Goal: Information Seeking & Learning: Check status

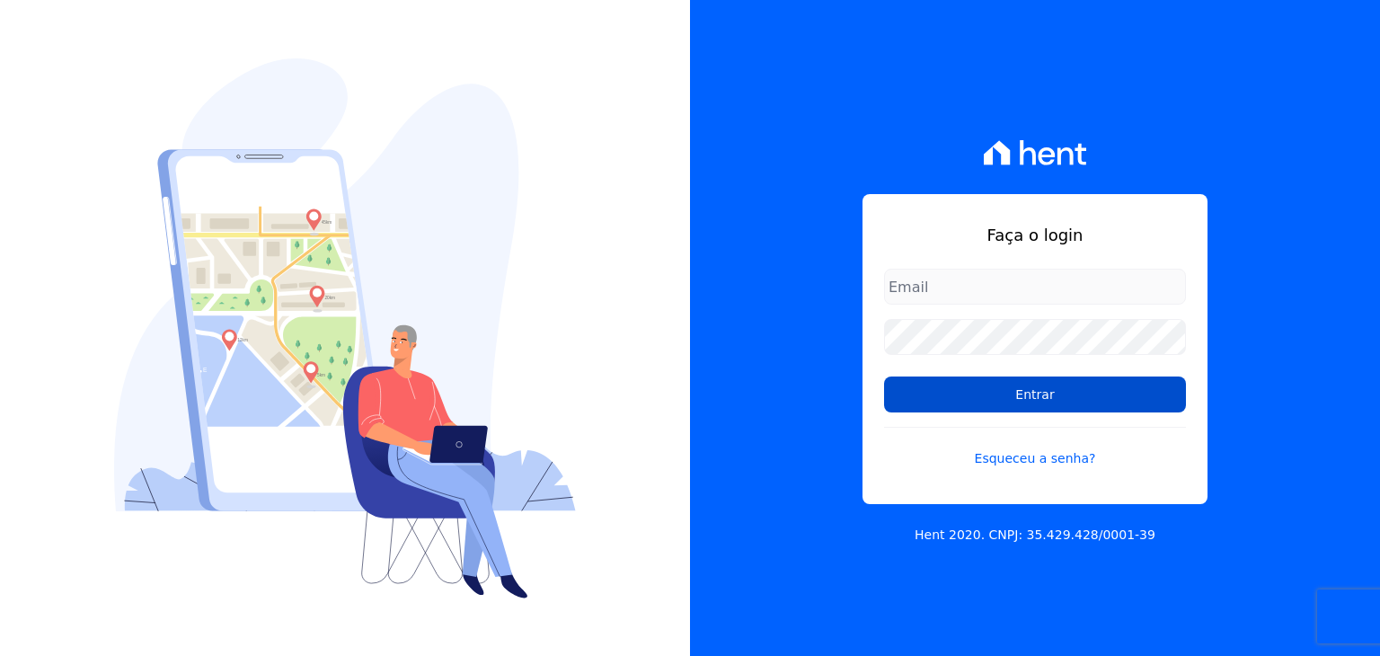
type input "[EMAIL_ADDRESS][DOMAIN_NAME]"
click at [985, 400] on input "Entrar" at bounding box center [1035, 394] width 302 height 36
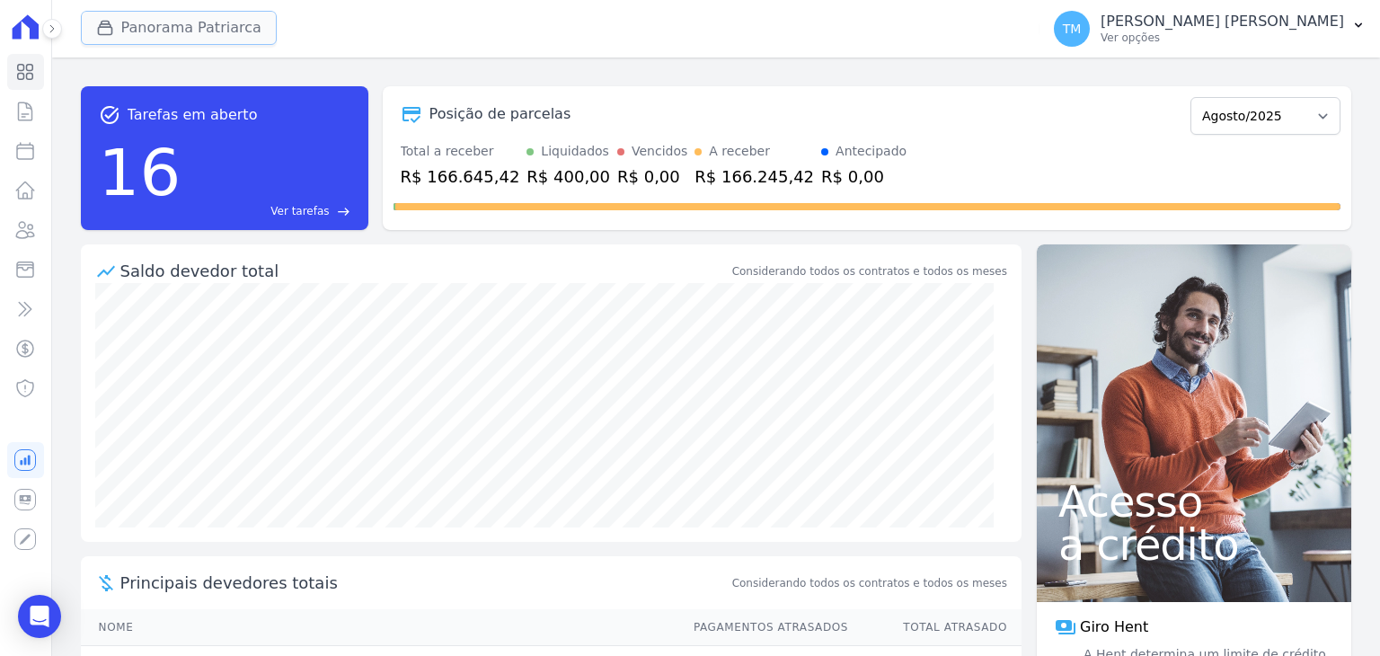
click at [156, 23] on button "Panorama Patriarca" at bounding box center [179, 28] width 196 height 34
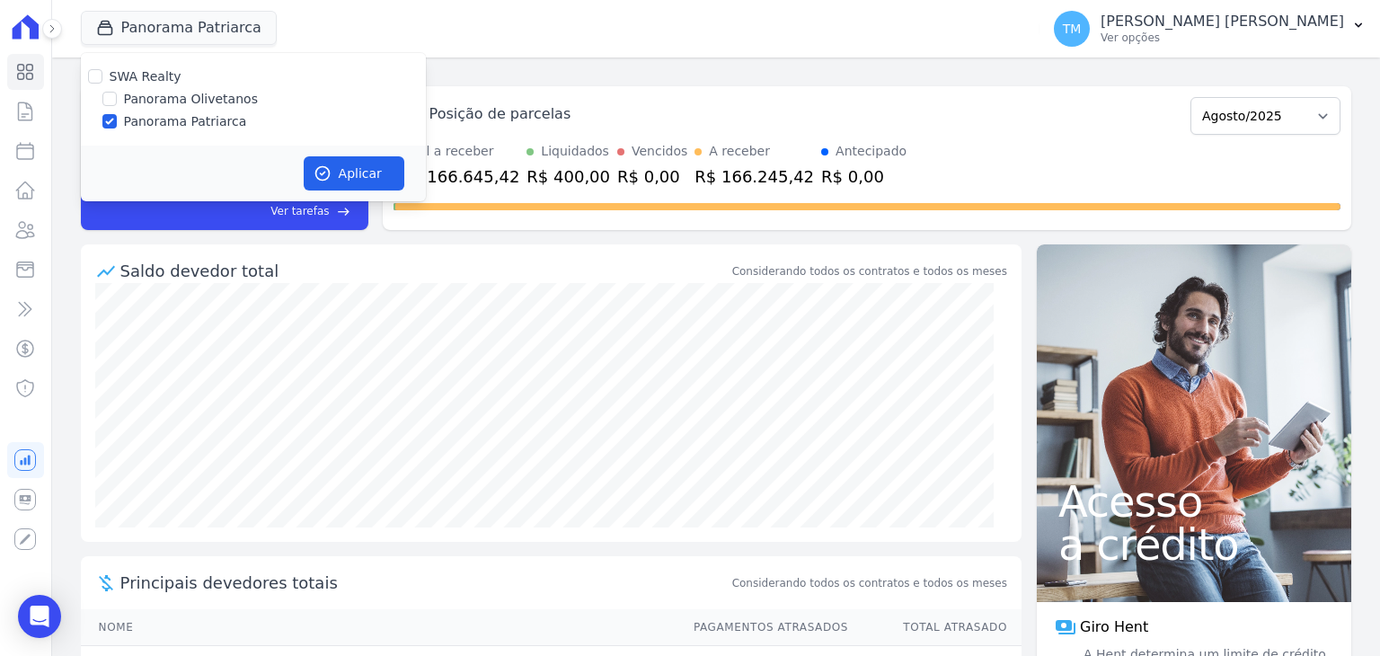
click at [199, 98] on label "Panorama Olivetanos" at bounding box center [191, 99] width 134 height 19
click at [117, 98] on input "Panorama Olivetanos" at bounding box center [109, 99] width 14 height 14
checkbox input "true"
click at [182, 123] on label "Panorama Patriarca" at bounding box center [185, 121] width 123 height 19
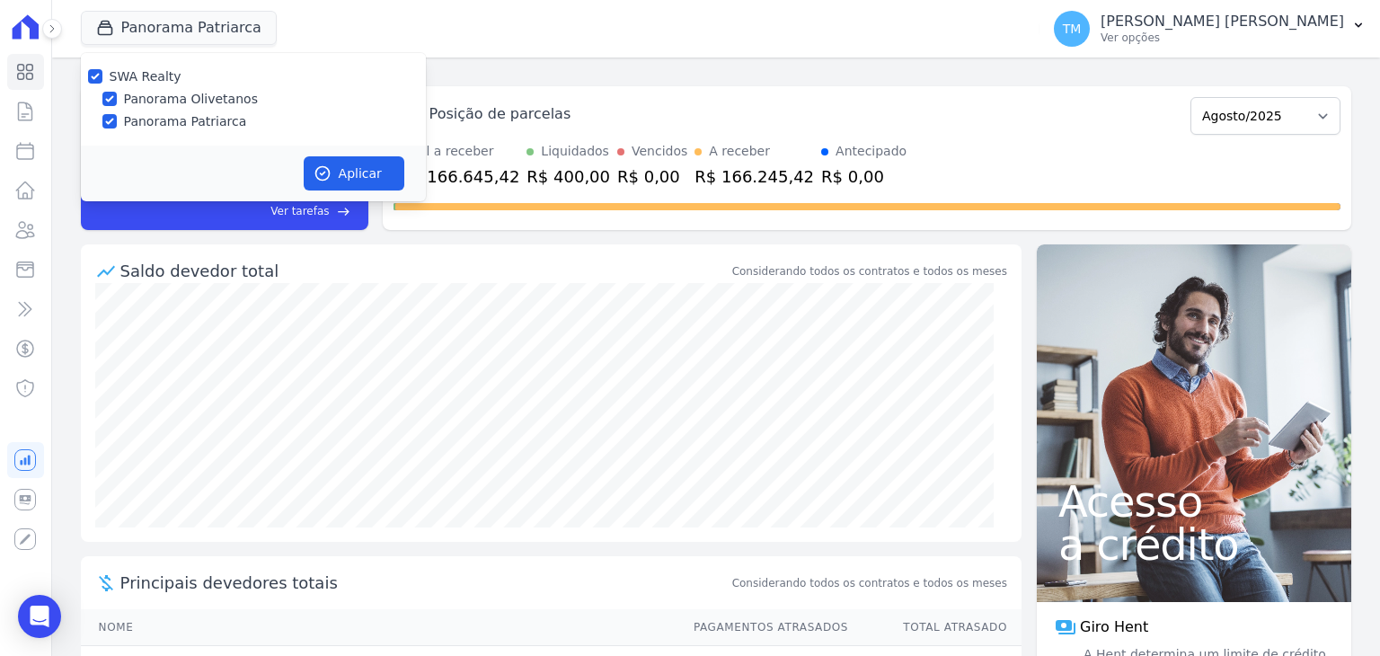
click at [117, 123] on input "Panorama Patriarca" at bounding box center [109, 121] width 14 height 14
checkbox input "false"
click at [316, 166] on icon "button" at bounding box center [323, 173] width 18 height 18
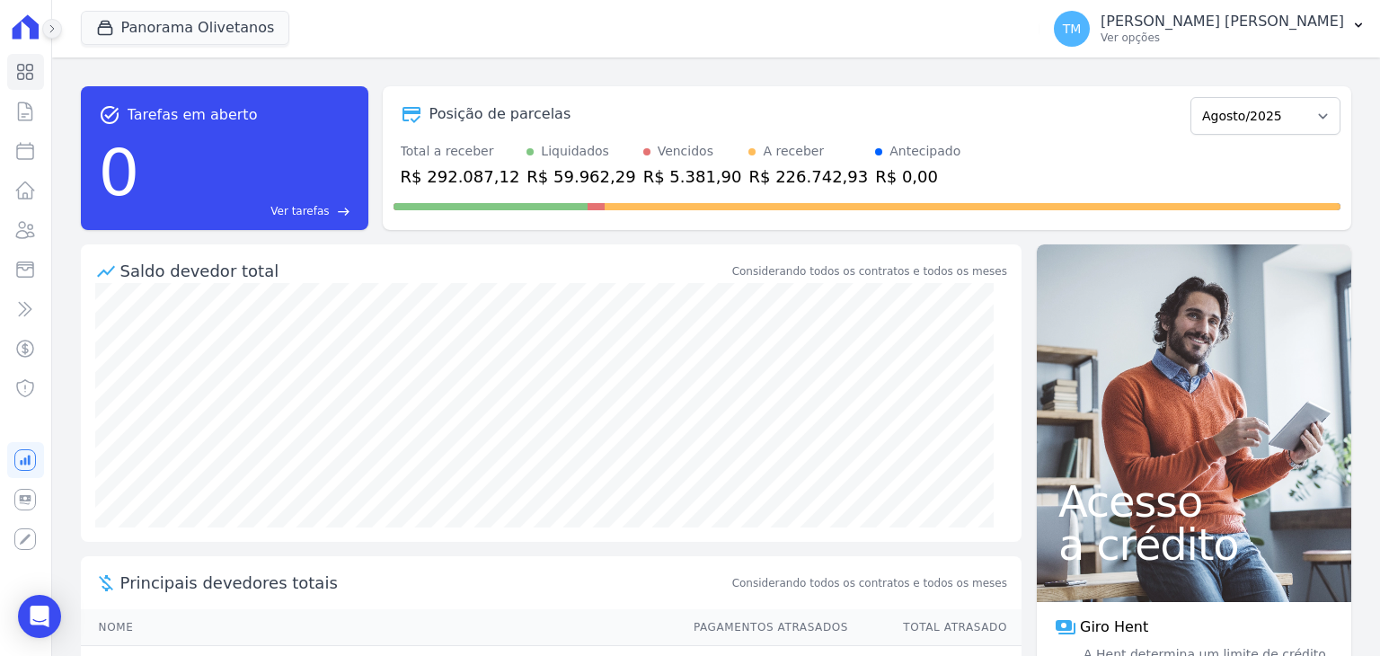
click at [50, 23] on icon at bounding box center [52, 28] width 11 height 11
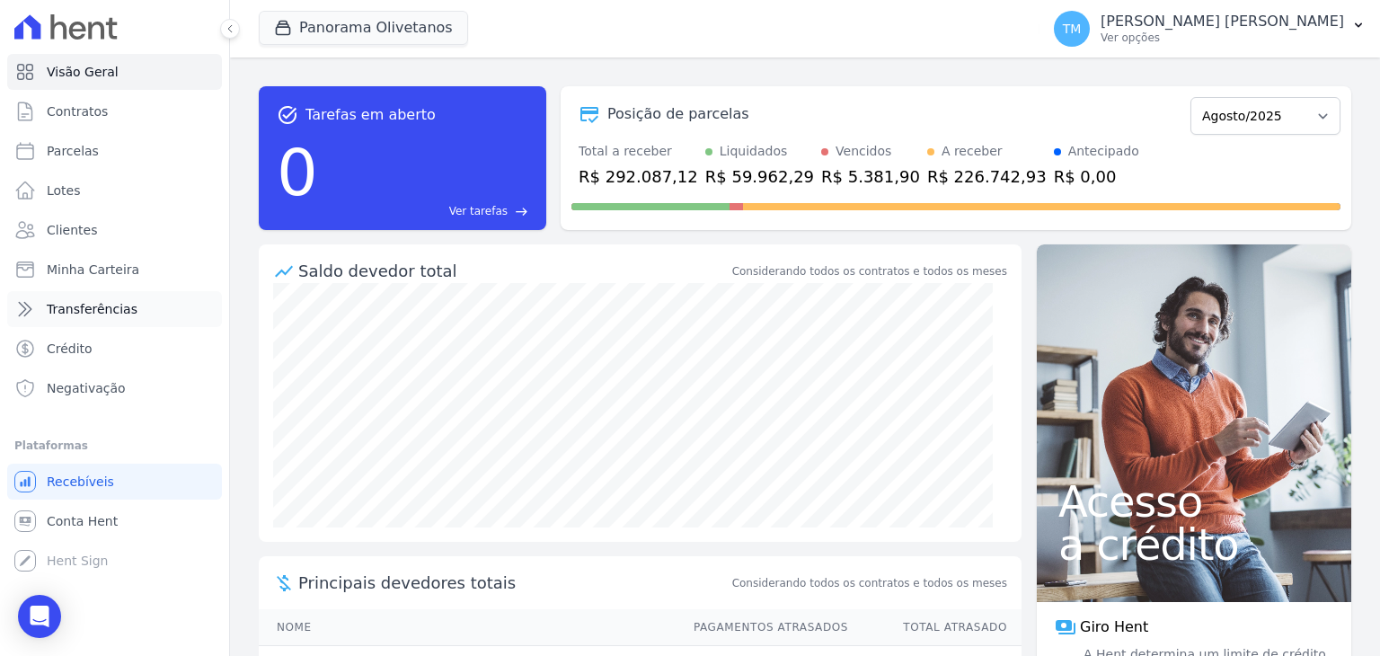
click at [92, 325] on link "Transferências" at bounding box center [114, 309] width 215 height 36
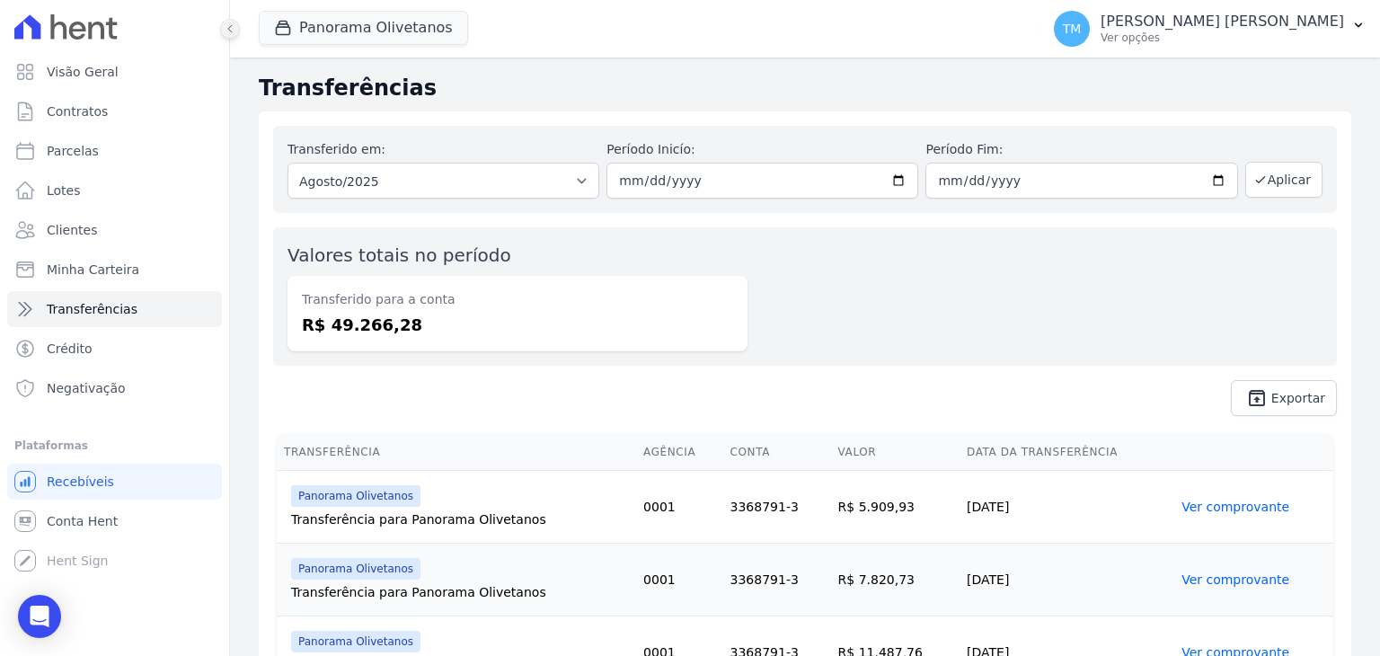
click at [226, 32] on icon at bounding box center [230, 28] width 11 height 11
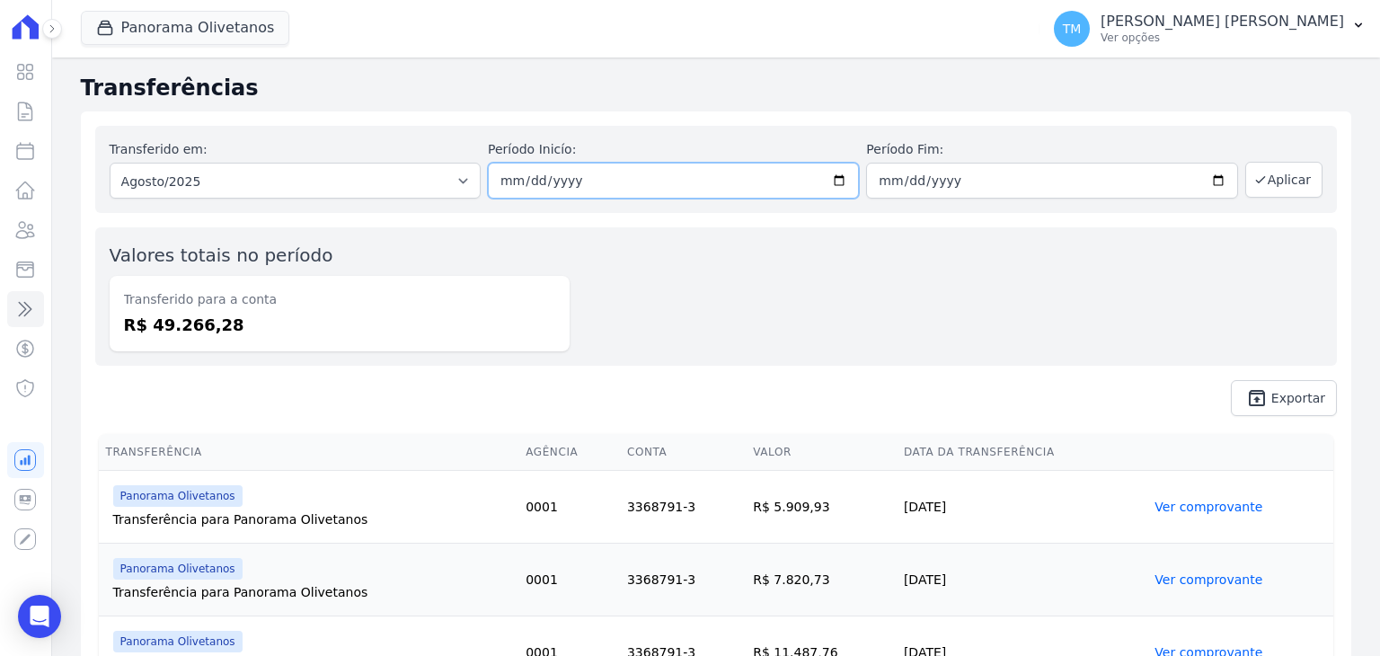
click at [835, 188] on input "2025-08-01" at bounding box center [673, 181] width 371 height 36
type input "[DATE]"
click at [1208, 180] on input "2025-08-31" at bounding box center [1051, 181] width 371 height 36
type input "[DATE]"
click at [1265, 180] on button "Aplicar" at bounding box center [1283, 180] width 77 height 36
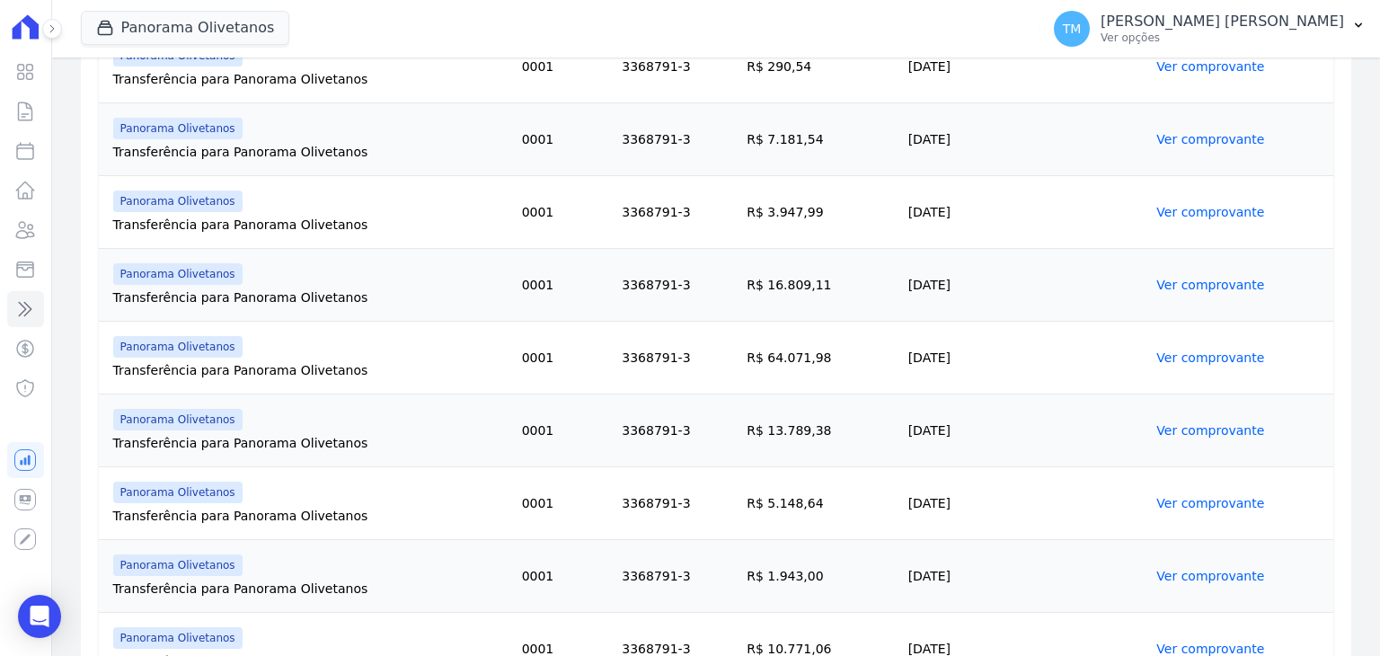
scroll to position [899, 0]
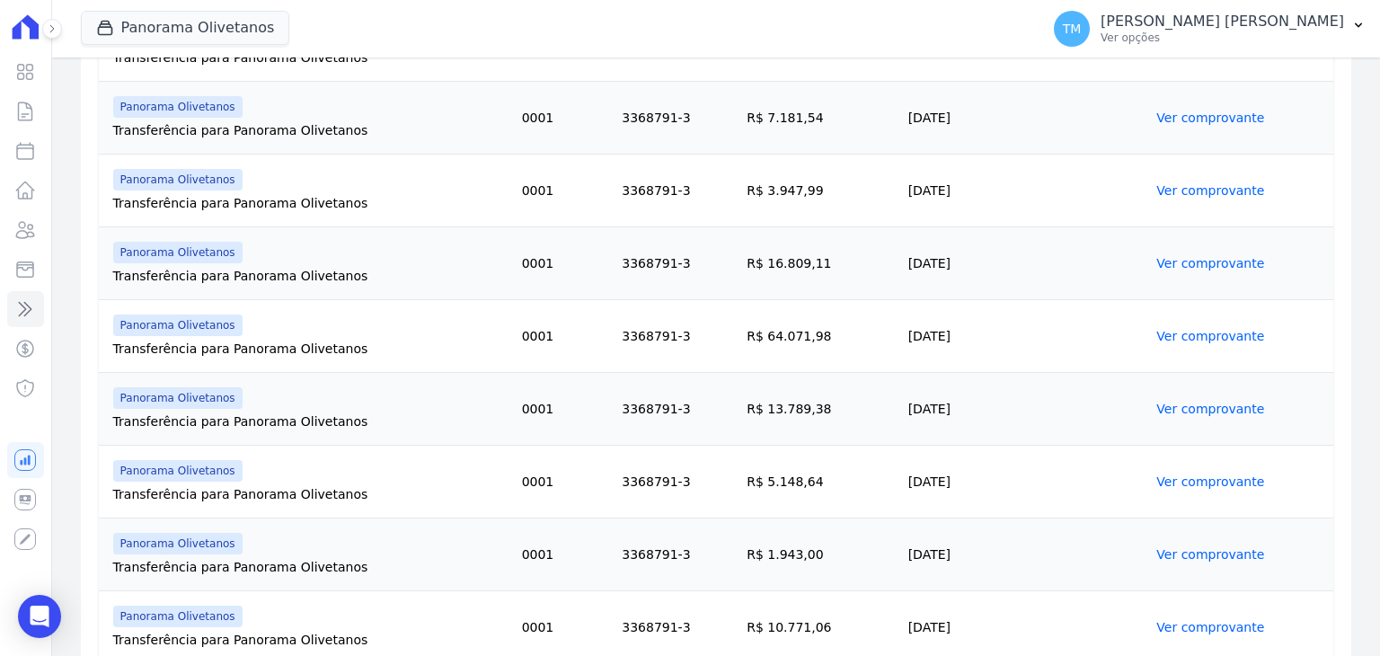
click at [1174, 412] on link "Ver comprovante" at bounding box center [1210, 409] width 108 height 14
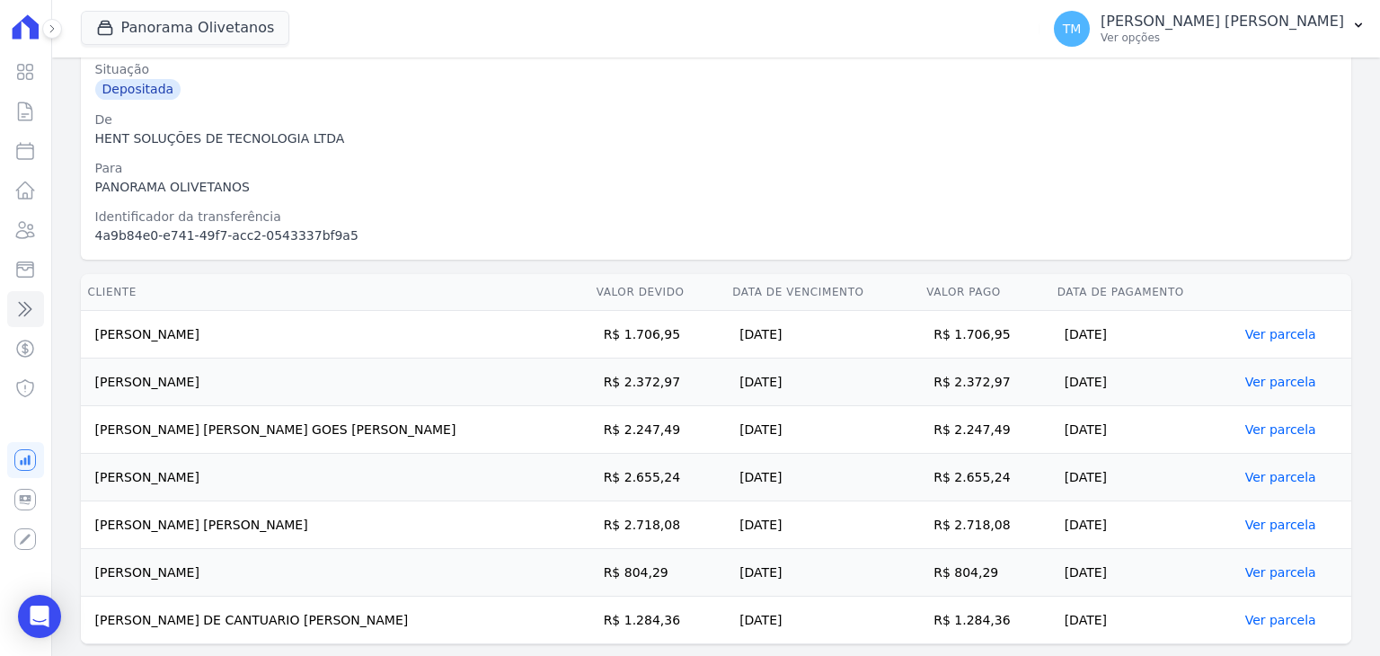
scroll to position [237, 0]
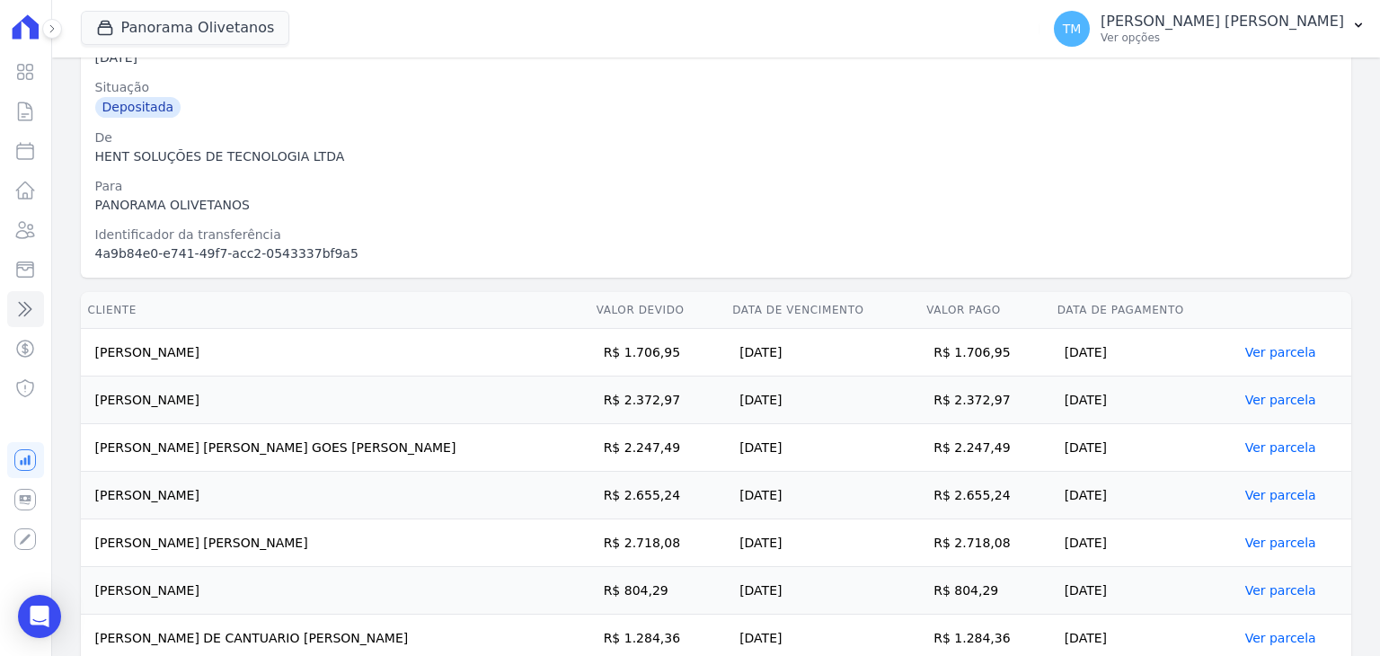
drag, startPoint x: 957, startPoint y: 350, endPoint x: 90, endPoint y: 359, distance: 867.1
click at [90, 359] on tr "OLIVIA PEREIRA DA SILVA R$ 1.706,95 15/07/2025 R$ 1.706,95 15/07/2025 Ver parce…" at bounding box center [716, 353] width 1271 height 48
drag, startPoint x: 963, startPoint y: 403, endPoint x: 90, endPoint y: 399, distance: 873.4
click at [90, 399] on tr "ADRIANO PANZENHAGEN R$ 2.372,97 15/07/2025 R$ 2.372,97 15/07/2025 Ver parcela" at bounding box center [716, 400] width 1271 height 48
drag, startPoint x: 99, startPoint y: 445, endPoint x: 967, endPoint y: 456, distance: 868.1
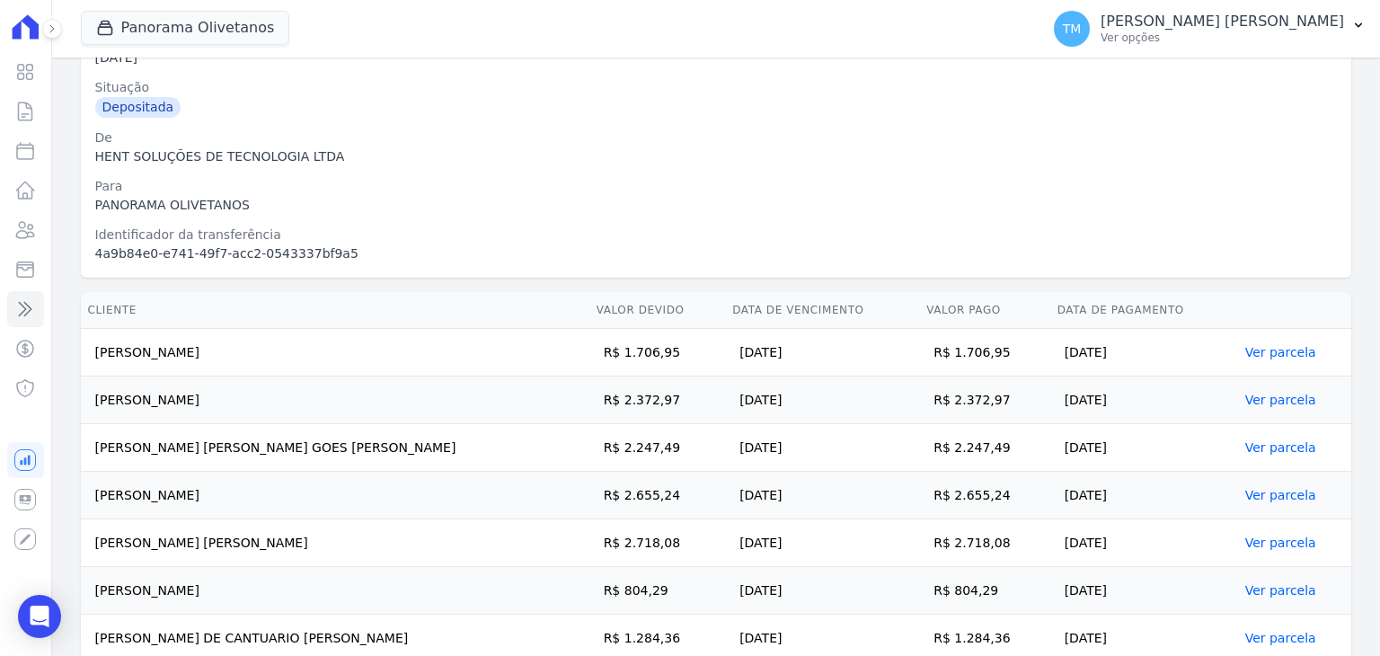
click at [967, 456] on tr "MICHEL RENAN CARVALHO GOES AMORIM R$ 2.247,49 22/07/2025 R$ 2.247,49 15/07/2025…" at bounding box center [716, 448] width 1271 height 48
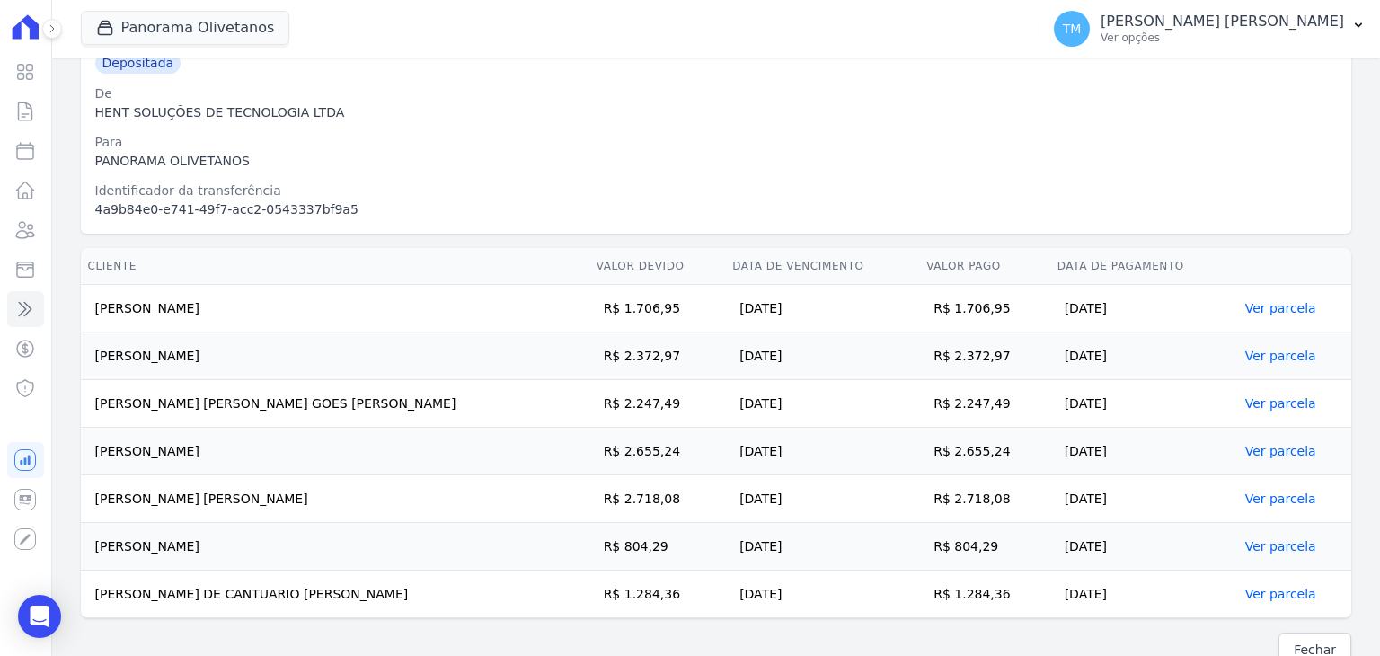
scroll to position [305, 0]
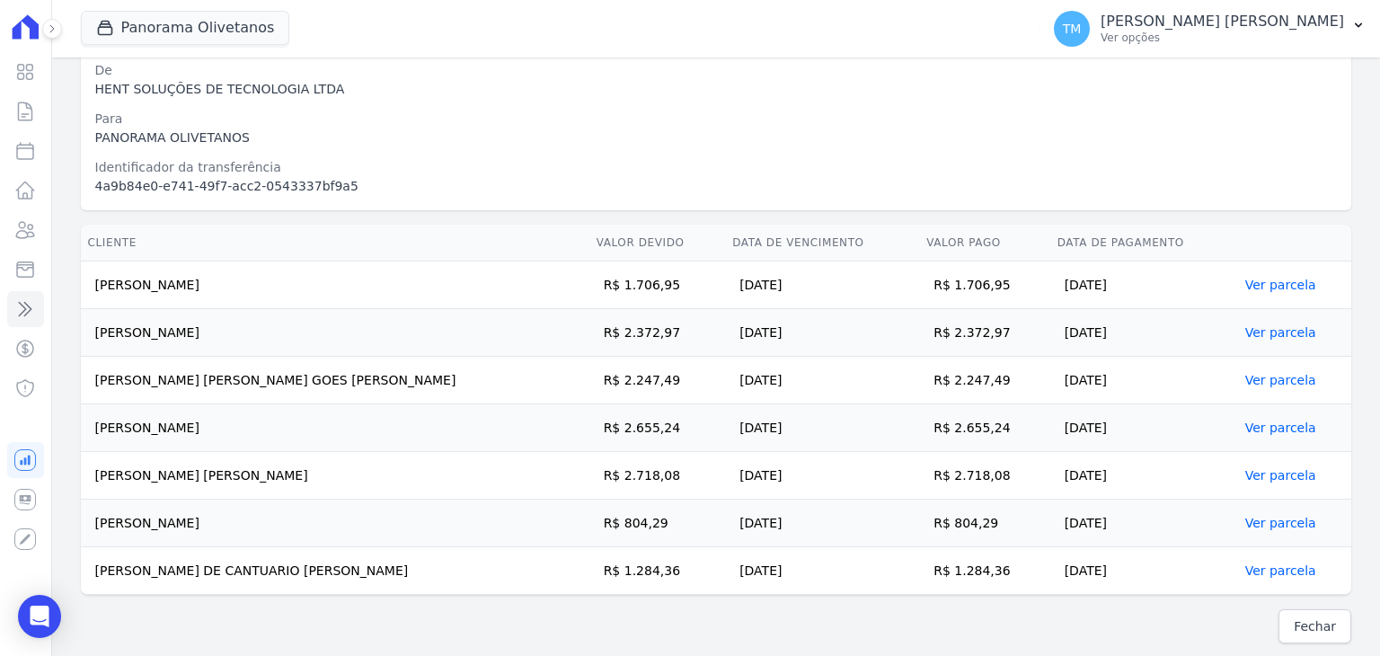
drag, startPoint x: 94, startPoint y: 429, endPoint x: 1111, endPoint y: 431, distance: 1016.2
click at [1111, 431] on tr "EDSON SOARES DA SILVA R$ 2.655,24 25/07/2025 R$ 2.655,24 16/07/2025 Ver parcela" at bounding box center [716, 428] width 1271 height 48
drag, startPoint x: 92, startPoint y: 479, endPoint x: 1094, endPoint y: 485, distance: 1001.9
click at [1094, 485] on tr "VITORIA COSTANZI DE GODOY R$ 2.718,08 15/07/2025 R$ 2.718,08 15/07/2025 Ver par…" at bounding box center [716, 476] width 1271 height 48
drag, startPoint x: 90, startPoint y: 523, endPoint x: 1123, endPoint y: 508, distance: 1033.4
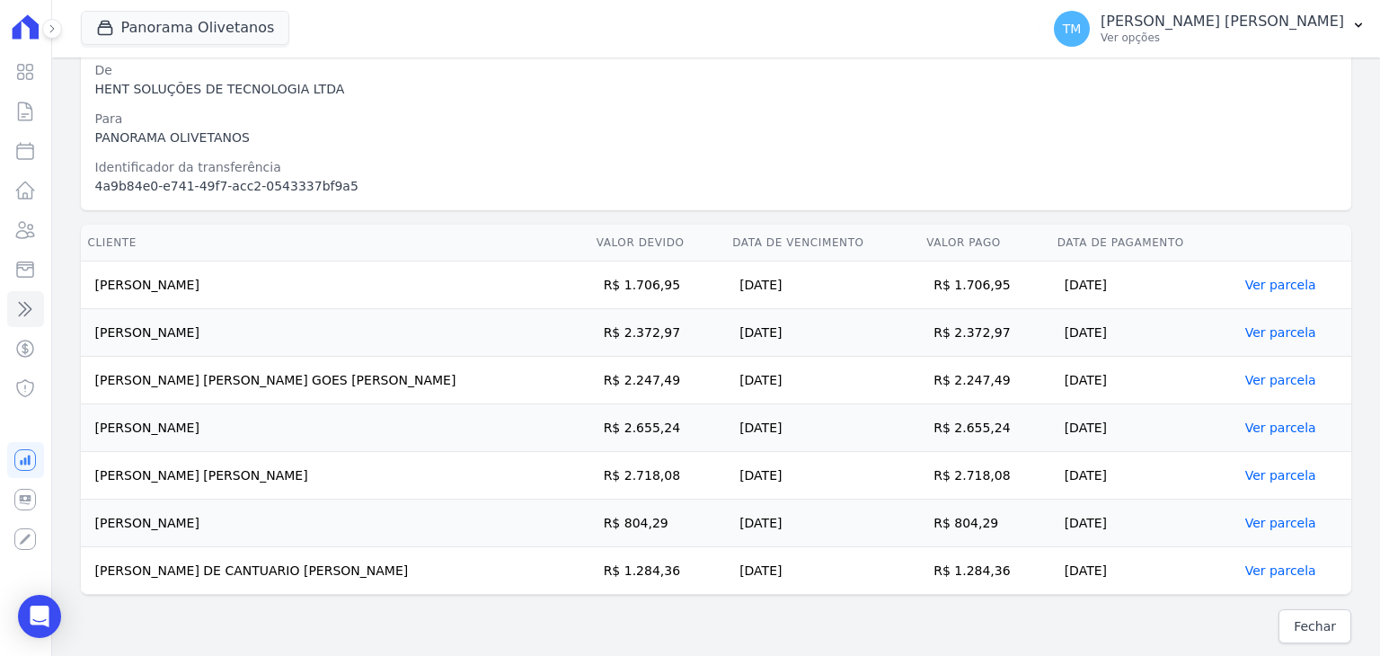
click at [1123, 508] on tr "VINICIUS DE SOUZA R$ 804,29 15/07/2025 R$ 804,29 15/07/2025 Ver parcela" at bounding box center [716, 524] width 1271 height 48
click at [1295, 623] on span "Fechar" at bounding box center [1315, 626] width 42 height 18
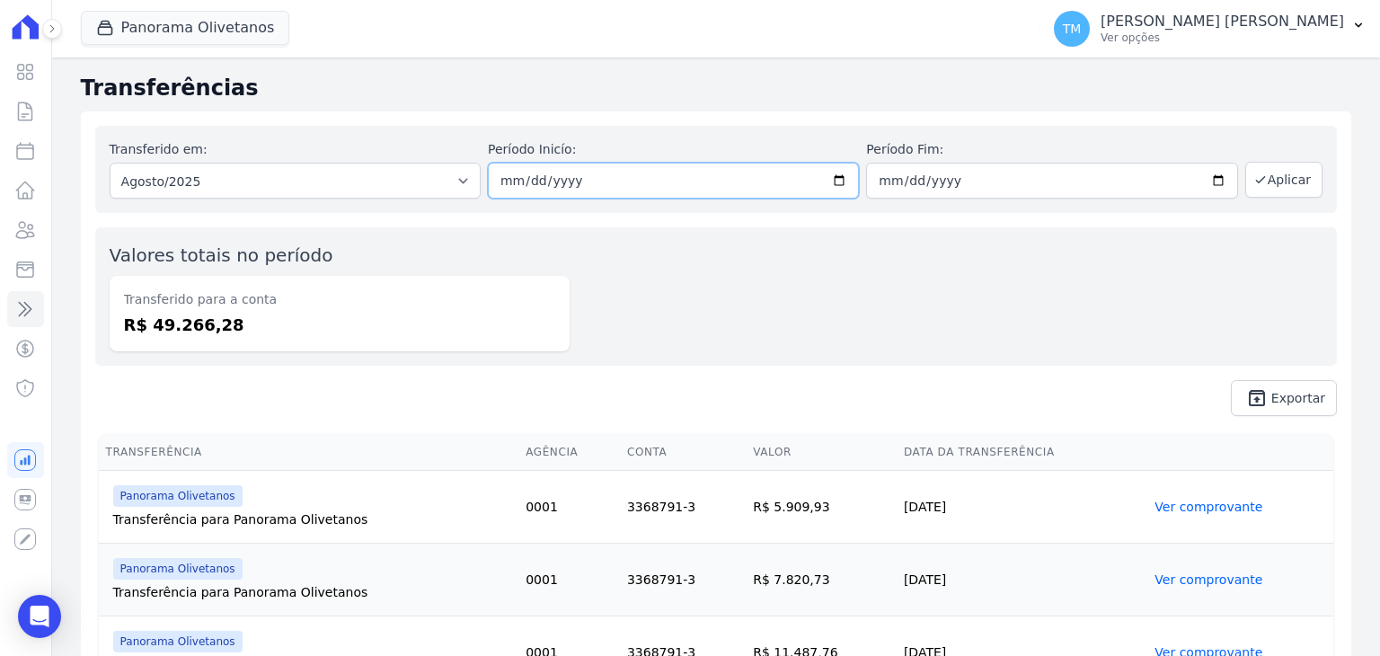
click at [833, 182] on input "[DATE]" at bounding box center [673, 181] width 371 height 36
type input "[DATE]"
click at [1212, 187] on input "[DATE]" at bounding box center [1051, 181] width 371 height 36
type input "[DATE]"
click at [1260, 174] on button "Aplicar" at bounding box center [1283, 180] width 77 height 36
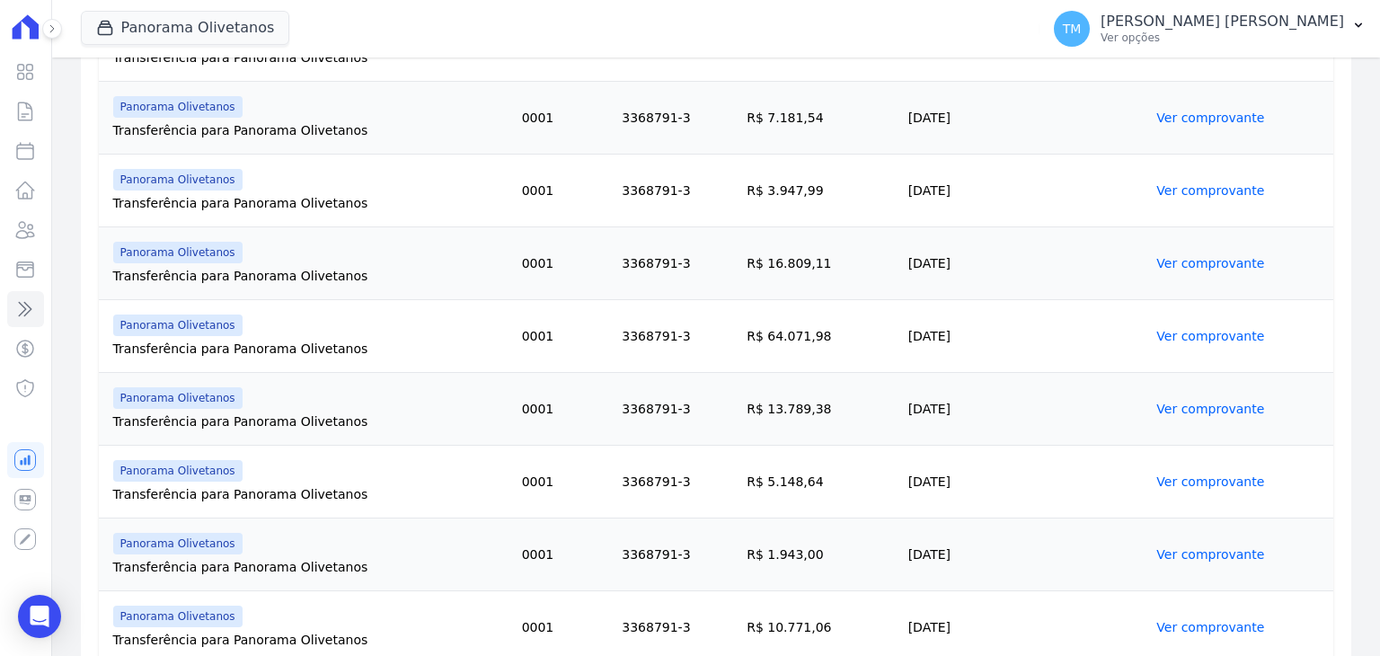
scroll to position [988, 0]
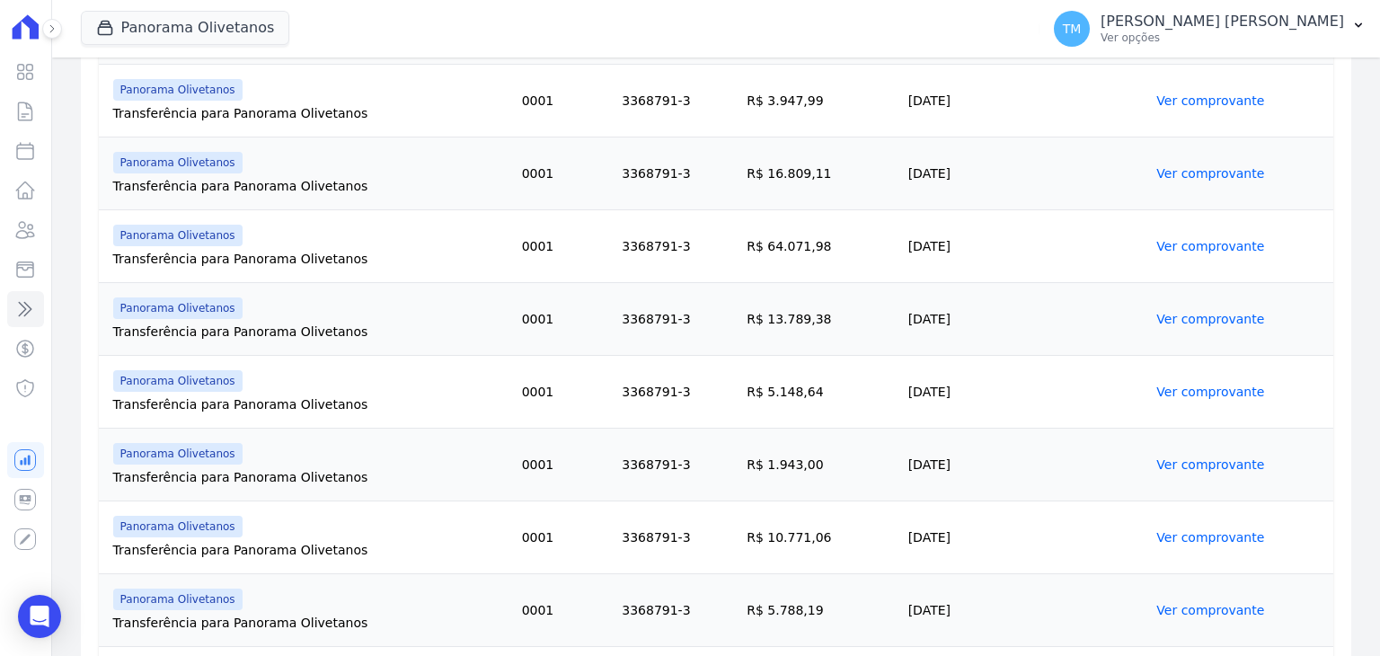
click at [1171, 392] on link "Ver comprovante" at bounding box center [1210, 392] width 108 height 14
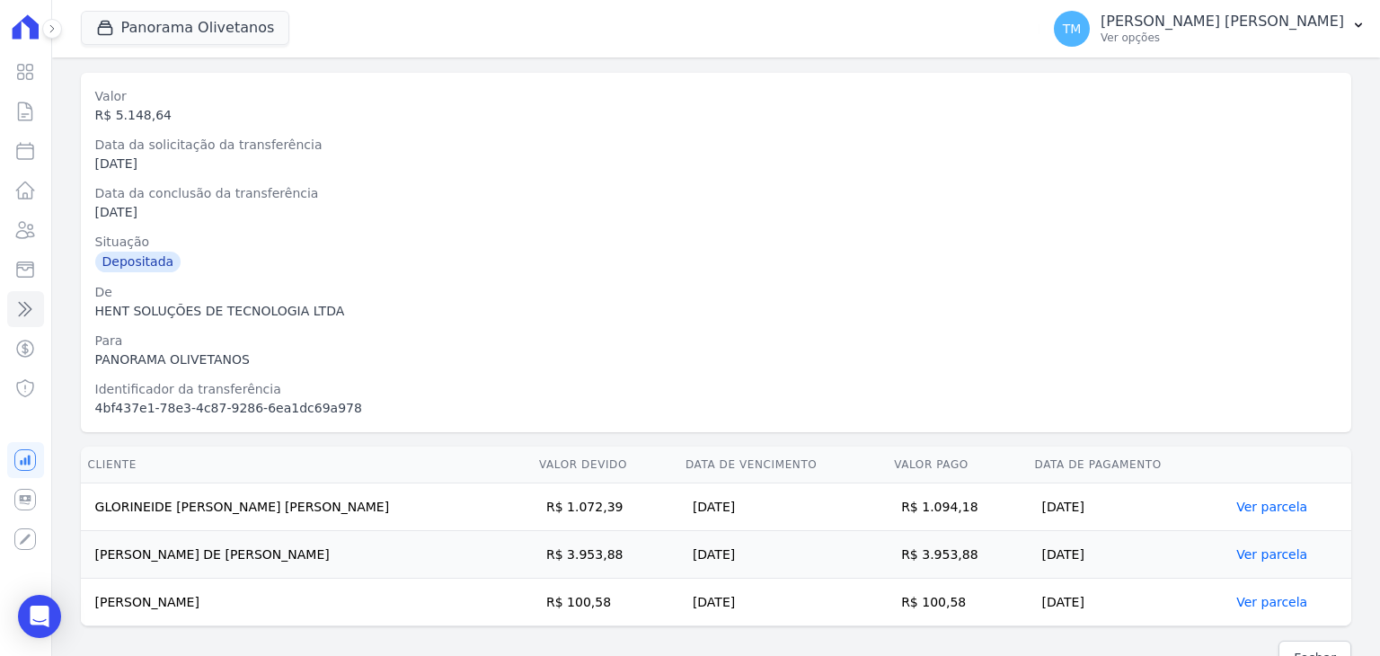
scroll to position [85, 0]
drag, startPoint x: 952, startPoint y: 503, endPoint x: 93, endPoint y: 508, distance: 859.9
click at [93, 508] on tr "GLORINEIDE RODRIGUES LOPES R$ 1.072,39 15/07/2025 R$ 1.094,18 16/07/2025 Ver pa…" at bounding box center [716, 505] width 1271 height 48
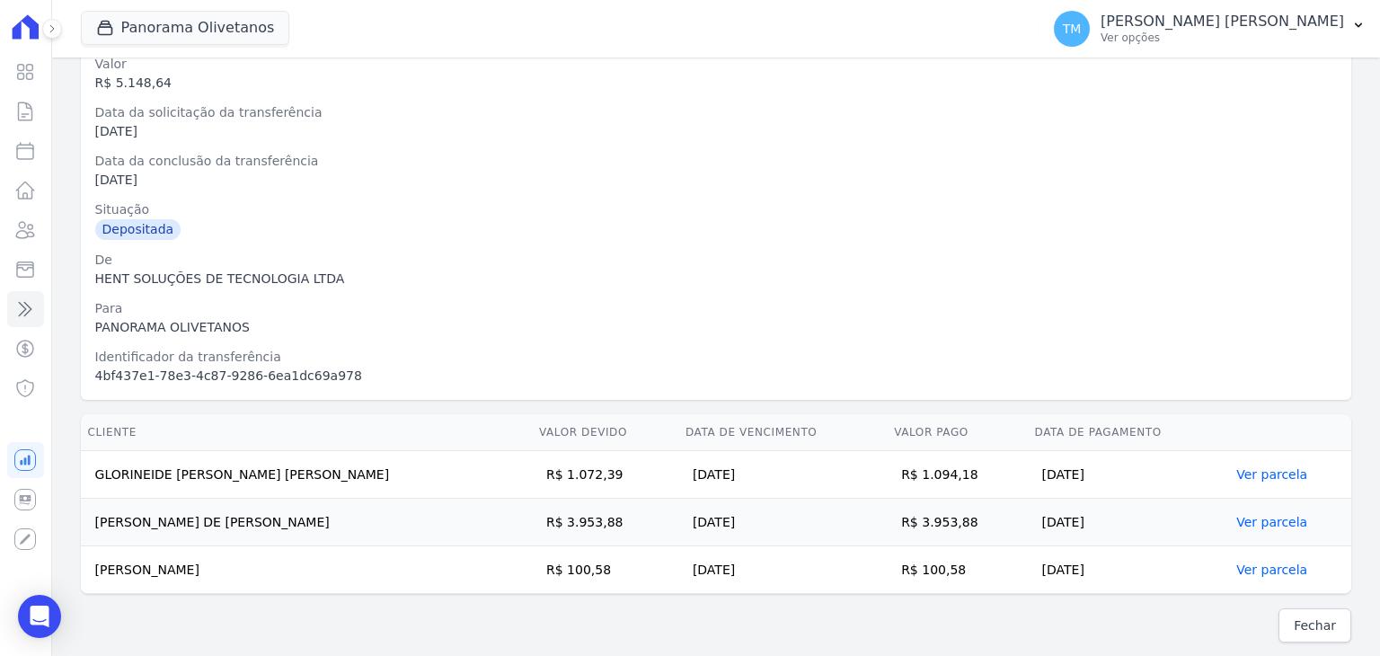
scroll to position [0, 0]
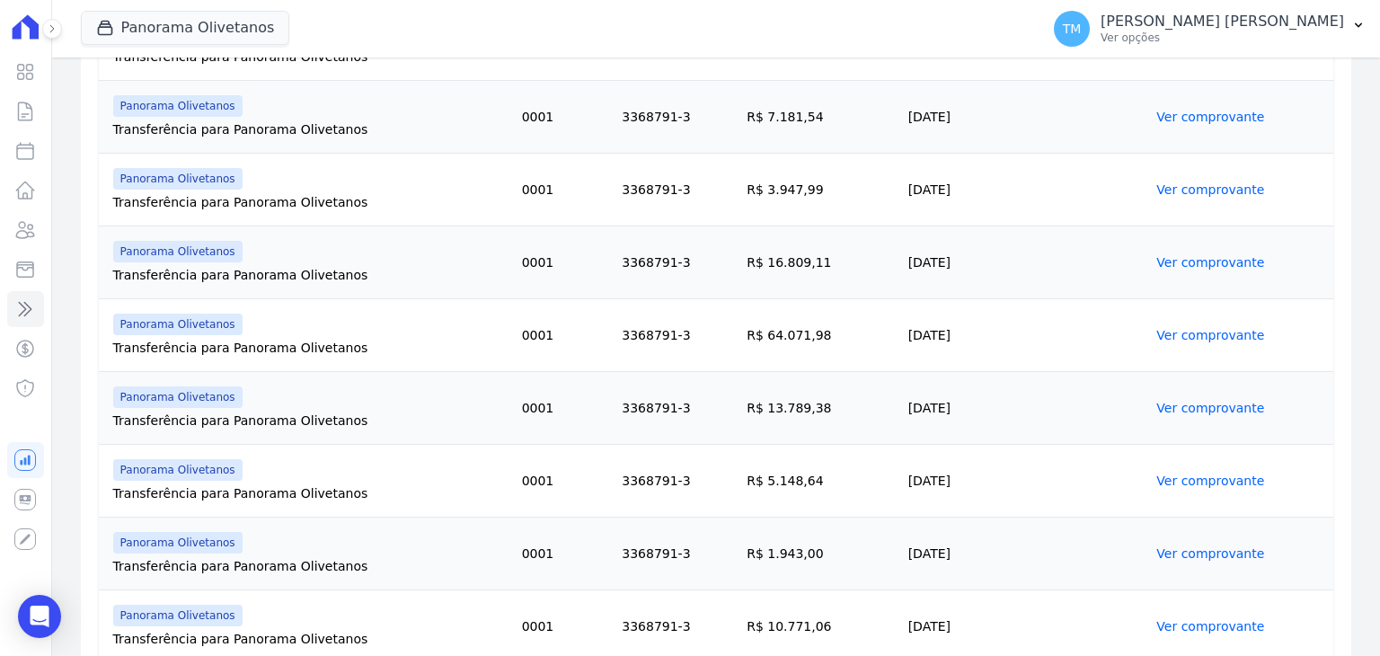
scroll to position [988, 0]
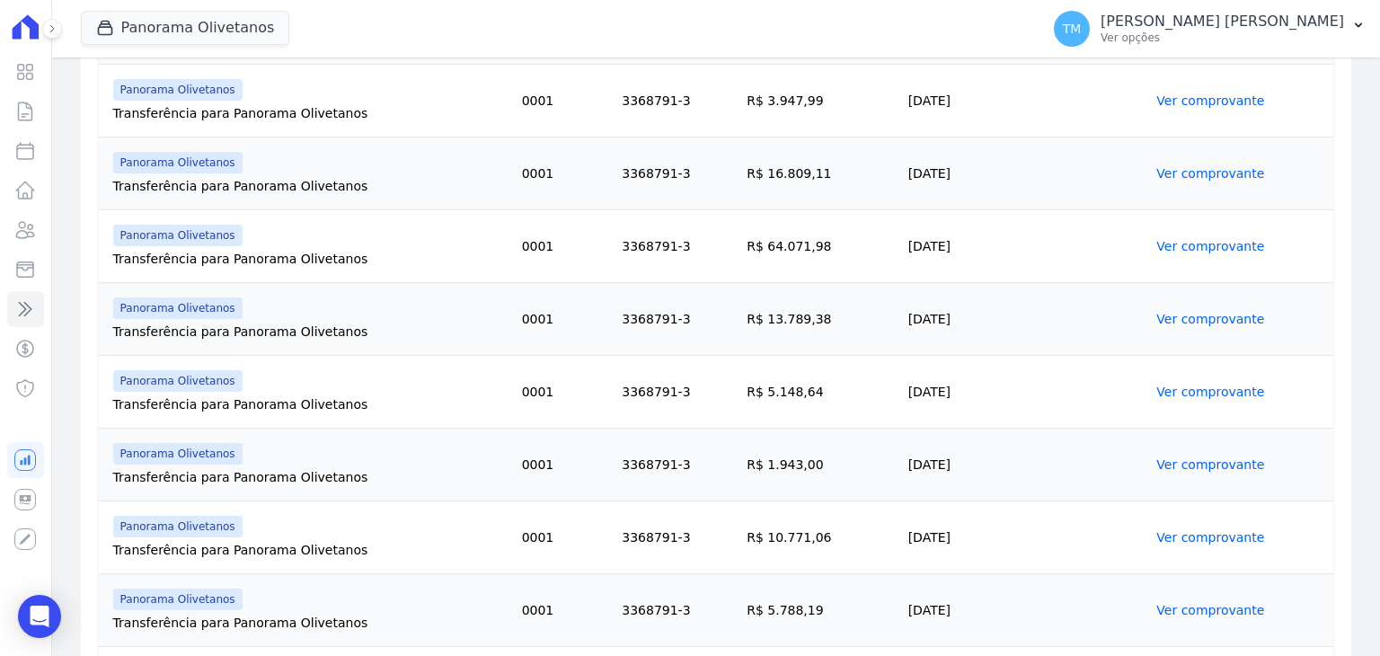
click at [1170, 457] on link "Ver comprovante" at bounding box center [1210, 464] width 108 height 14
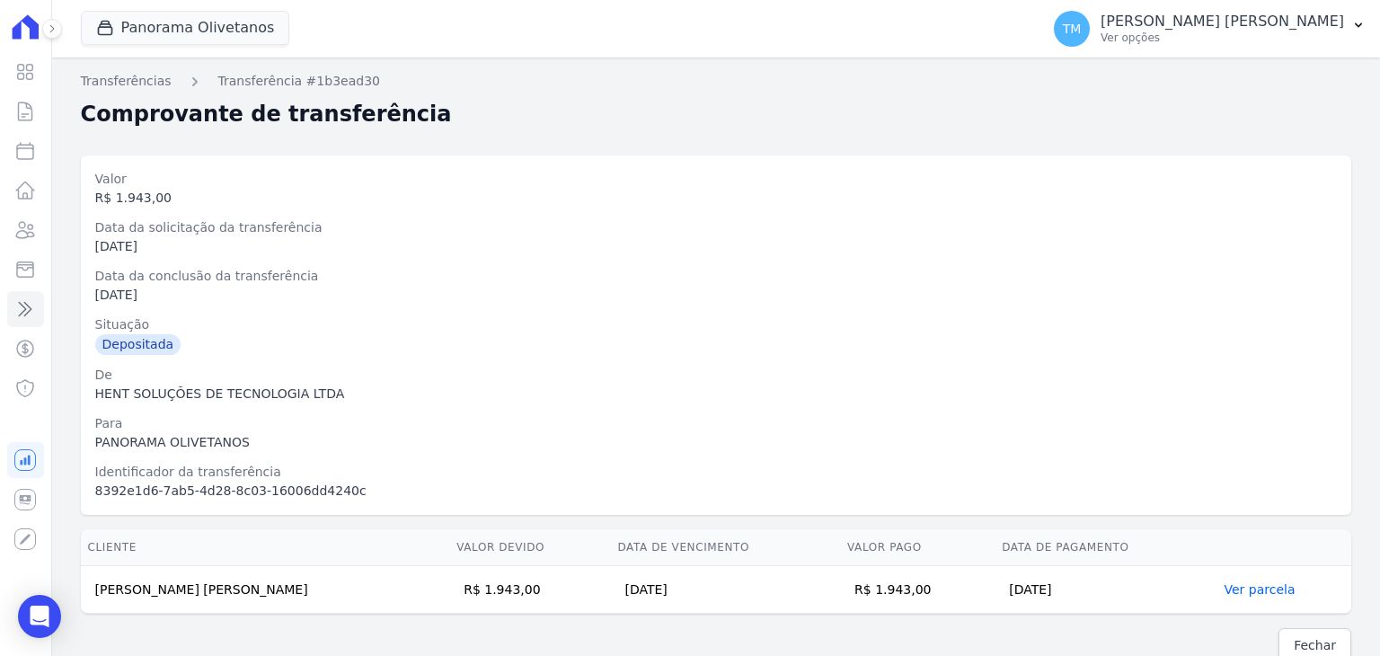
scroll to position [20, 0]
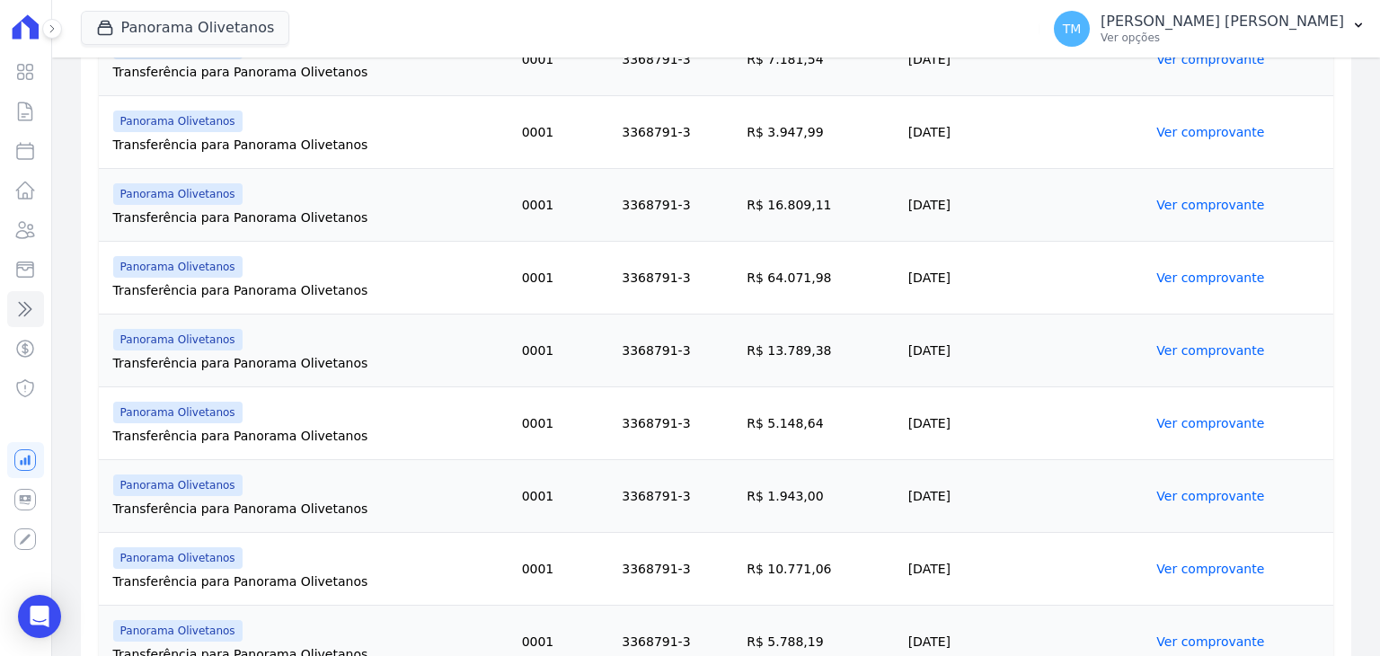
scroll to position [988, 0]
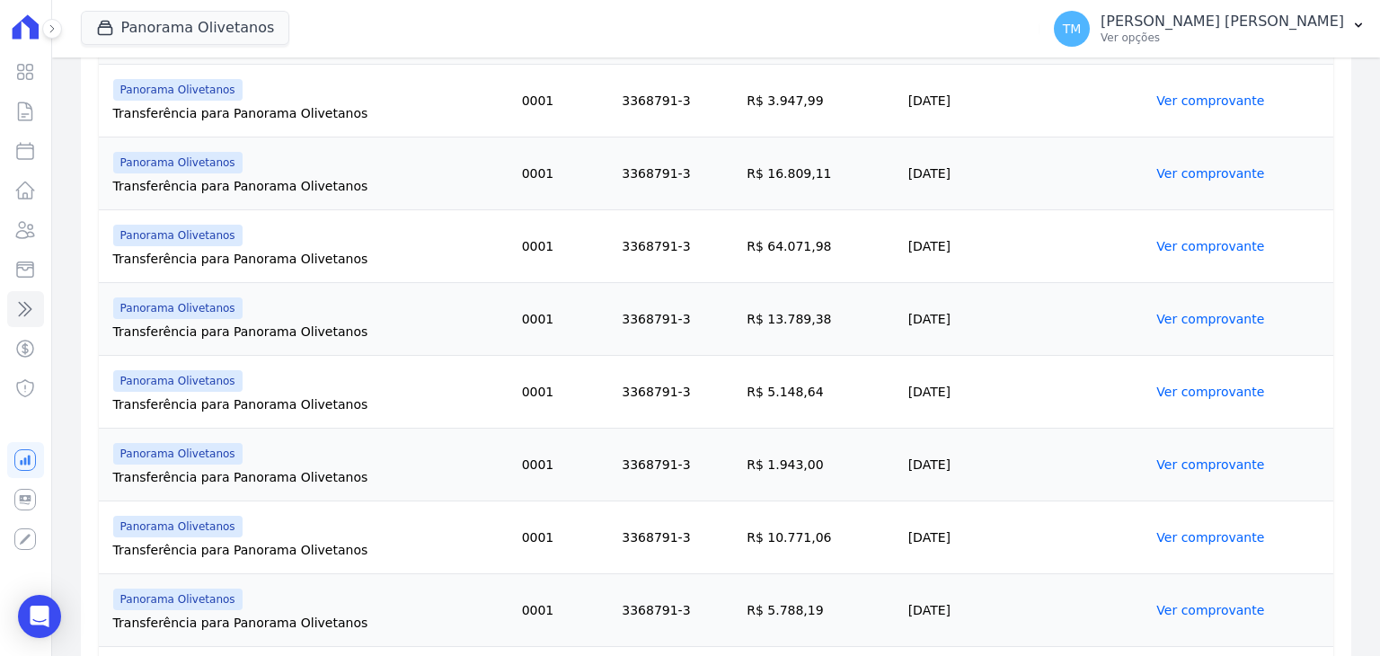
click at [1200, 532] on link "Ver comprovante" at bounding box center [1210, 537] width 108 height 14
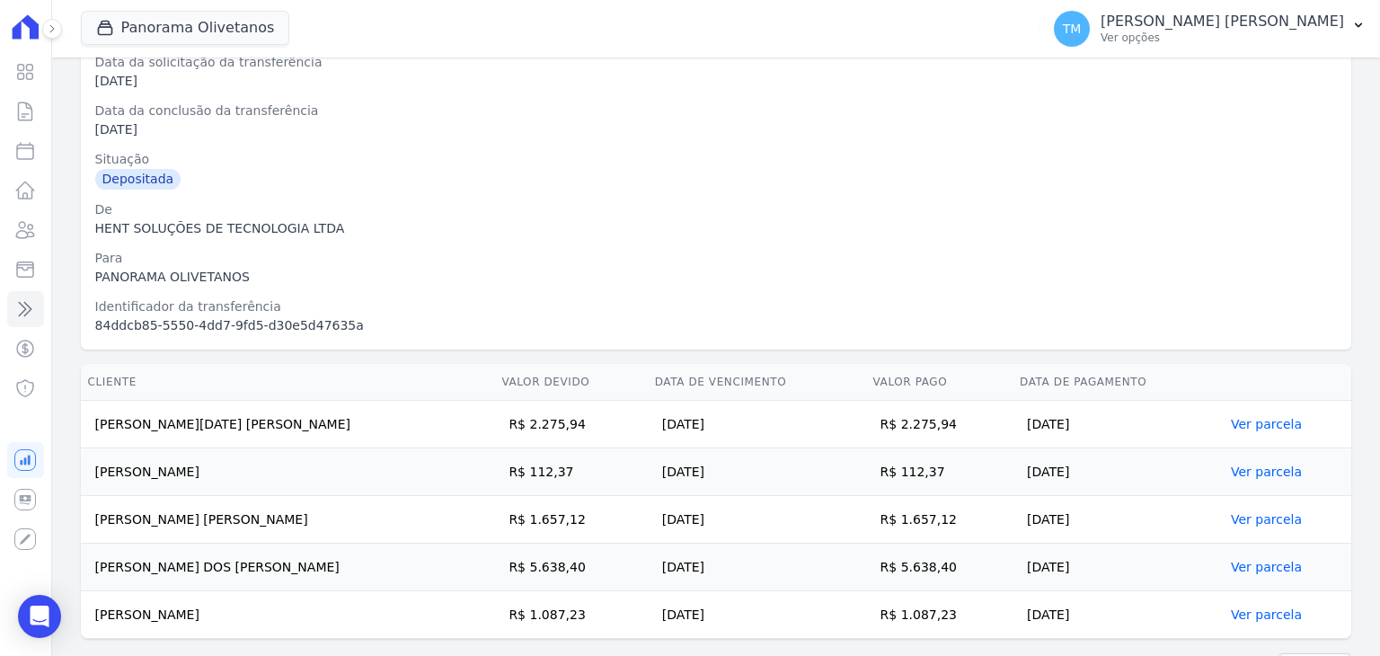
scroll to position [162, 0]
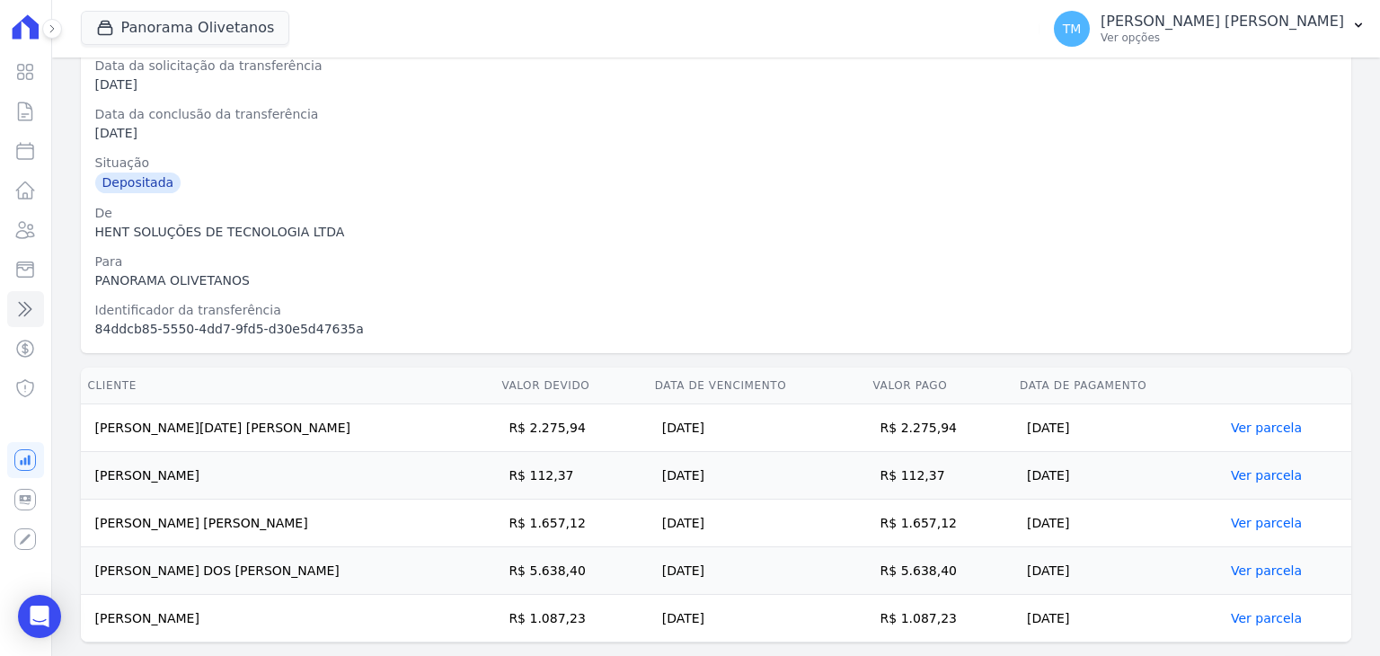
drag, startPoint x: 920, startPoint y: 430, endPoint x: 99, endPoint y: 422, distance: 821.3
click at [99, 422] on tr "ANA LUCIA DA SILVA GASPAROTTI R$ 2.275,94 19/07/2025 R$ 2.275,94 21/07/2025 Ver…" at bounding box center [716, 428] width 1271 height 48
drag, startPoint x: 907, startPoint y: 476, endPoint x: 86, endPoint y: 467, distance: 820.4
click at [86, 467] on tr "GISELE VIEIRA MACHADO R$ 112,37 20/07/2025 R$ 112,37 21/07/2025 Ver parcela" at bounding box center [716, 476] width 1271 height 48
drag, startPoint x: 939, startPoint y: 509, endPoint x: 913, endPoint y: 517, distance: 27.3
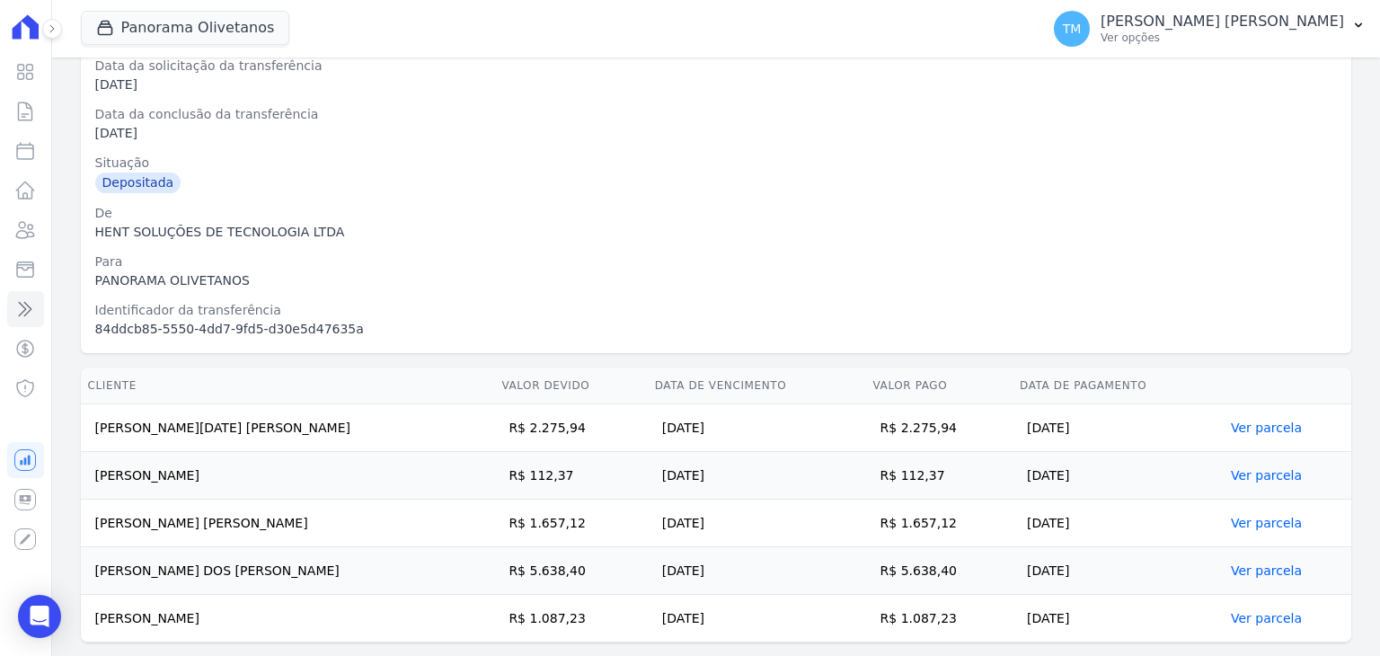
click at [913, 517] on td "R$ 1.657,12" at bounding box center [939, 524] width 147 height 48
drag, startPoint x: 101, startPoint y: 526, endPoint x: 1019, endPoint y: 522, distance: 918.3
click at [1019, 522] on tr "BRUNO KELIAN FAGGION R$ 1.657,12 20/07/2025 R$ 1.657,12 18/07/2025 Ver parcela" at bounding box center [716, 524] width 1271 height 48
drag, startPoint x: 96, startPoint y: 568, endPoint x: 989, endPoint y: 571, distance: 893.1
click at [989, 571] on tr "LUCIANO DOS SANTOS CORDEIRO R$ 5.638,40 20/07/2025 R$ 5.638,40 21/07/2025 Ver p…" at bounding box center [716, 571] width 1271 height 48
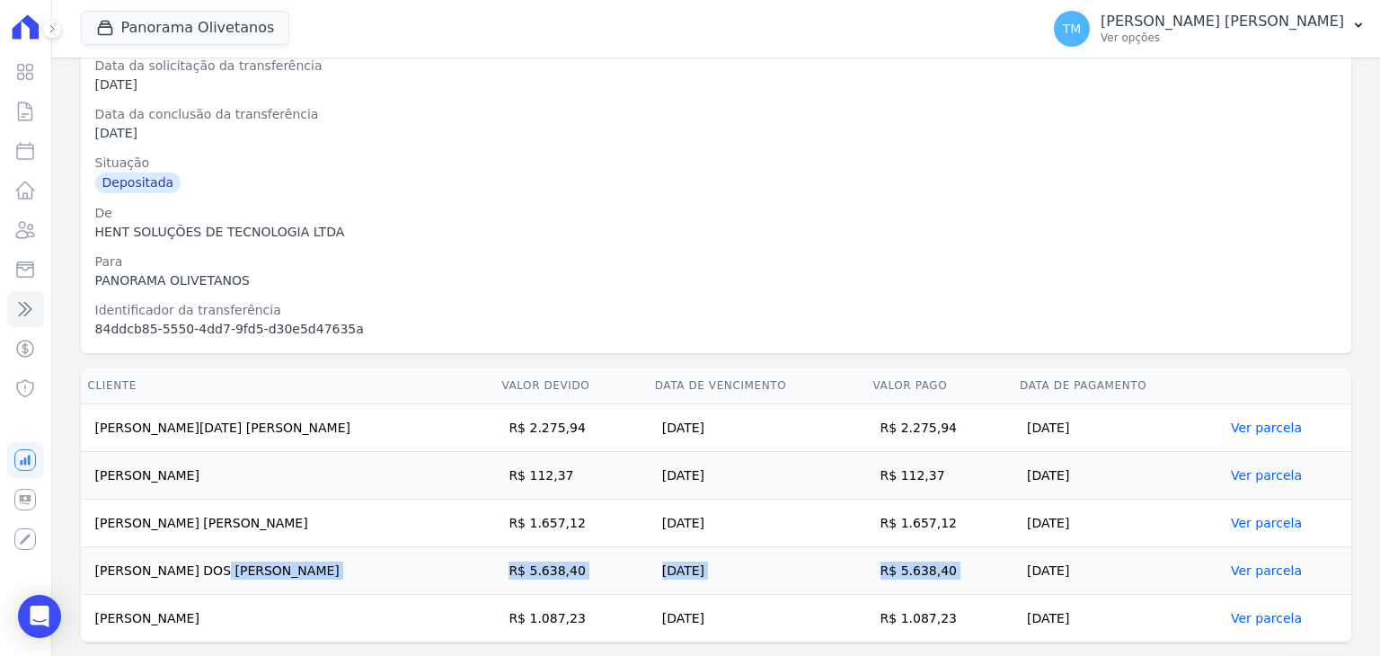
scroll to position [209, 0]
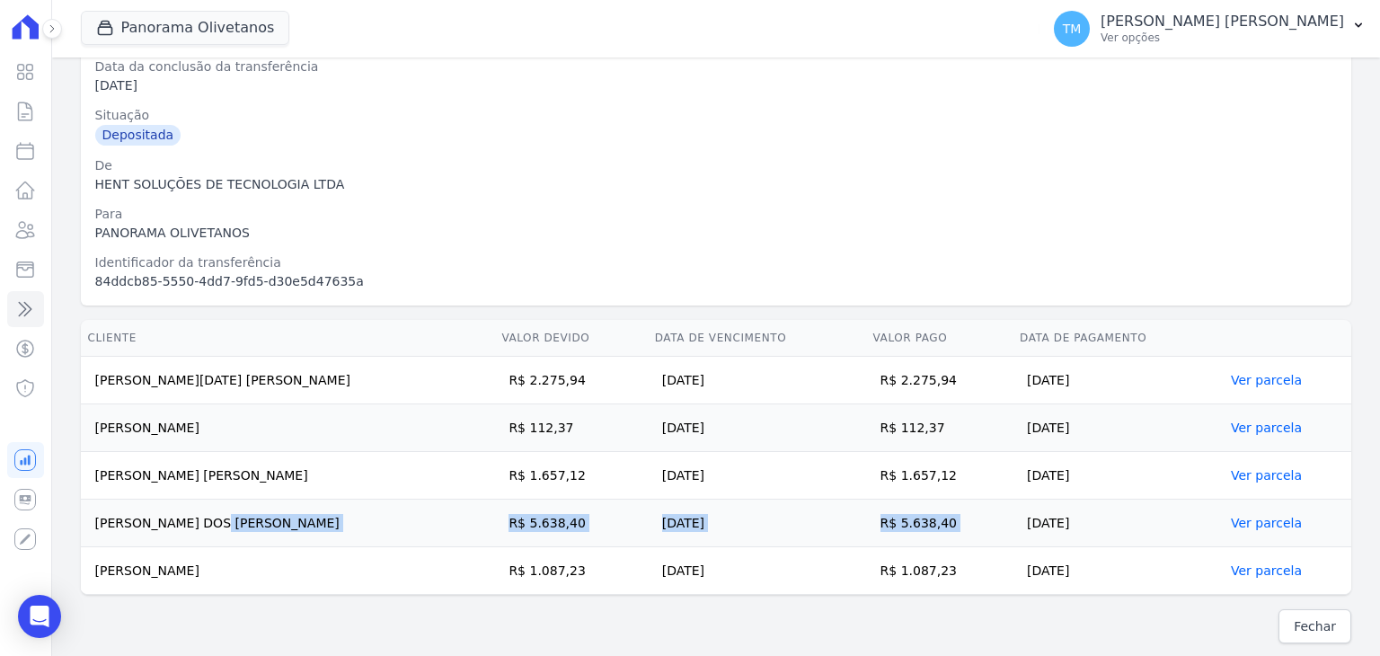
drag, startPoint x: 93, startPoint y: 567, endPoint x: 978, endPoint y: 569, distance: 885.1
click at [978, 569] on tr "CARINA SAVIELLO R$ 1.087,23 20/07/2025 R$ 1.087,23 18/07/2025 Ver parcela" at bounding box center [716, 571] width 1271 height 48
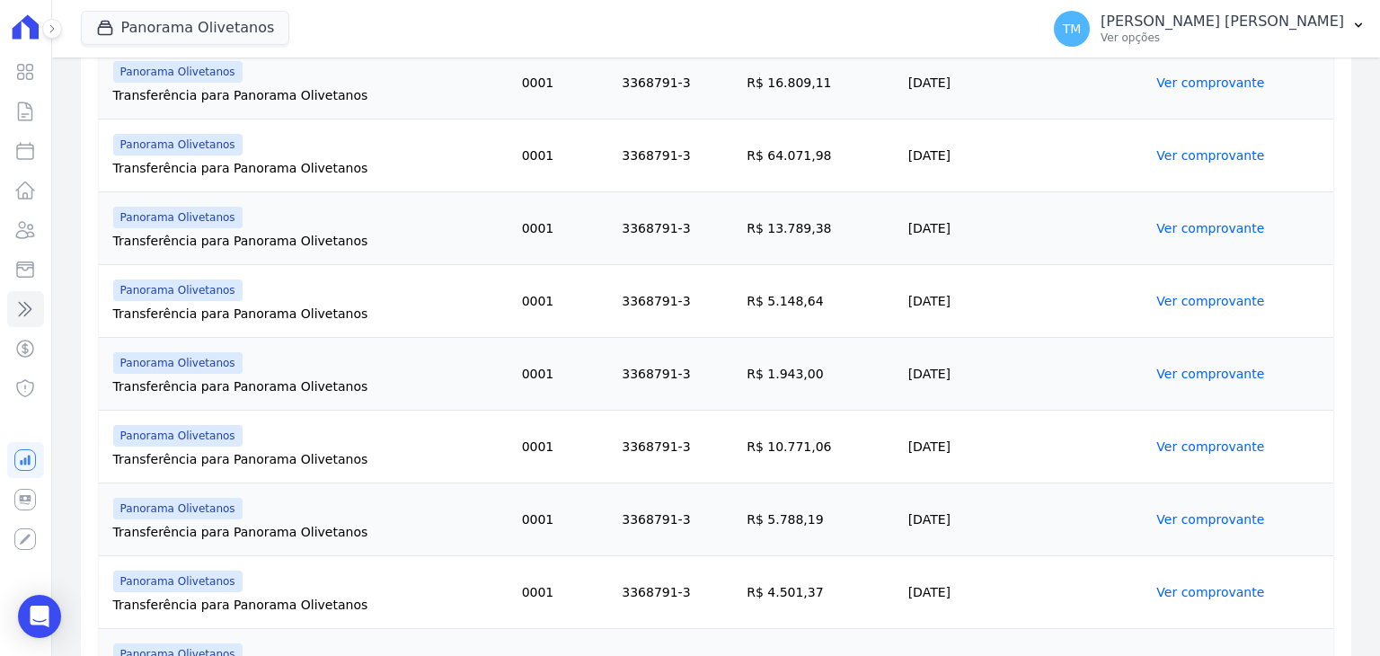
scroll to position [1168, 0]
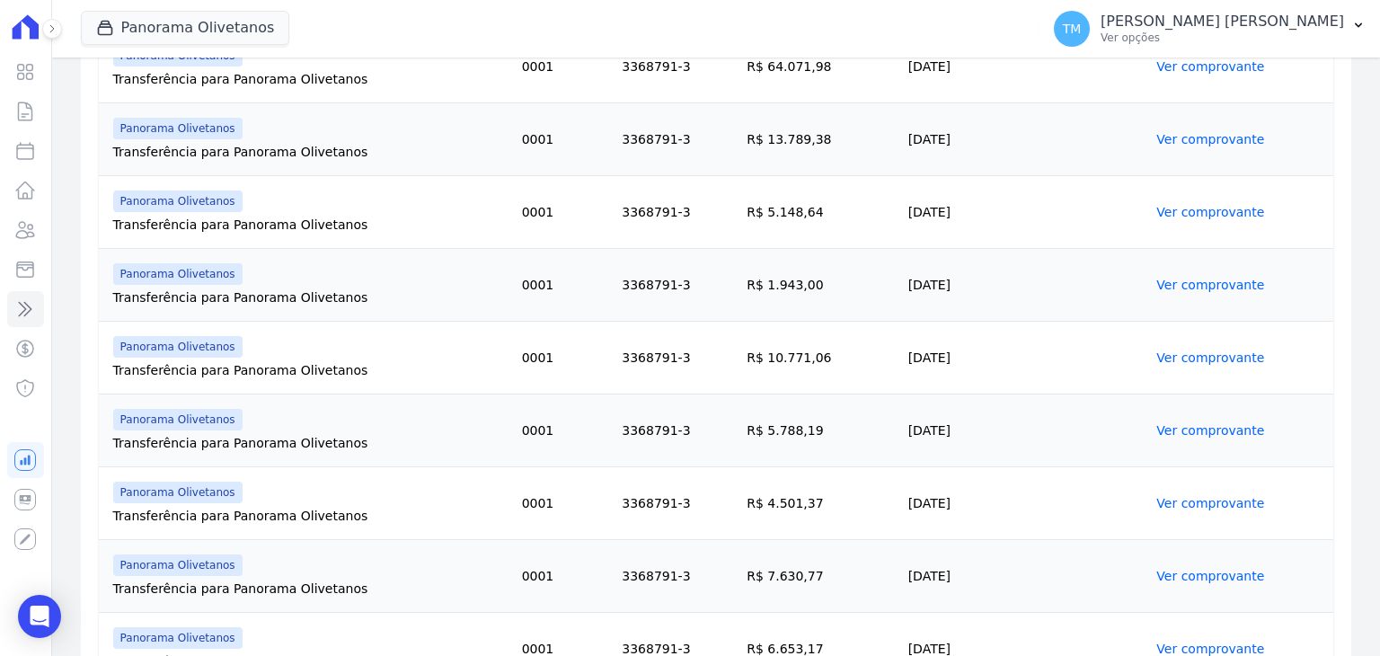
click at [1182, 423] on link "Ver comprovante" at bounding box center [1210, 430] width 108 height 14
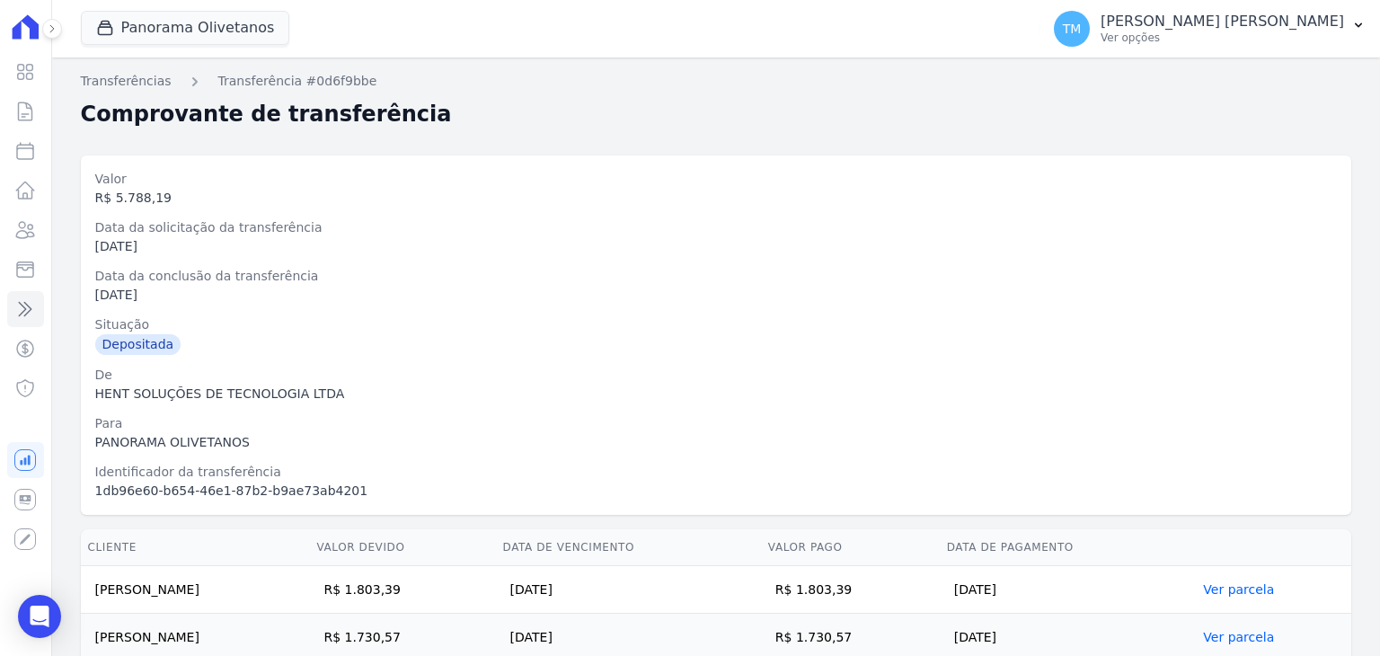
scroll to position [90, 0]
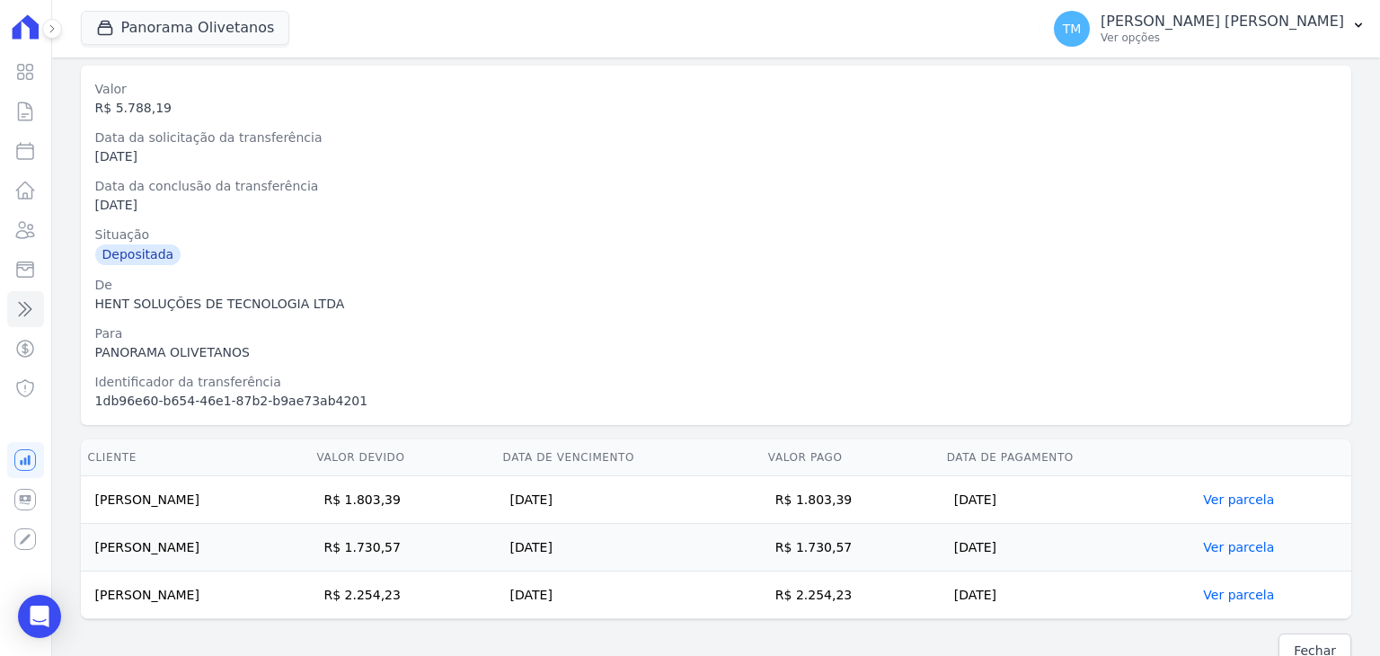
drag, startPoint x: 1046, startPoint y: 491, endPoint x: 94, endPoint y: 493, distance: 951.5
click at [94, 493] on tr "NATHÁLIA GOMES FERREIRA R$ 1.803,39 21/07/2025 R$ 1.803,39 21/07/2025 Ver parce…" at bounding box center [716, 500] width 1271 height 48
drag, startPoint x: 889, startPoint y: 540, endPoint x: 191, endPoint y: 532, distance: 697.3
click at [194, 532] on tr "ELIAS NUNES DA SILVA R$ 1.730,57 25/07/2025 R$ 1.730,57 21/07/2025 Ver parcela" at bounding box center [716, 548] width 1271 height 48
drag, startPoint x: 97, startPoint y: 542, endPoint x: 906, endPoint y: 527, distance: 808.8
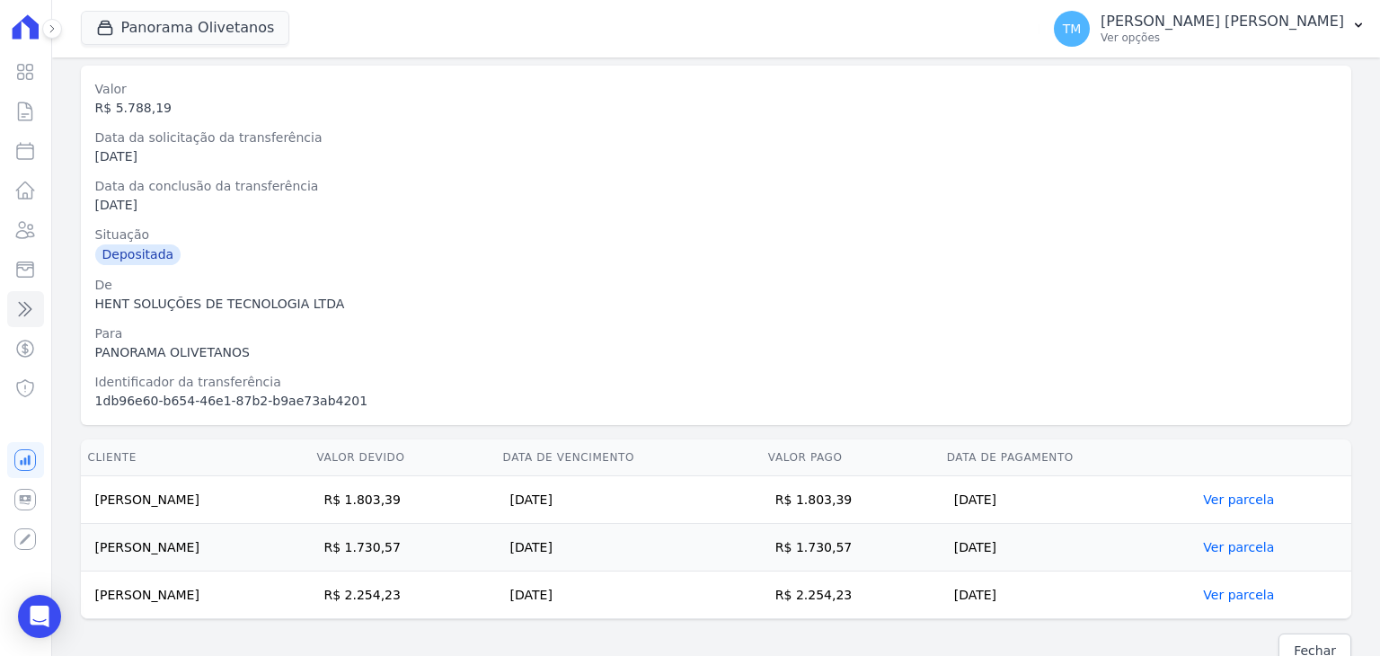
click at [906, 527] on tr "ELIAS NUNES DA SILVA R$ 1.730,57 25/07/2025 R$ 1.730,57 21/07/2025 Ver parcela" at bounding box center [716, 548] width 1271 height 48
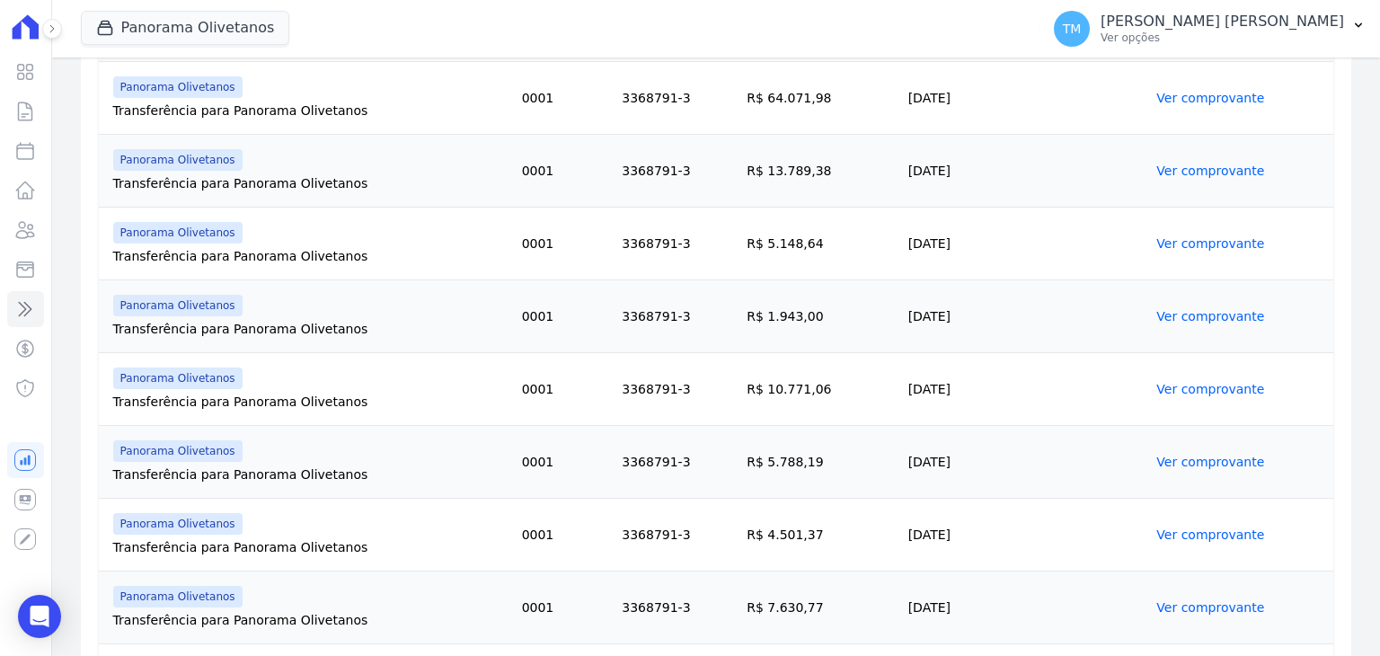
scroll to position [1168, 0]
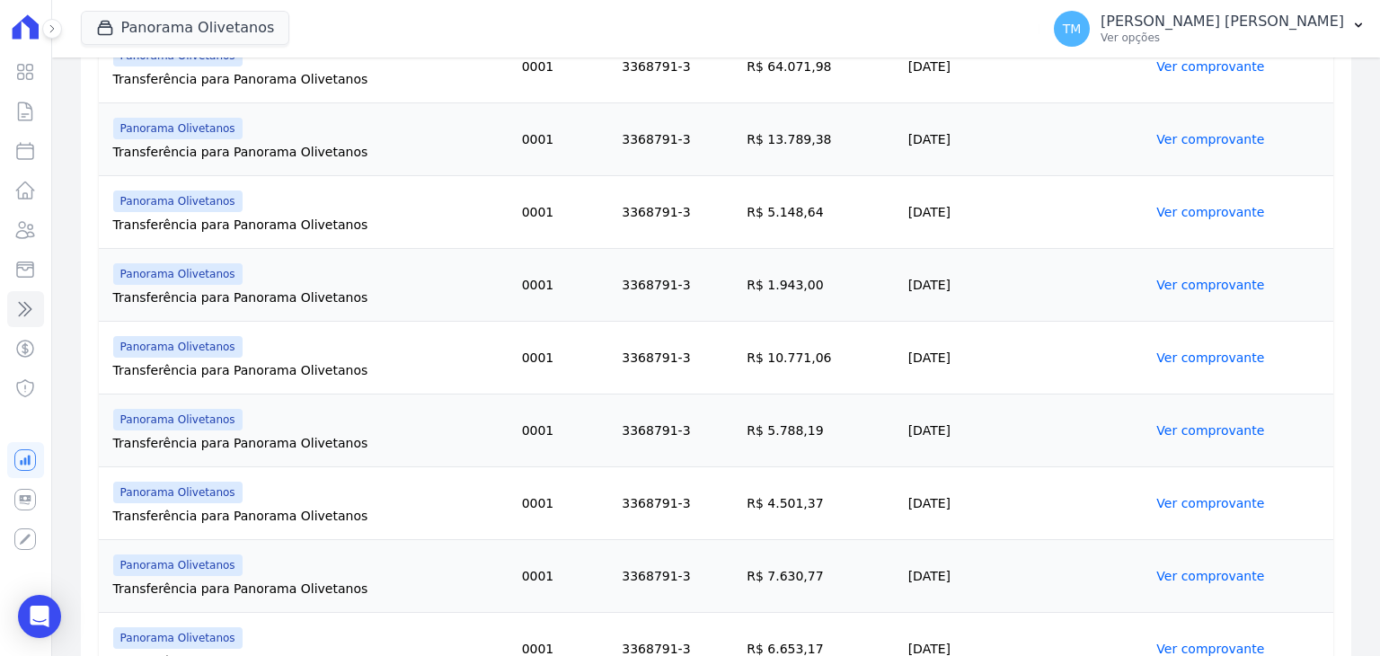
click at [1157, 501] on link "Ver comprovante" at bounding box center [1210, 503] width 108 height 14
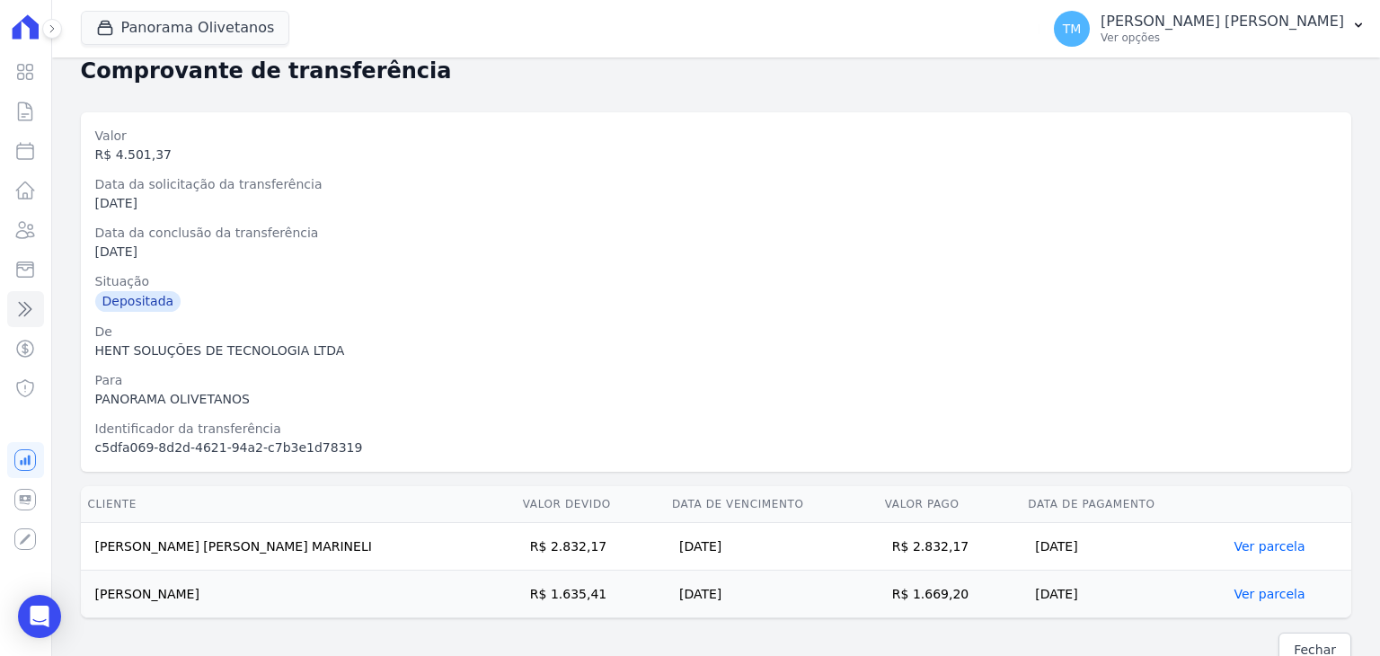
scroll to position [67, 0]
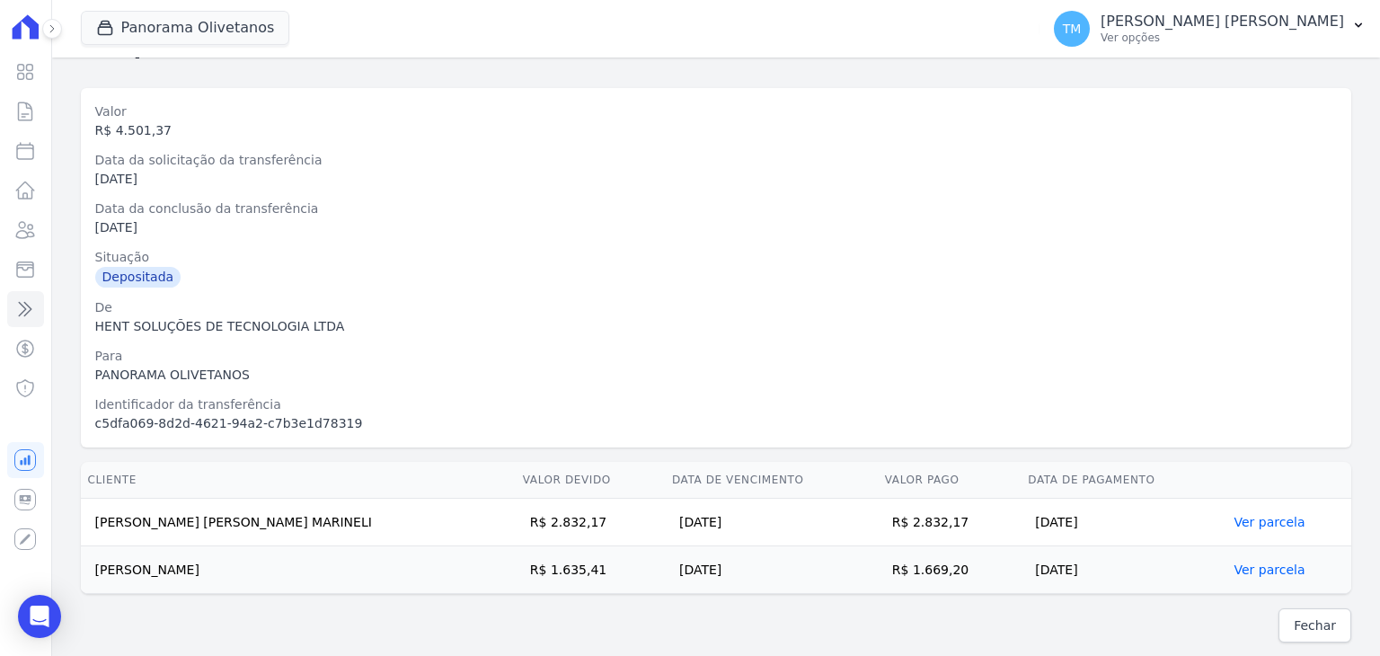
drag, startPoint x: 937, startPoint y: 518, endPoint x: 95, endPoint y: 521, distance: 841.9
click at [95, 521] on tr "JOAO PEDRO FERNANDES MARINELI R$ 2.832,17 27/07/2025 R$ 2.832,17 22/07/2025 Ver…" at bounding box center [716, 523] width 1271 height 48
drag, startPoint x: 936, startPoint y: 571, endPoint x: 86, endPoint y: 576, distance: 850.0
click at [86, 576] on tr "GUSTAVO FREITAS RODRIGUES R$ 1.635,41 20/07/2025 R$ 1.669,20 22/07/2025 Ver par…" at bounding box center [716, 570] width 1271 height 48
click at [672, 326] on div "HENT SOLUÇÕES DE TECNOLOGIA LTDA" at bounding box center [716, 326] width 1242 height 19
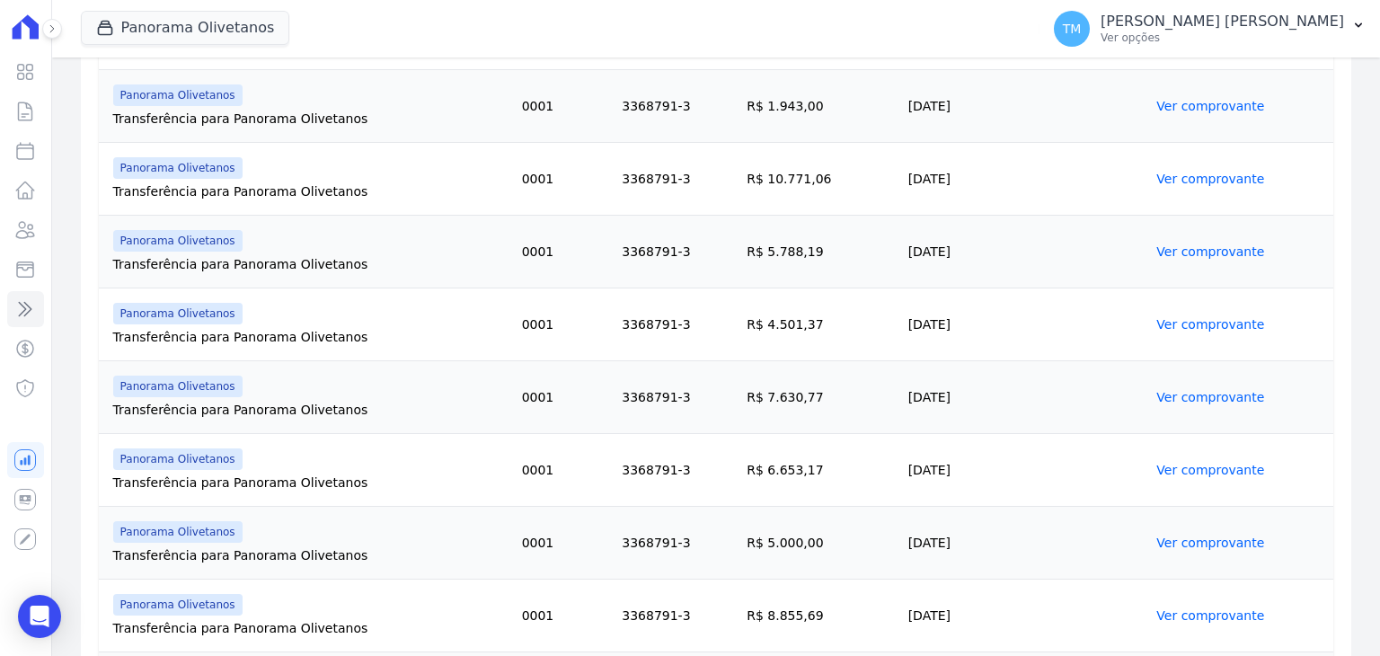
scroll to position [1348, 0]
click at [1174, 465] on link "Ver comprovante" at bounding box center [1210, 469] width 108 height 14
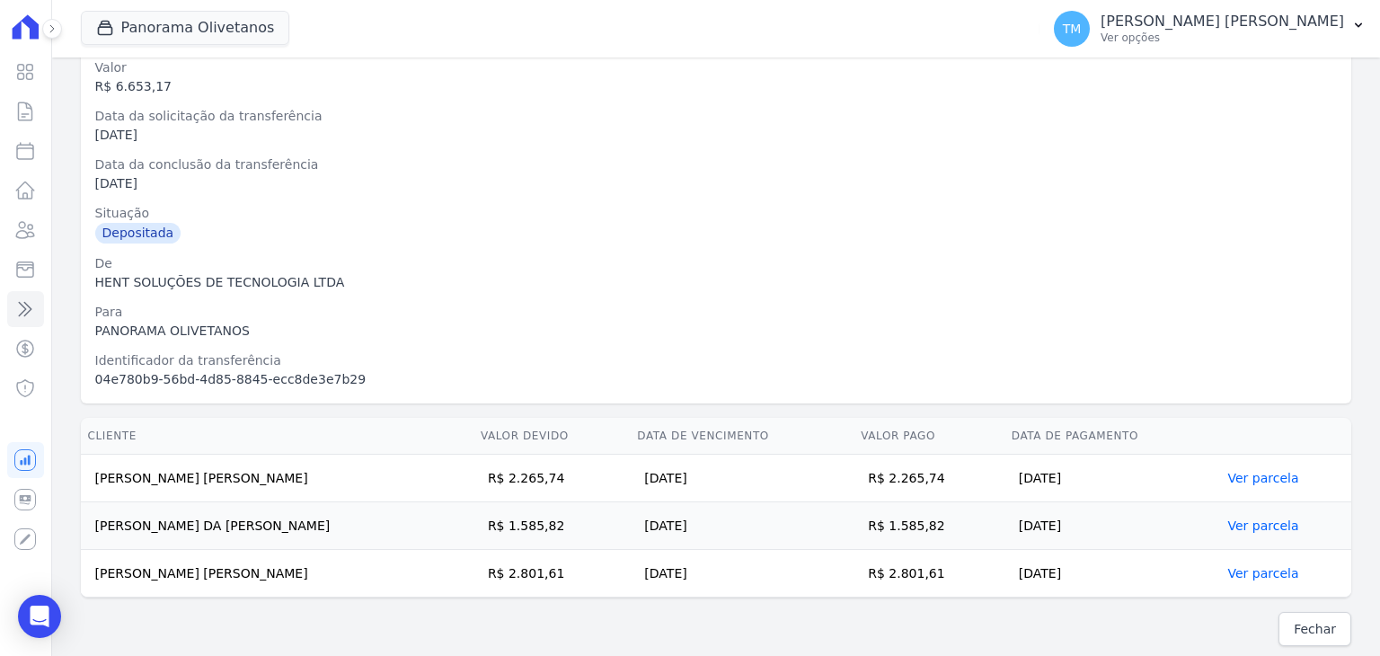
scroll to position [115, 0]
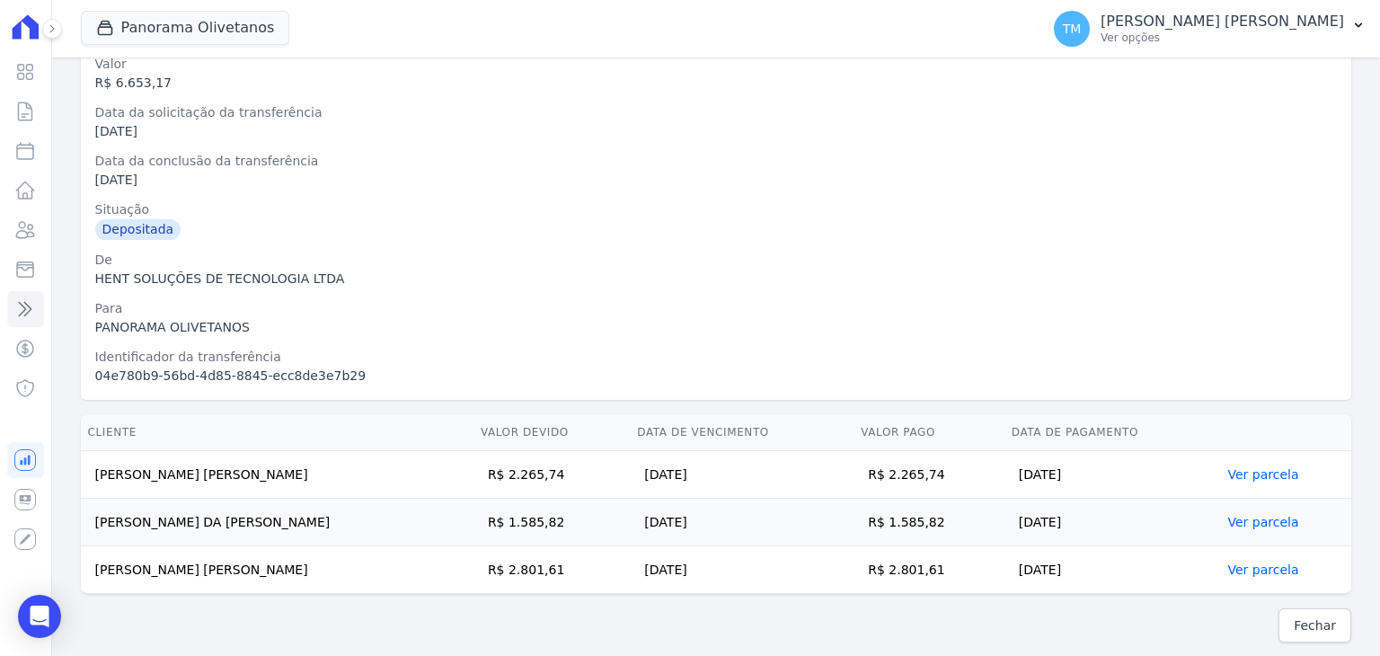
drag, startPoint x: 939, startPoint y: 475, endPoint x: 93, endPoint y: 476, distance: 845.5
click at [93, 476] on tr "JOSE ERALDO LIMA SILVA R$ 2.265,74 28/07/2025 R$ 2.265,74 28/07/2025 Ver parcela" at bounding box center [716, 475] width 1271 height 48
drag, startPoint x: 952, startPoint y: 523, endPoint x: 95, endPoint y: 521, distance: 857.2
click at [95, 521] on tr "SANDRA APARECIDA DA SILVA FERREIRA R$ 1.585,82 25/07/2025 R$ 1.585,82 25/07/202…" at bounding box center [716, 523] width 1271 height 48
drag, startPoint x: 940, startPoint y: 565, endPoint x: 88, endPoint y: 568, distance: 851.8
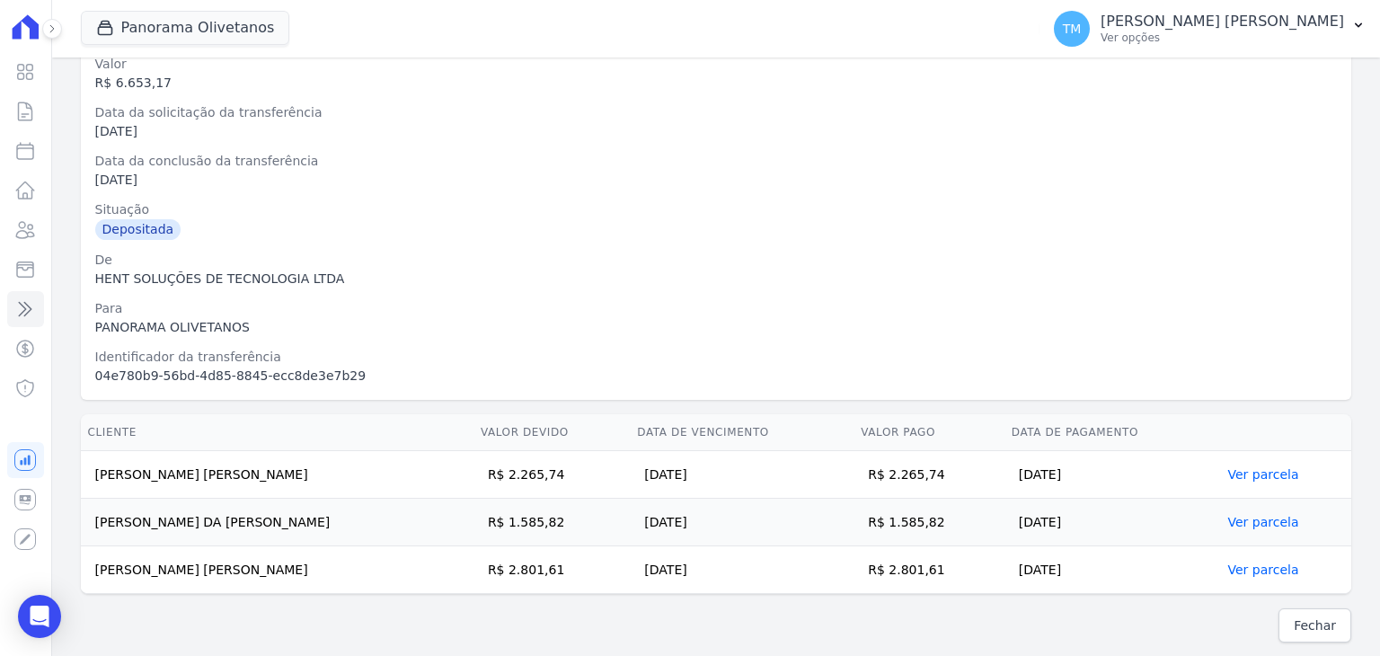
click at [88, 568] on tr "MARCELO FRANCA RODRIGUES R$ 2.801,61 25/07/2025 R$ 2.801,61 25/07/2025 Ver parc…" at bounding box center [716, 570] width 1271 height 48
click at [971, 418] on th "Valor pago" at bounding box center [929, 432] width 151 height 37
drag, startPoint x: 875, startPoint y: 577, endPoint x: 90, endPoint y: 576, distance: 785.3
click at [90, 576] on tr "MARCELO FRANCA RODRIGUES R$ 2.801,61 25/07/2025 R$ 2.801,61 25/07/2025 Ver parc…" at bounding box center [716, 570] width 1271 height 48
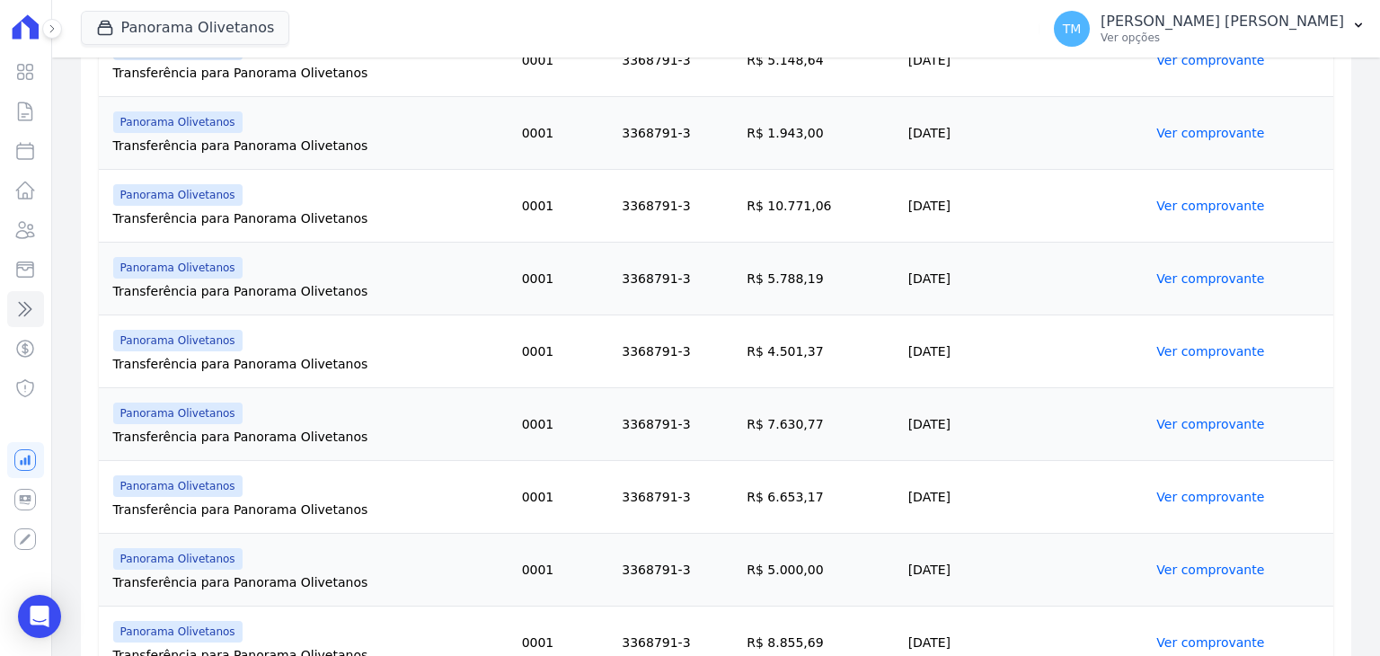
scroll to position [1470, 0]
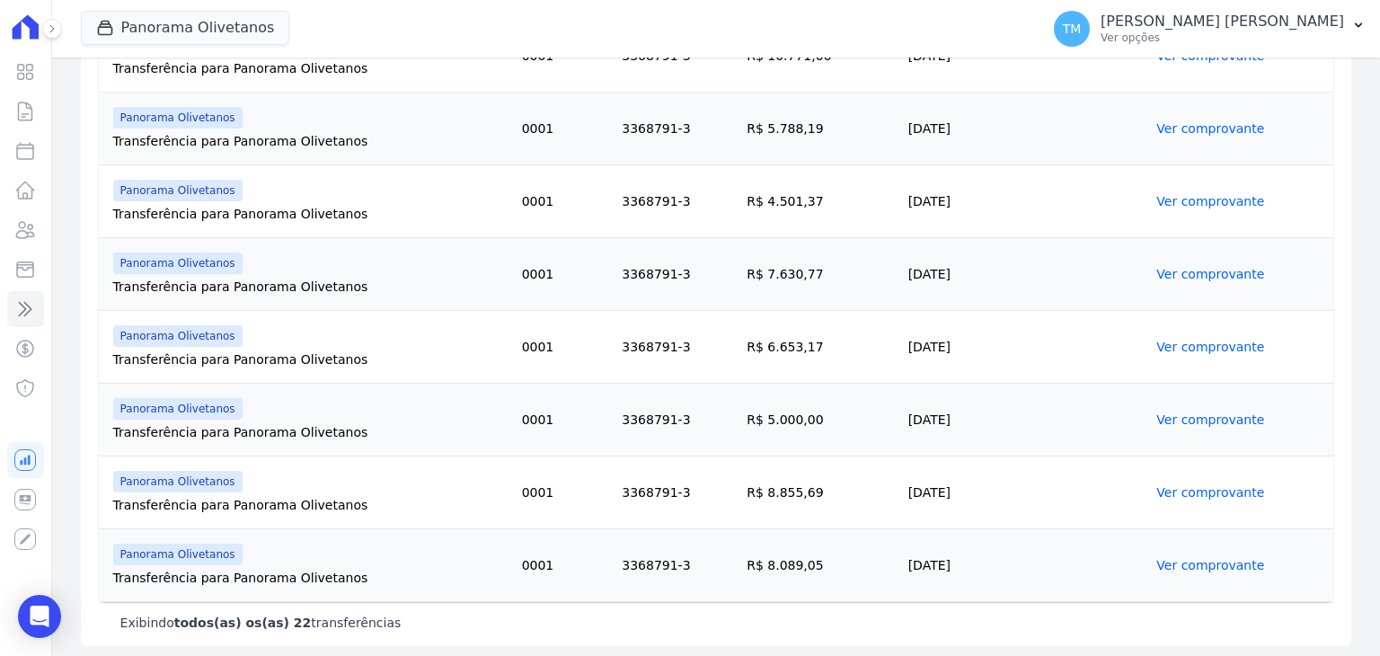
click at [1175, 421] on link "Ver comprovante" at bounding box center [1210, 419] width 108 height 14
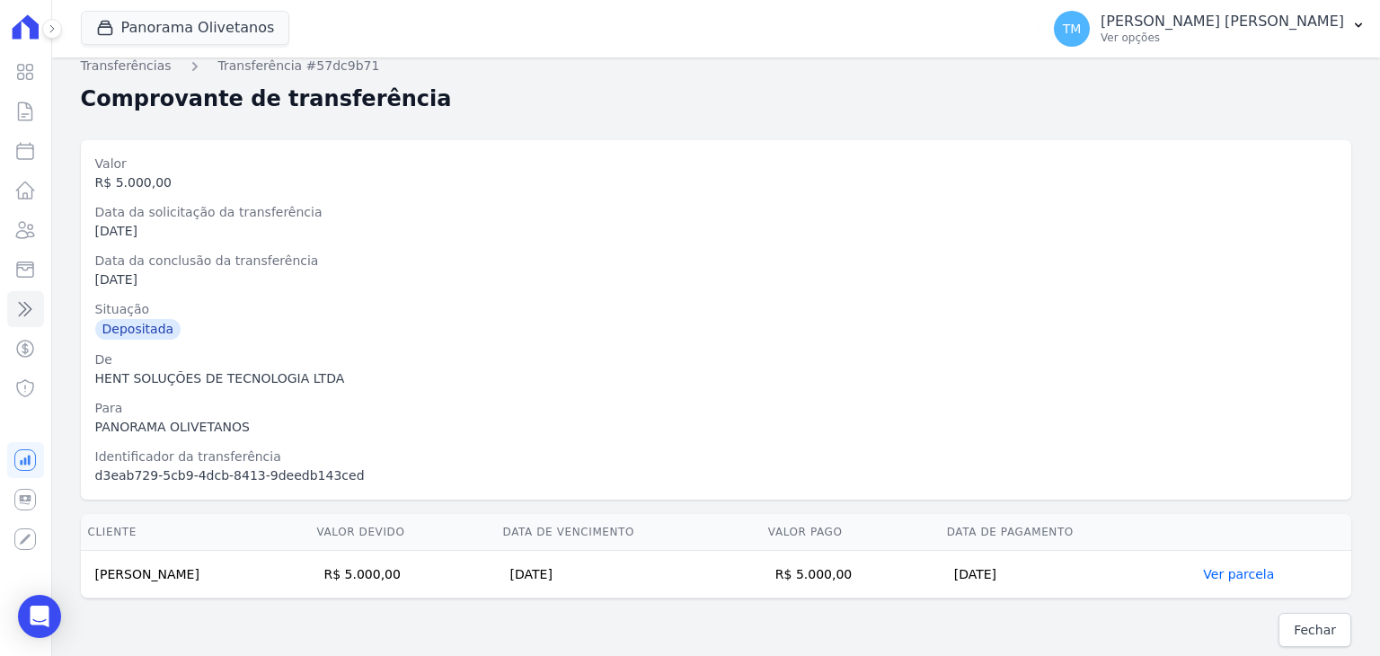
scroll to position [20, 0]
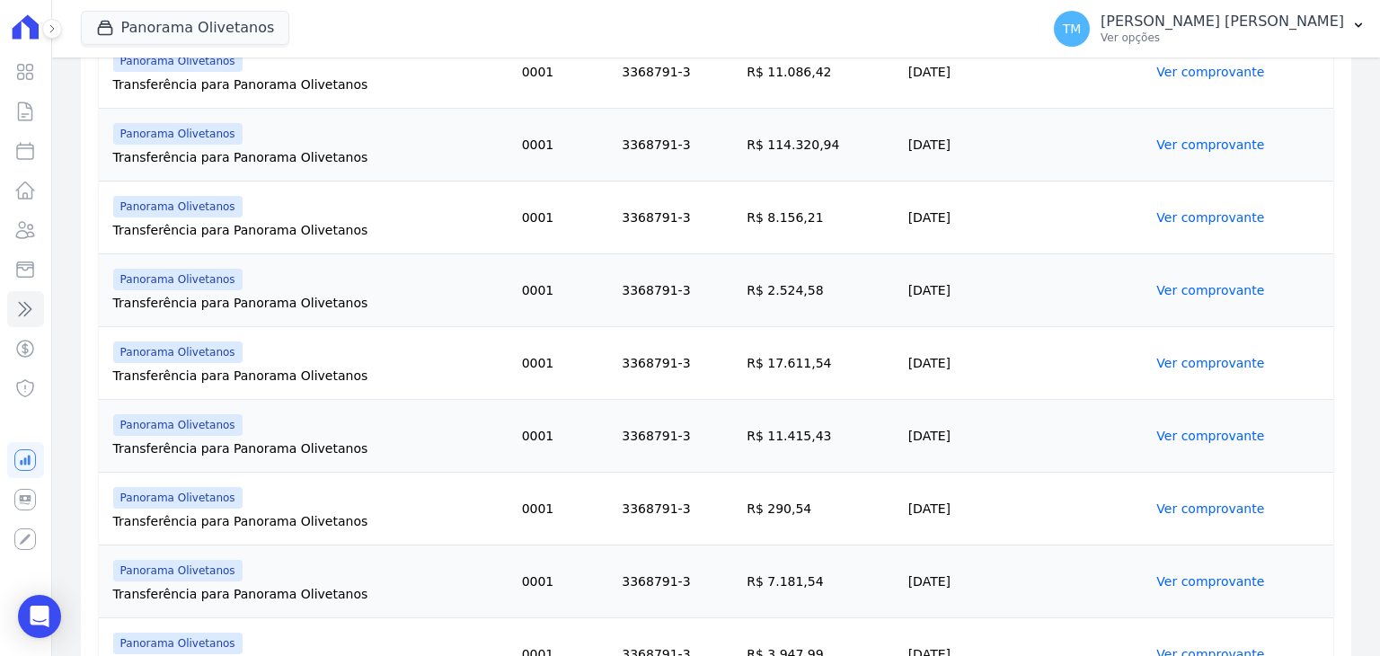
scroll to position [449, 0]
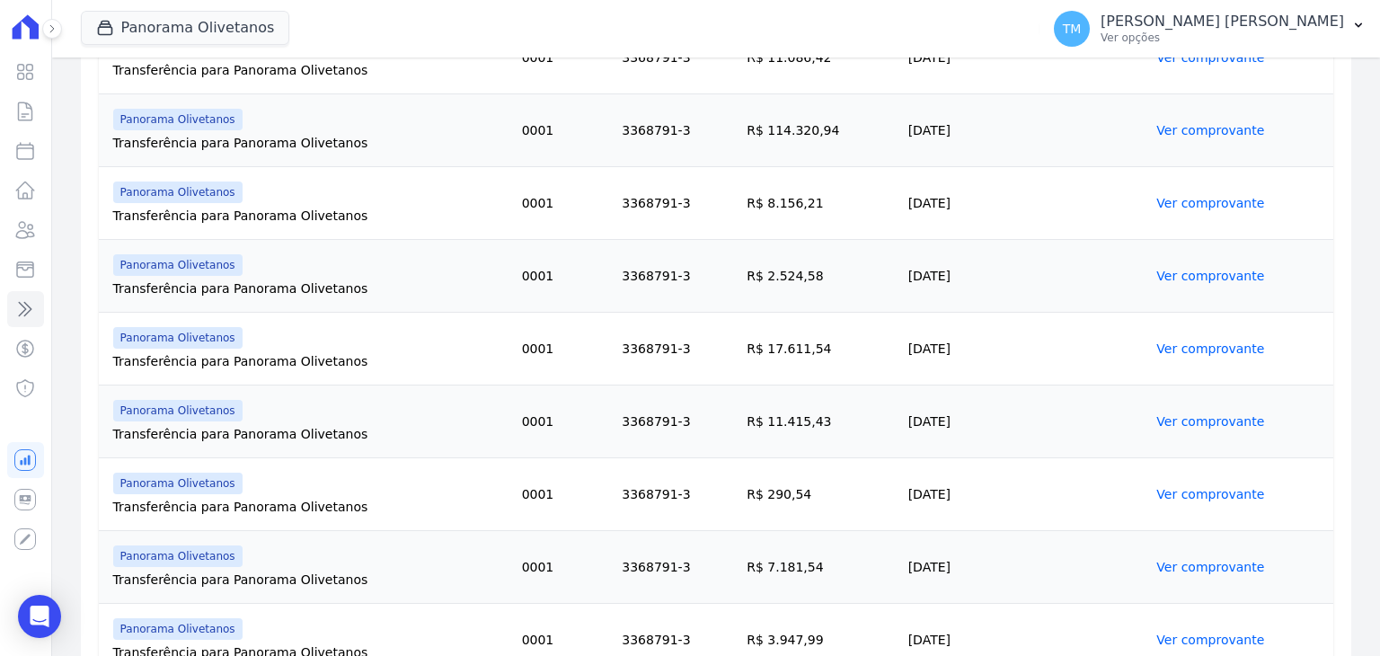
click at [776, 250] on td "R$ 2.524,58" at bounding box center [819, 276] width 161 height 73
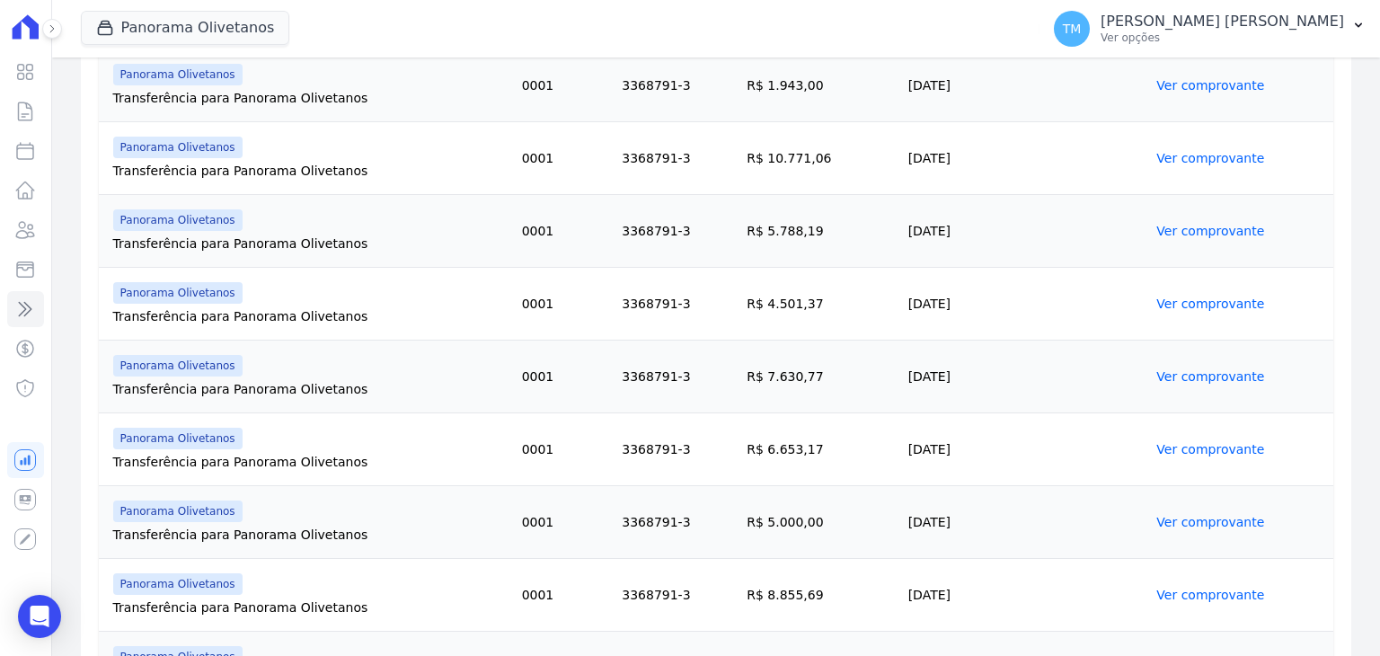
scroll to position [1438, 0]
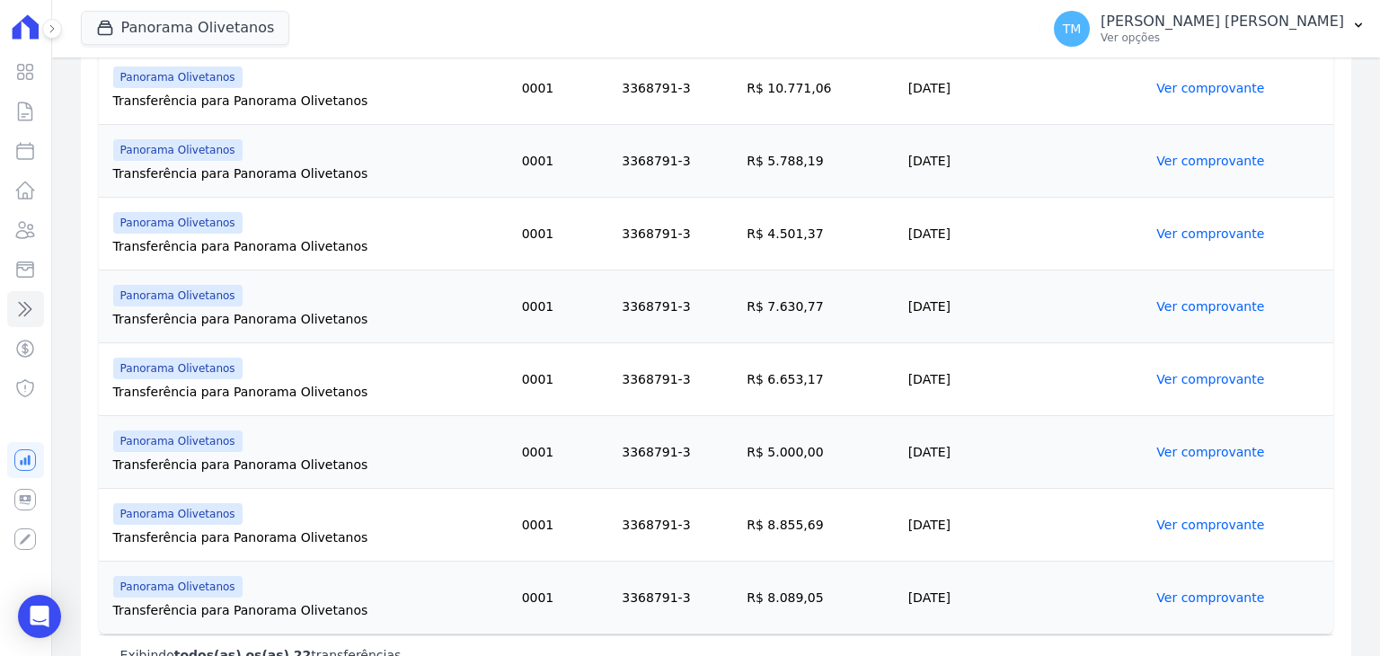
click at [1201, 520] on link "Ver comprovante" at bounding box center [1210, 525] width 108 height 14
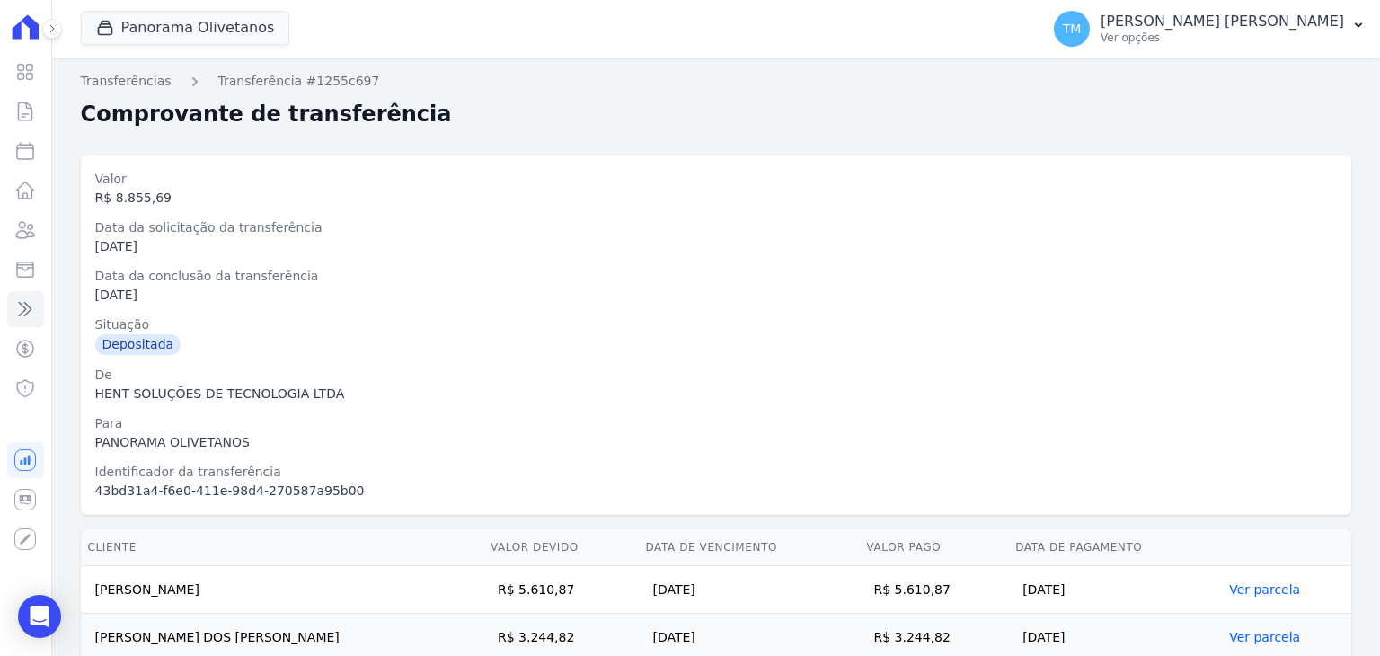
scroll to position [67, 0]
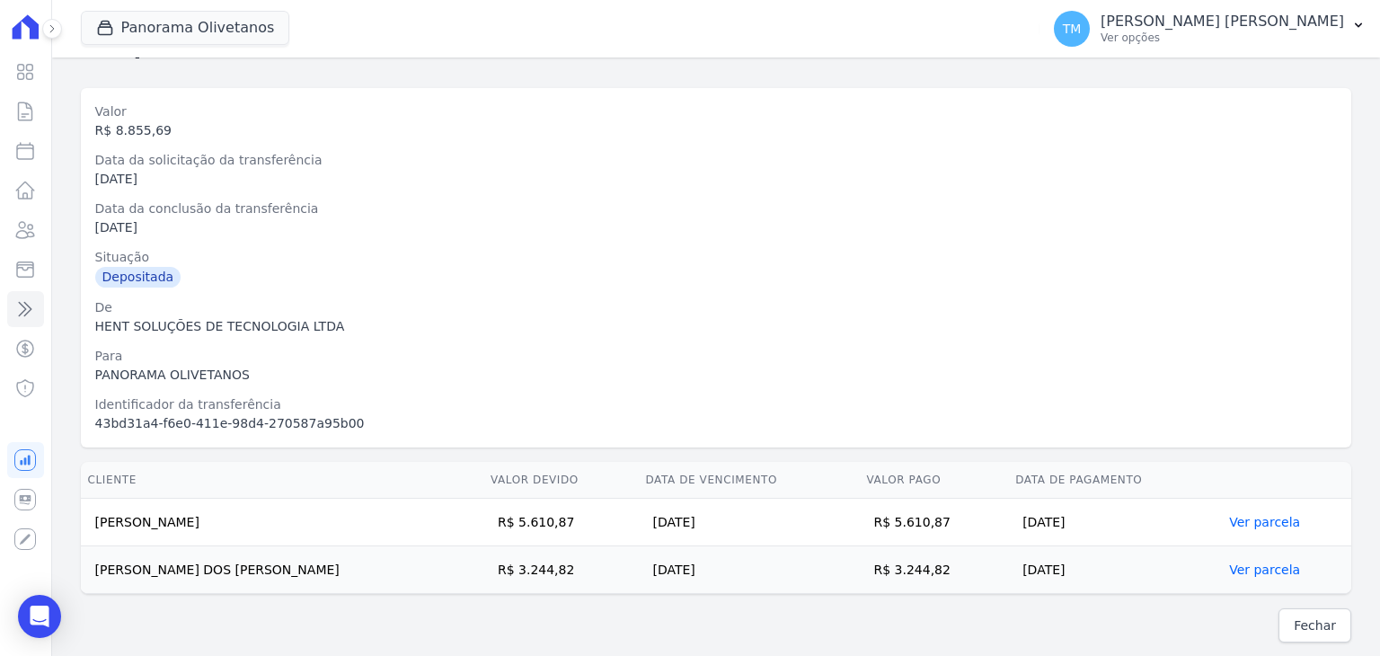
drag, startPoint x: 928, startPoint y: 522, endPoint x: 92, endPoint y: 512, distance: 836.6
click at [92, 512] on tr "JONATHAN MUROLO ANTUNES R$ 5.610,87 30/07/2025 R$ 5.610,87 29/07/2025 Ver parce…" at bounding box center [716, 523] width 1271 height 48
drag, startPoint x: 942, startPoint y: 571, endPoint x: 89, endPoint y: 562, distance: 852.8
click at [89, 562] on tr "MARCILENE DOS SANTOS ANDRADE R$ 3.244,82 31/07/2025 R$ 3.244,82 30/07/2025 Ver …" at bounding box center [716, 570] width 1271 height 48
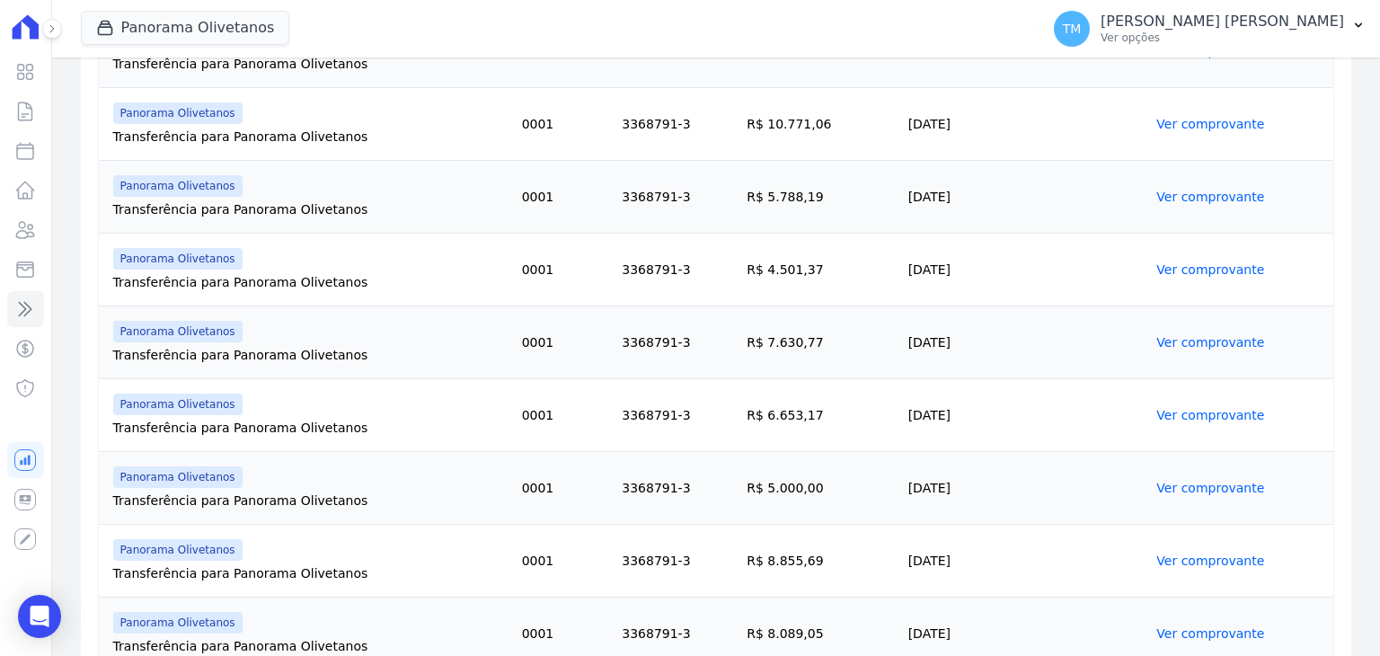
scroll to position [1470, 0]
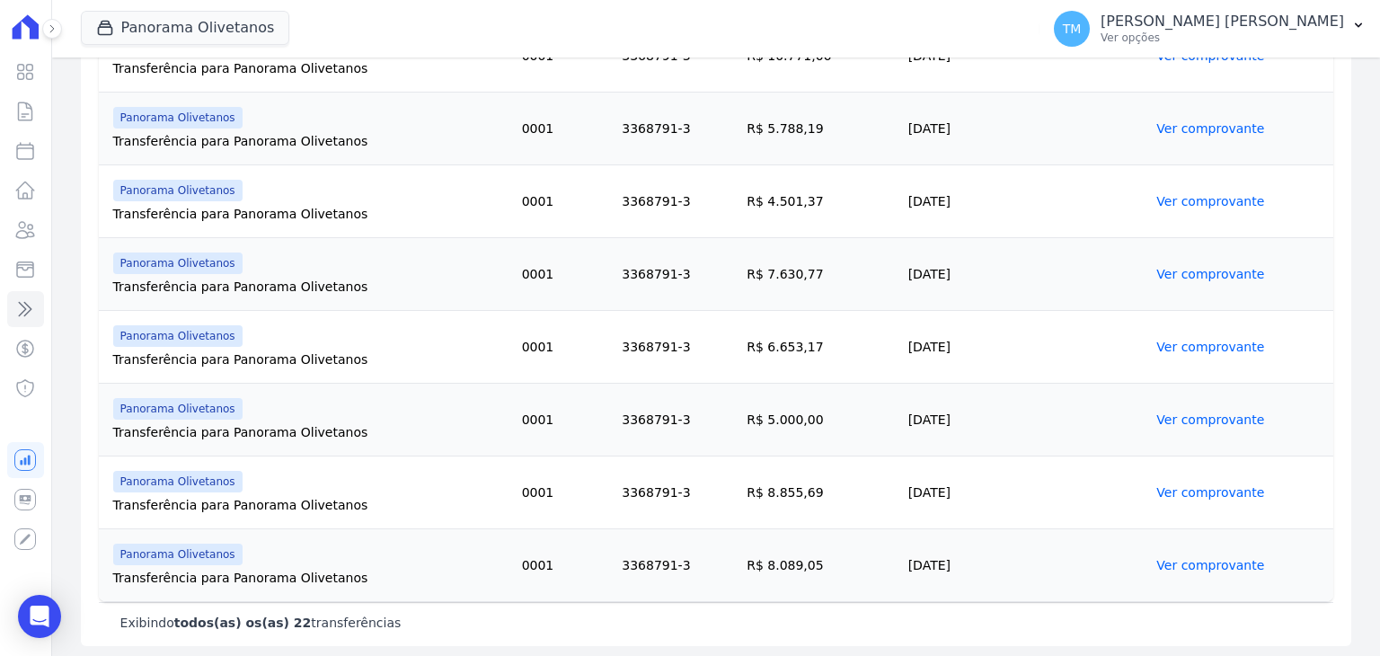
click at [1193, 565] on link "Ver comprovante" at bounding box center [1210, 565] width 108 height 14
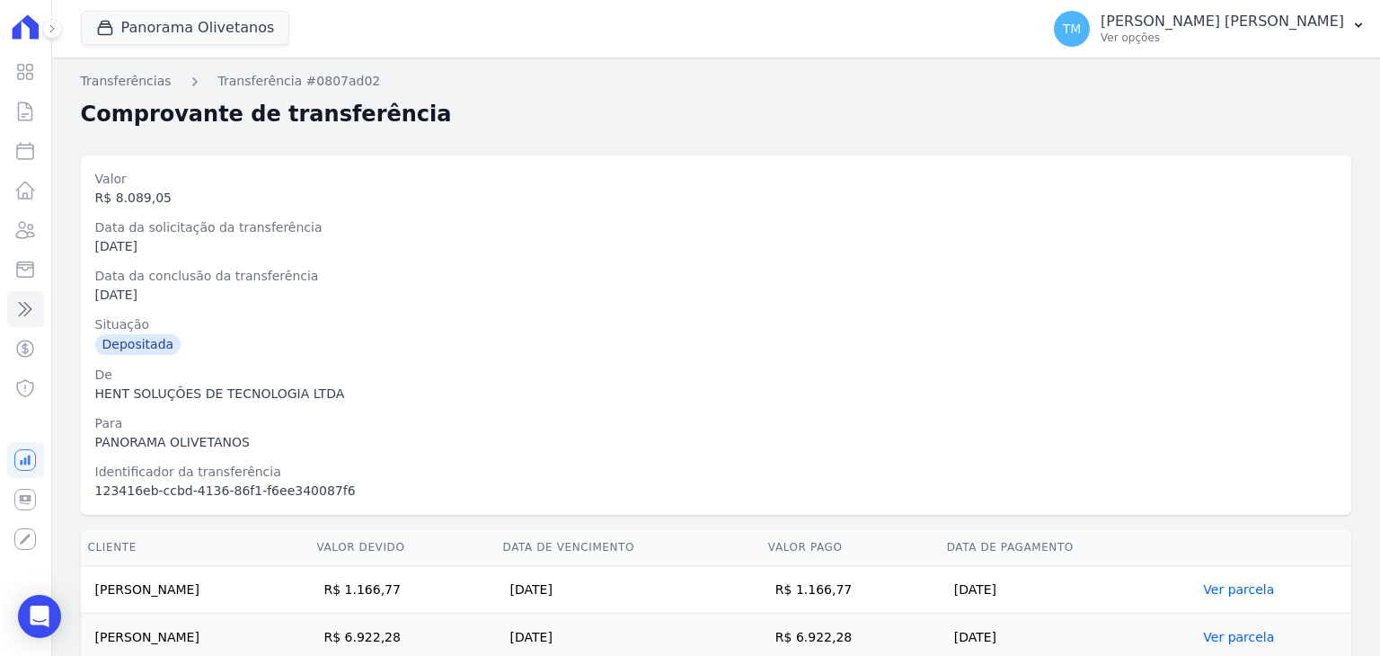
scroll to position [67, 0]
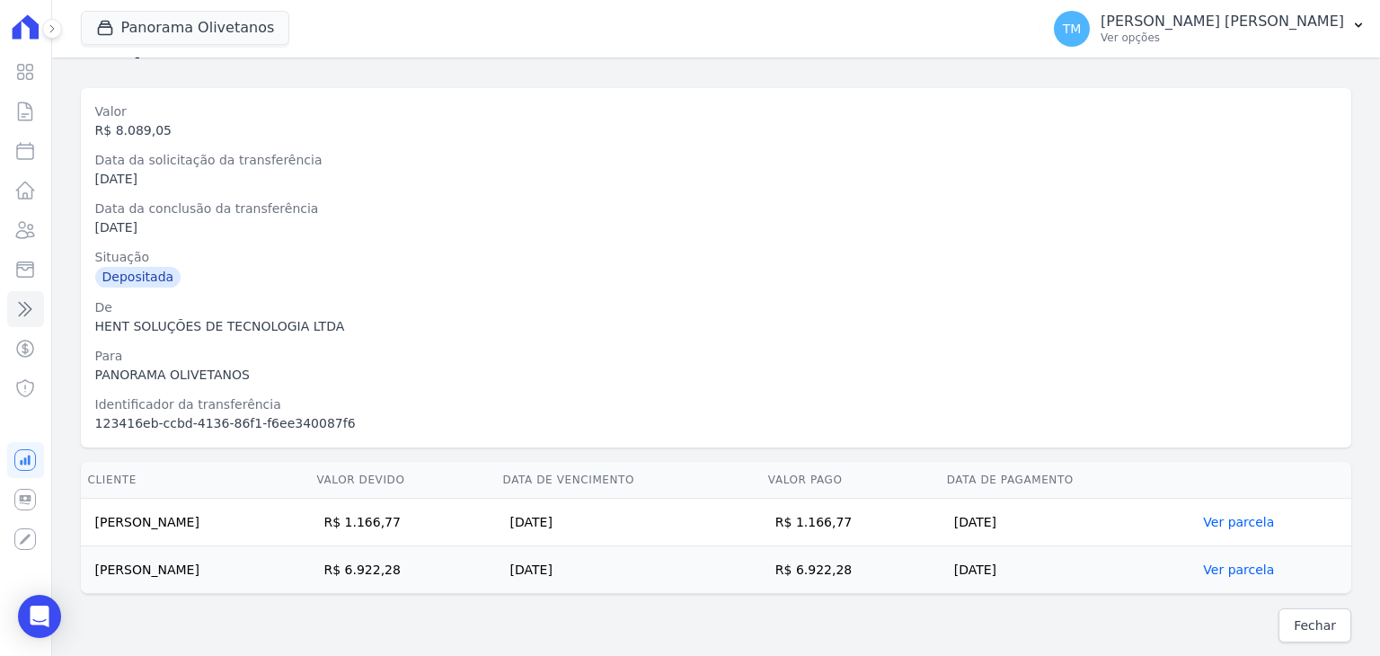
drag, startPoint x: 939, startPoint y: 506, endPoint x: 79, endPoint y: 527, distance: 860.1
click at [79, 527] on div "Cliente Valor devido Data de Vencimento Valor pago Data de Pagamento CARLOS EDU…" at bounding box center [716, 528] width 1328 height 146
drag, startPoint x: 927, startPoint y: 569, endPoint x: 75, endPoint y: 553, distance: 852.8
click at [75, 553] on div "Cliente Valor devido Data de Vencimento Valor pago Data de Pagamento CARLOS EDU…" at bounding box center [716, 528] width 1328 height 146
click at [310, 514] on td "CARLOS EDUARDO FERRER SASSAKI" at bounding box center [195, 523] width 229 height 48
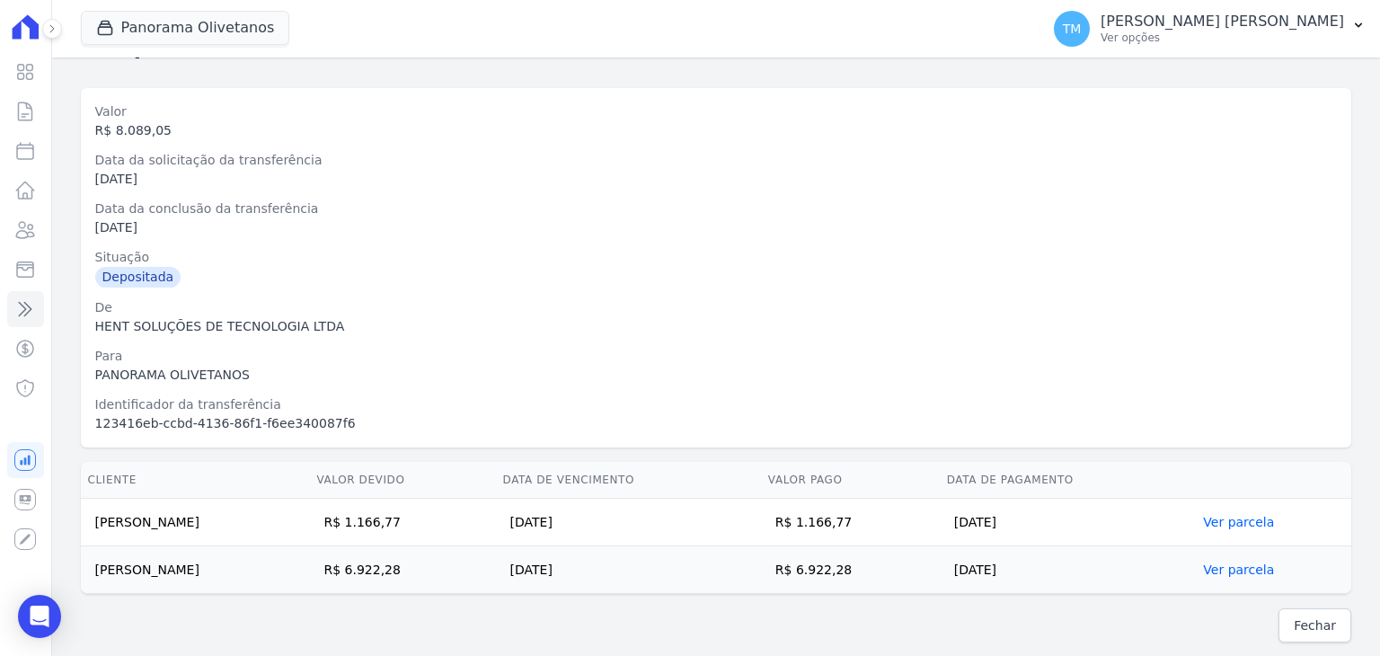
drag, startPoint x: 88, startPoint y: 569, endPoint x: 992, endPoint y: 568, distance: 903.9
click at [992, 568] on tr "ELIAS NUNES DA SILVA R$ 6.922,28 31/07/2025 R$ 6.922,28 30/07/2025 Ver parcela" at bounding box center [716, 570] width 1271 height 48
click at [1315, 24] on p "[PERSON_NAME] [PERSON_NAME]" at bounding box center [1223, 22] width 244 height 18
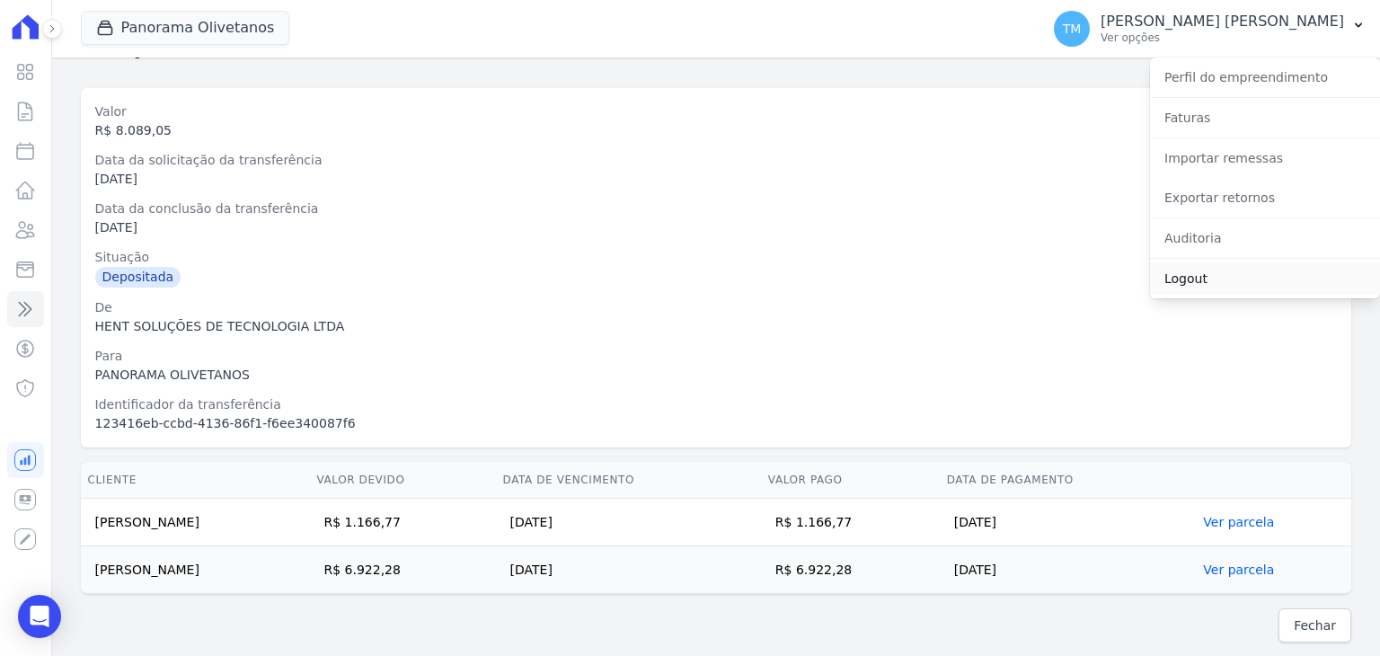
click at [1190, 285] on link "Logout" at bounding box center [1265, 278] width 230 height 32
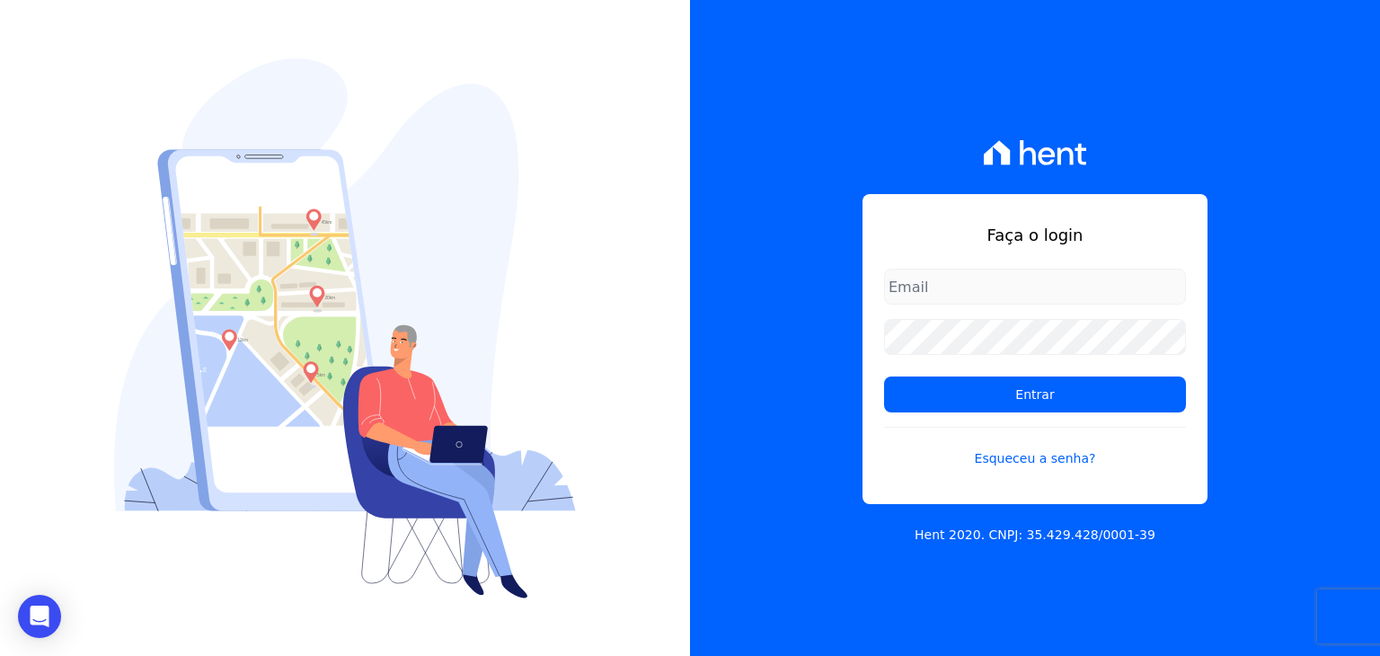
type input "[EMAIL_ADDRESS][DOMAIN_NAME]"
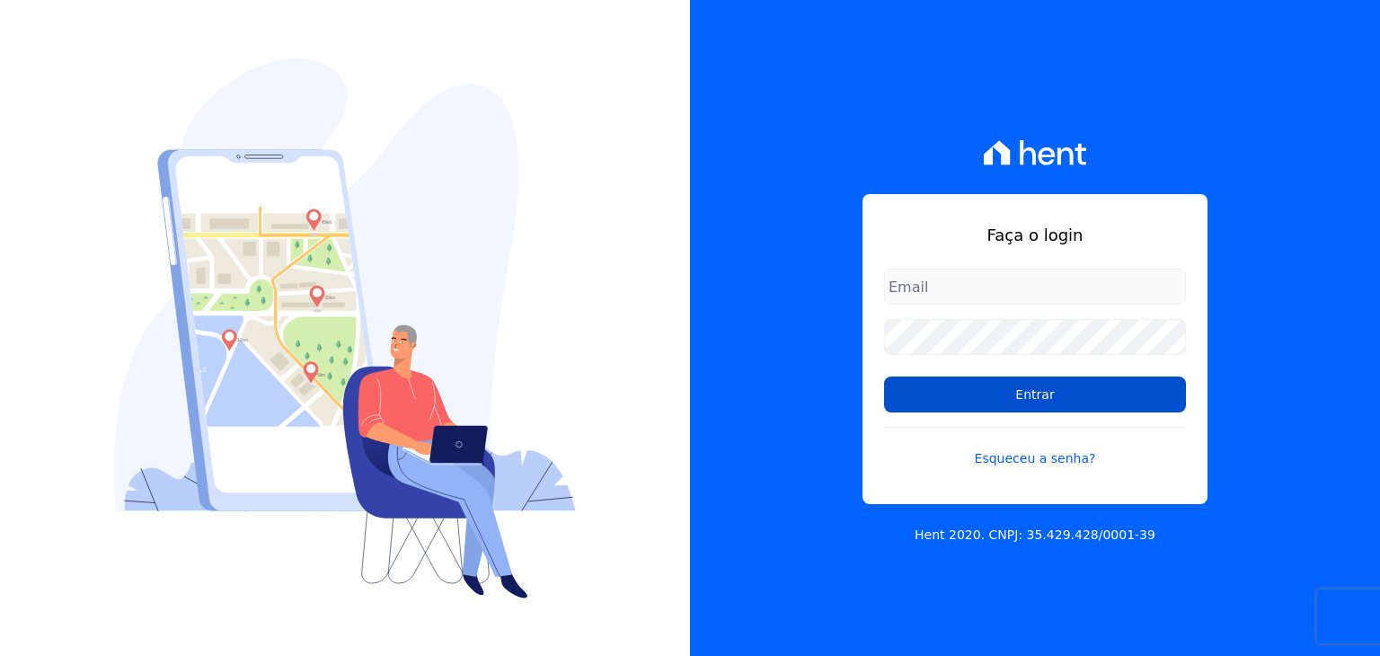
type input "[EMAIL_ADDRESS][DOMAIN_NAME]"
click at [1063, 396] on input "Entrar" at bounding box center [1035, 394] width 302 height 36
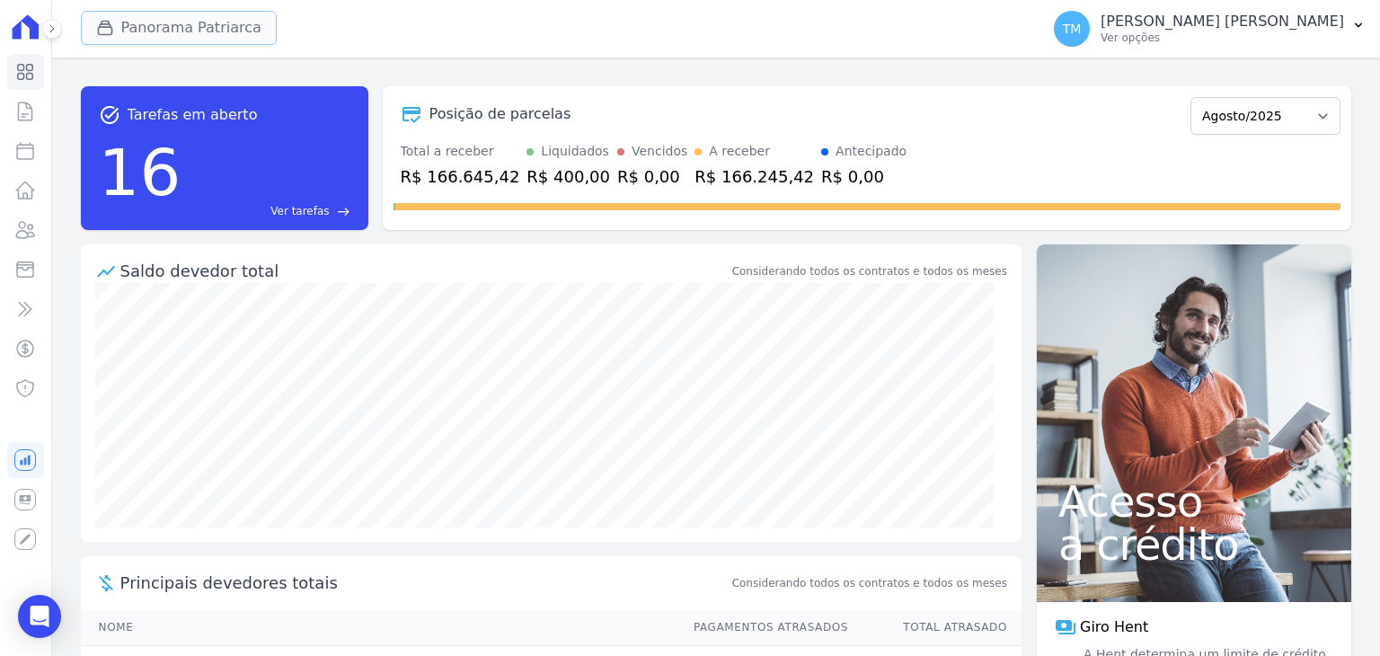
click at [198, 26] on button "Panorama Patriarca" at bounding box center [179, 28] width 196 height 34
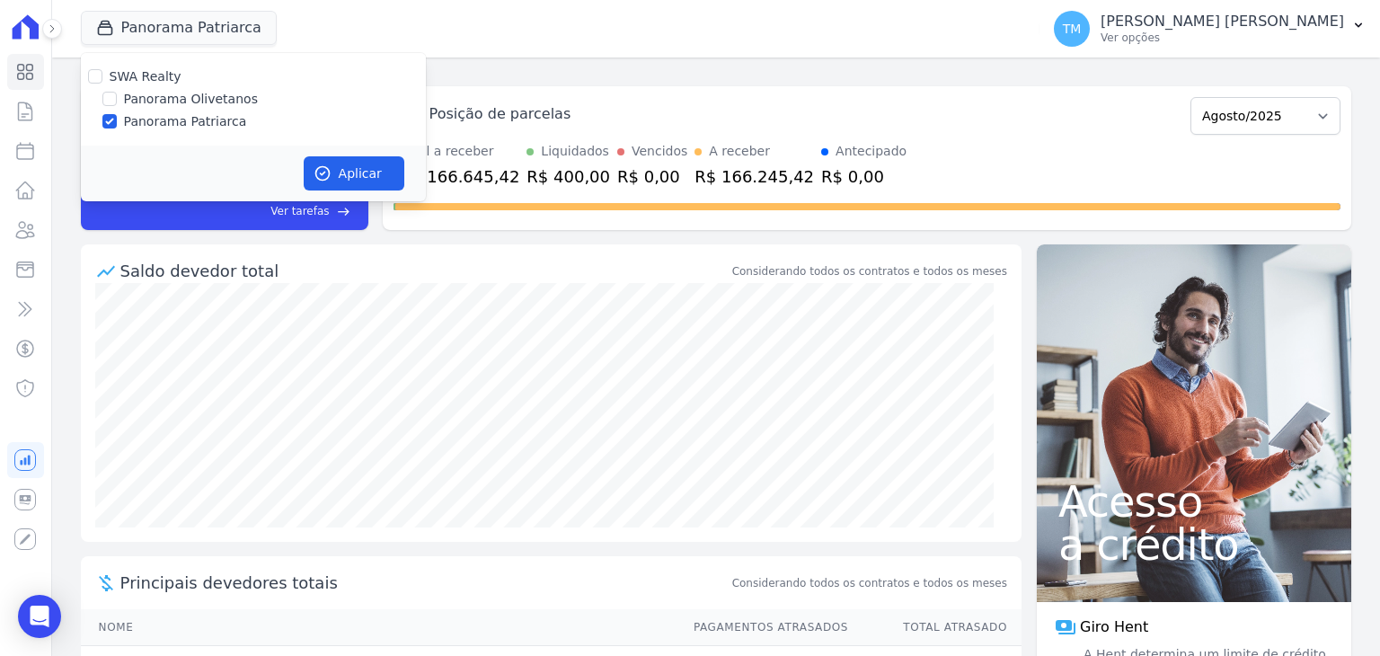
click at [193, 95] on label "Panorama Olivetanos" at bounding box center [191, 99] width 134 height 19
click at [117, 95] on input "Panorama Olivetanos" at bounding box center [109, 99] width 14 height 14
checkbox input "true"
click at [199, 122] on label "Panorama Patriarca" at bounding box center [185, 121] width 123 height 19
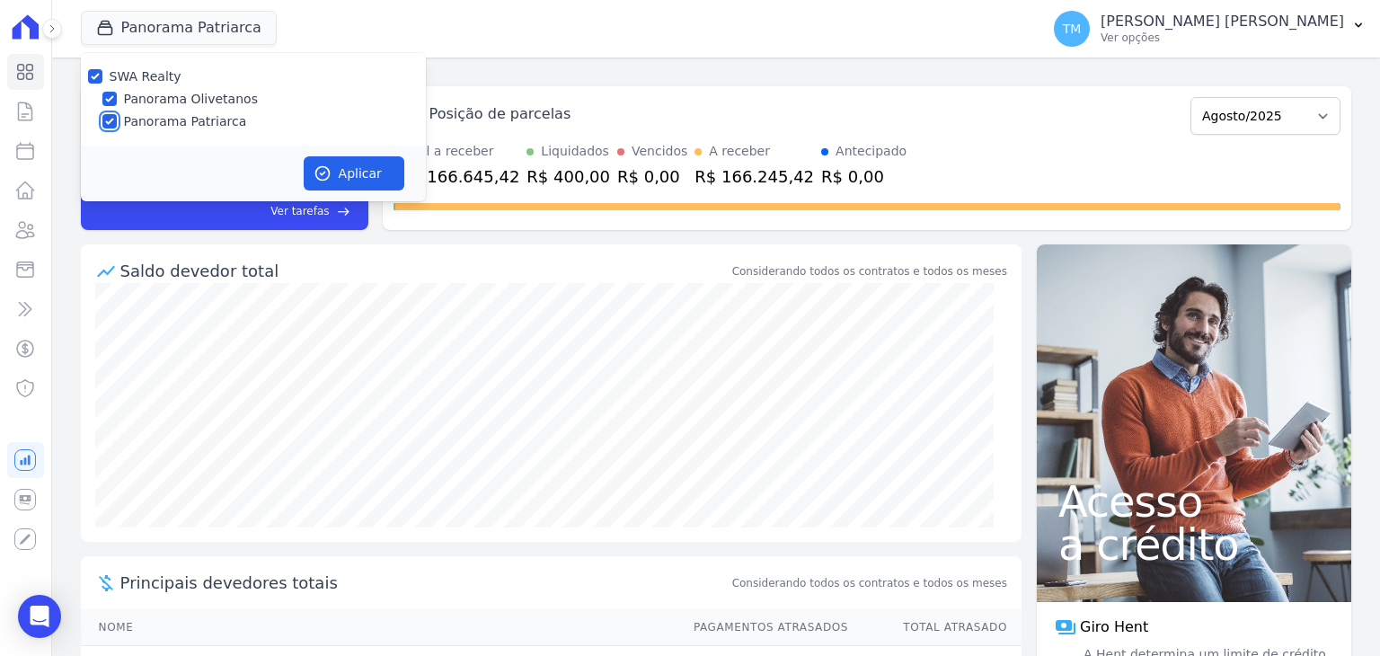
click at [117, 122] on input "Panorama Patriarca" at bounding box center [109, 121] width 14 height 14
checkbox input "false"
click at [377, 167] on button "Aplicar" at bounding box center [354, 173] width 101 height 34
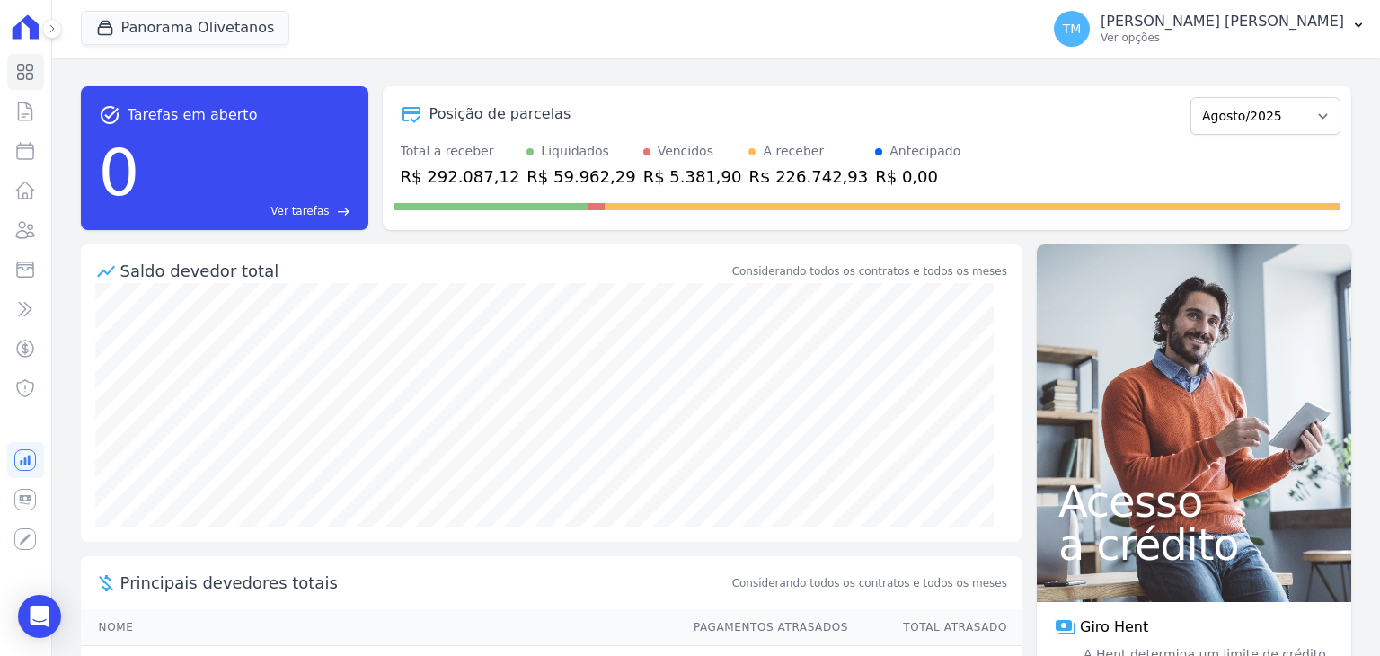
click at [43, 19] on div at bounding box center [42, 29] width 20 height 58
click at [58, 32] on button at bounding box center [52, 29] width 20 height 20
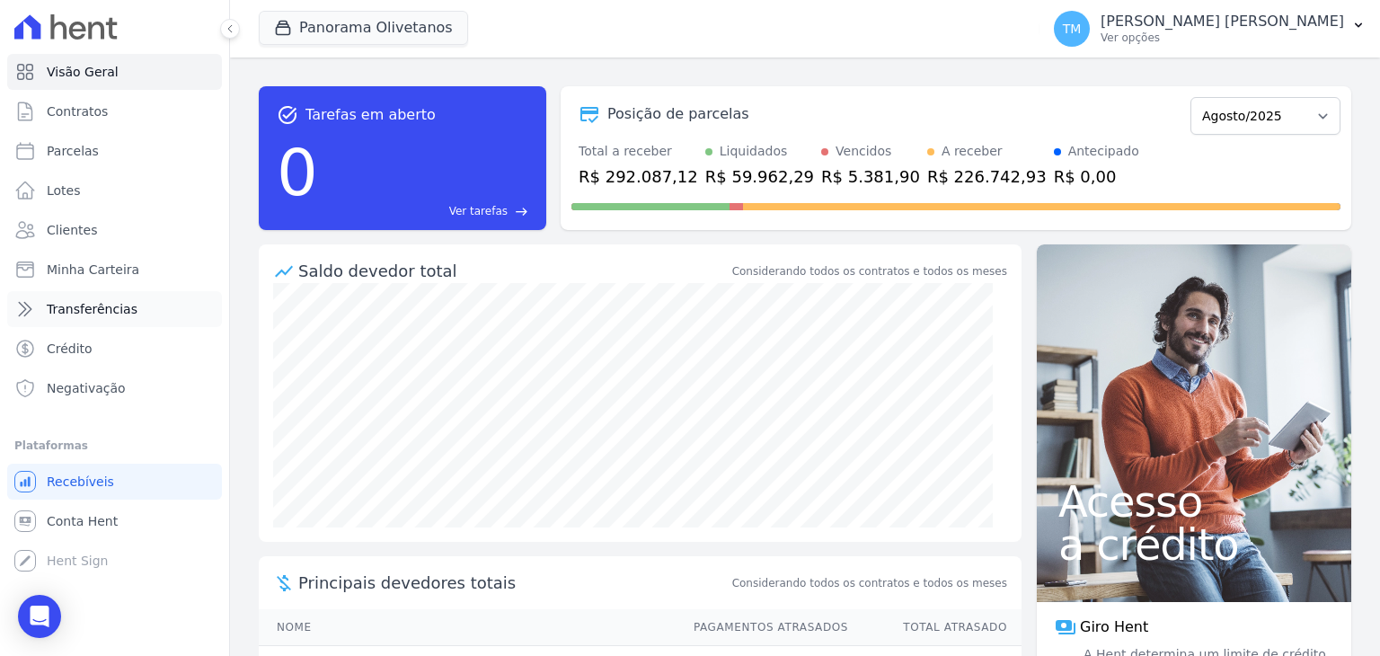
click at [128, 306] on link "Transferências" at bounding box center [114, 309] width 215 height 36
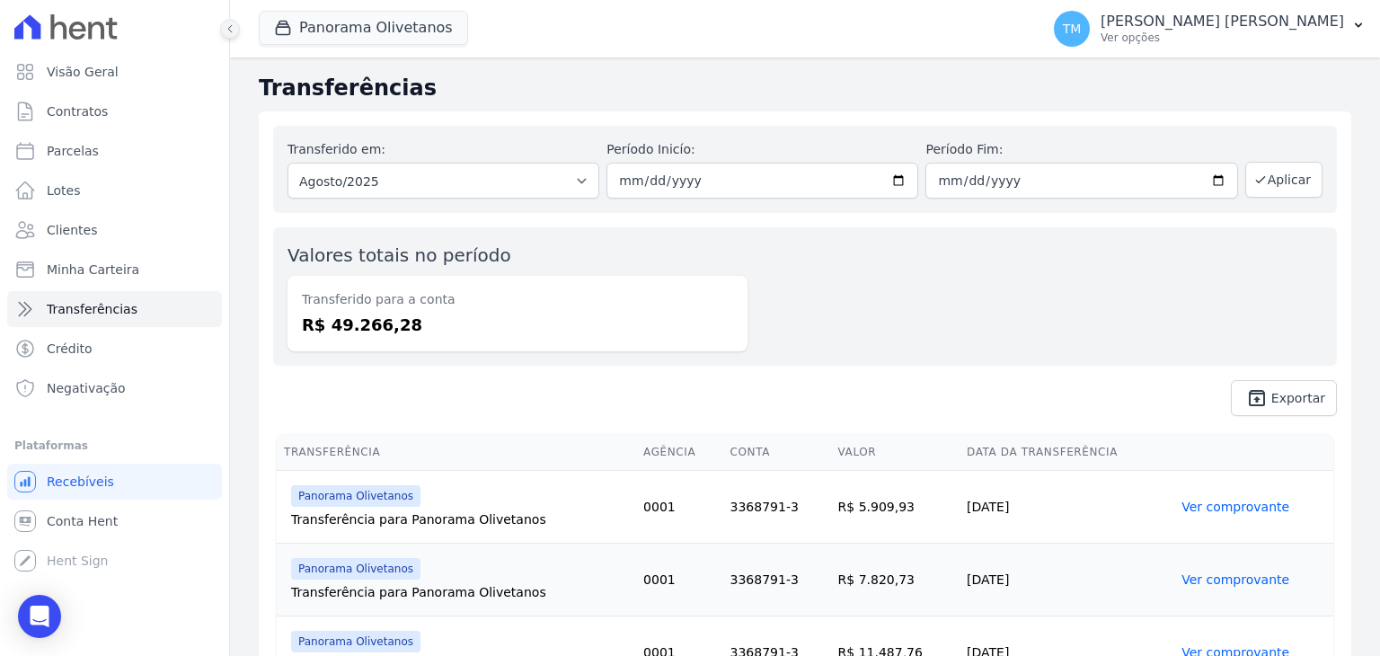
click at [227, 34] on button at bounding box center [230, 29] width 20 height 20
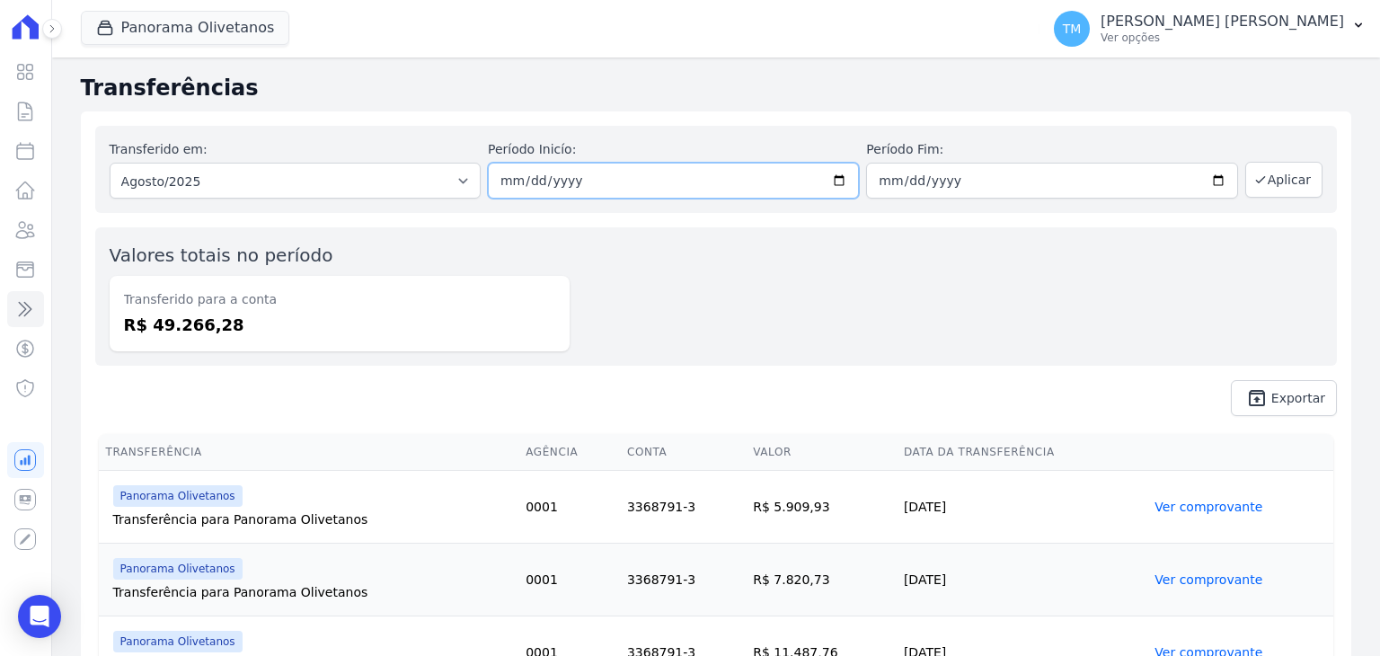
click at [833, 182] on input "2025-08-01" at bounding box center [673, 181] width 371 height 36
type input "[DATE]"
click at [1203, 182] on input "2025-08-31" at bounding box center [1051, 181] width 371 height 36
type input "[DATE]"
click at [1256, 182] on icon "button" at bounding box center [1260, 180] width 8 height 6
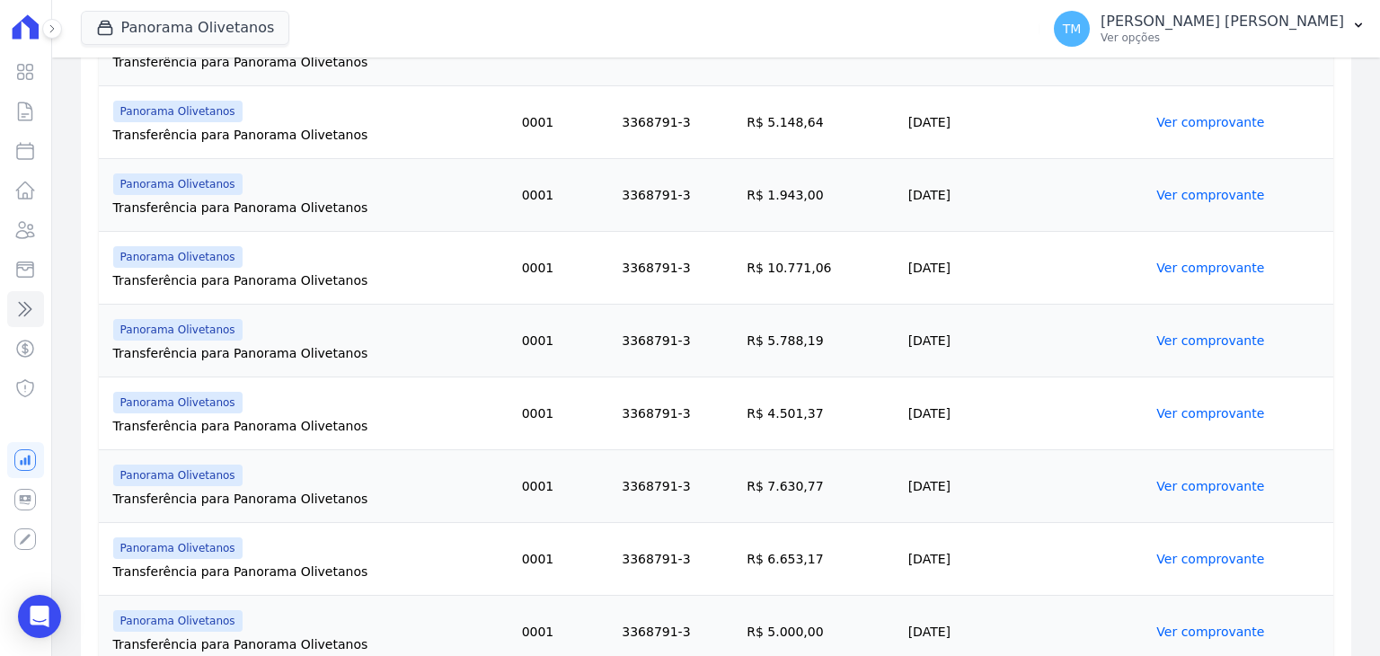
scroll to position [1348, 0]
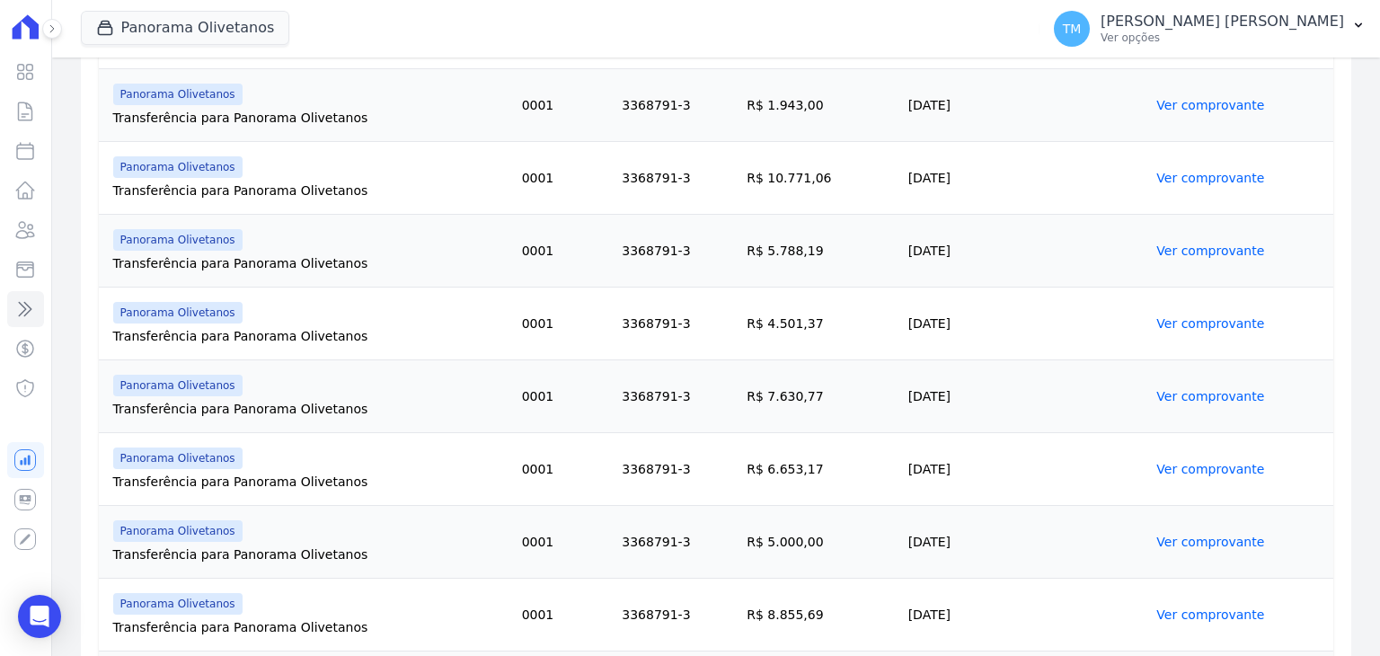
click at [1188, 390] on link "Ver comprovante" at bounding box center [1210, 396] width 108 height 14
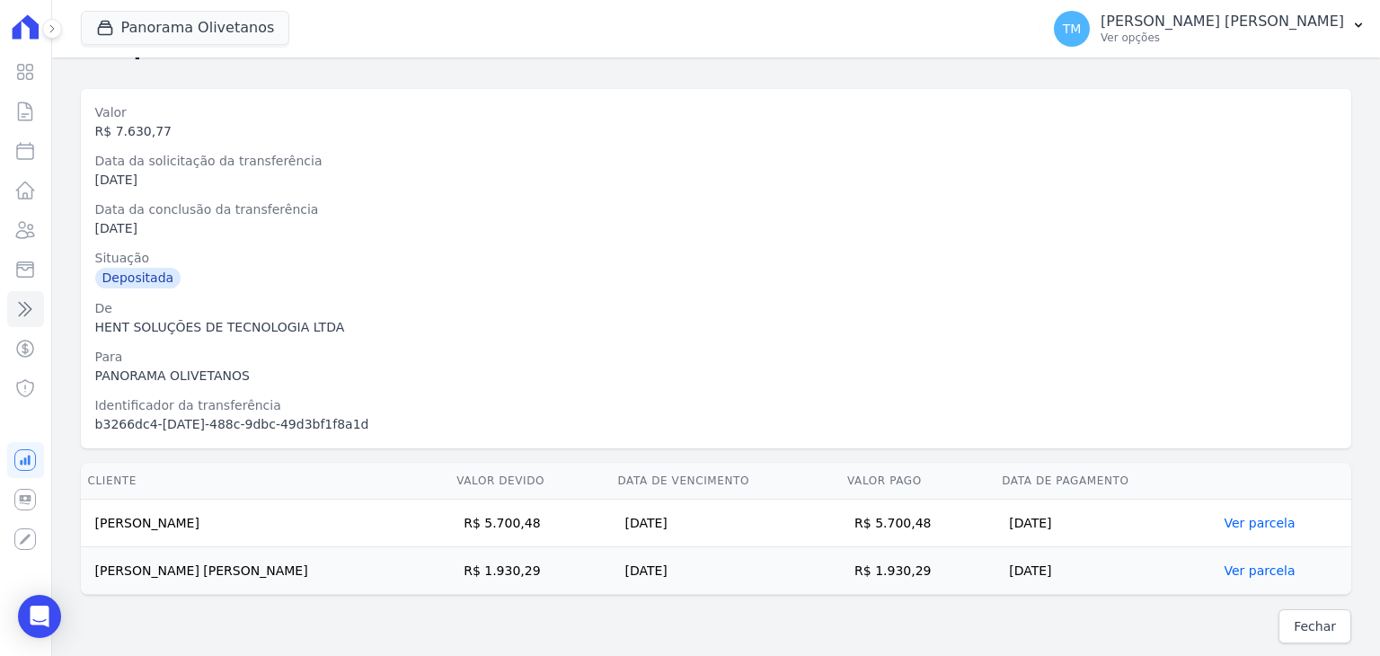
scroll to position [67, 0]
drag, startPoint x: 952, startPoint y: 518, endPoint x: 93, endPoint y: 505, distance: 860.0
click at [93, 505] on tr "[PERSON_NAME] R$ 5.700,48 [DATE] R$ 5.700,48 [DATE] Ver parcela" at bounding box center [716, 523] width 1271 height 48
click at [1276, 23] on p "[PERSON_NAME] [PERSON_NAME]" at bounding box center [1223, 22] width 244 height 18
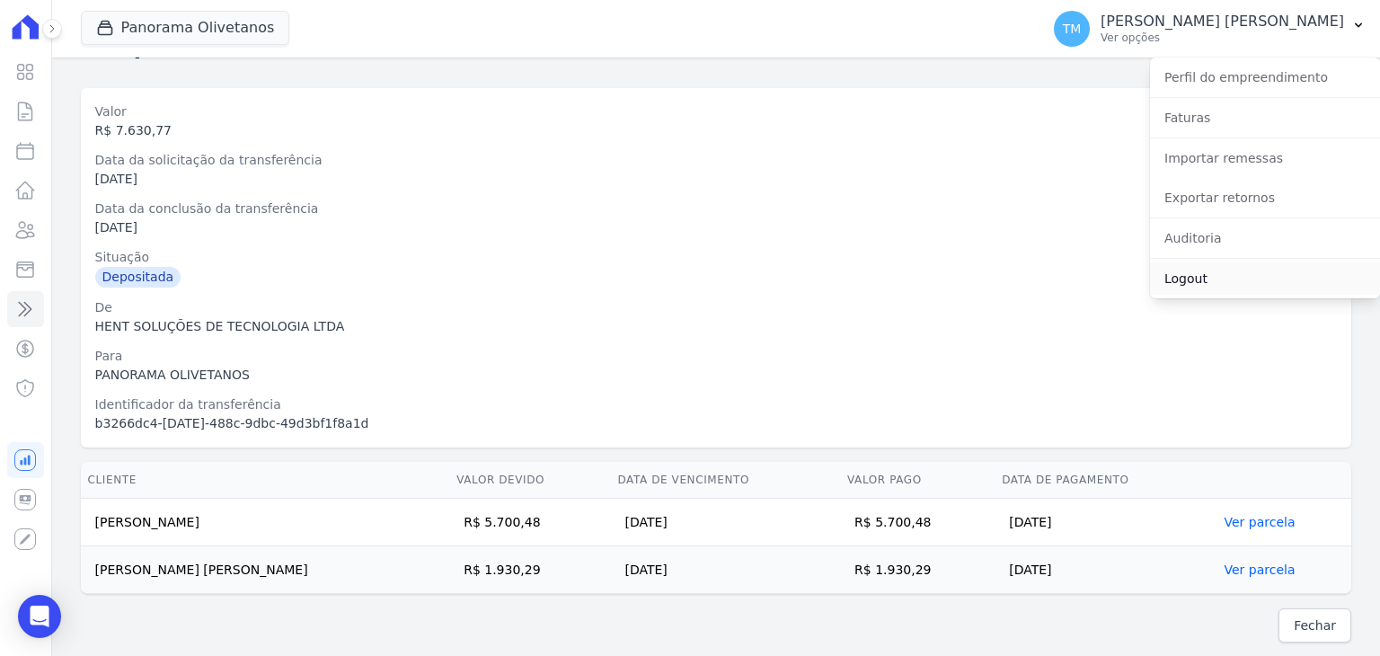
click at [1208, 286] on link "Logout" at bounding box center [1265, 278] width 230 height 32
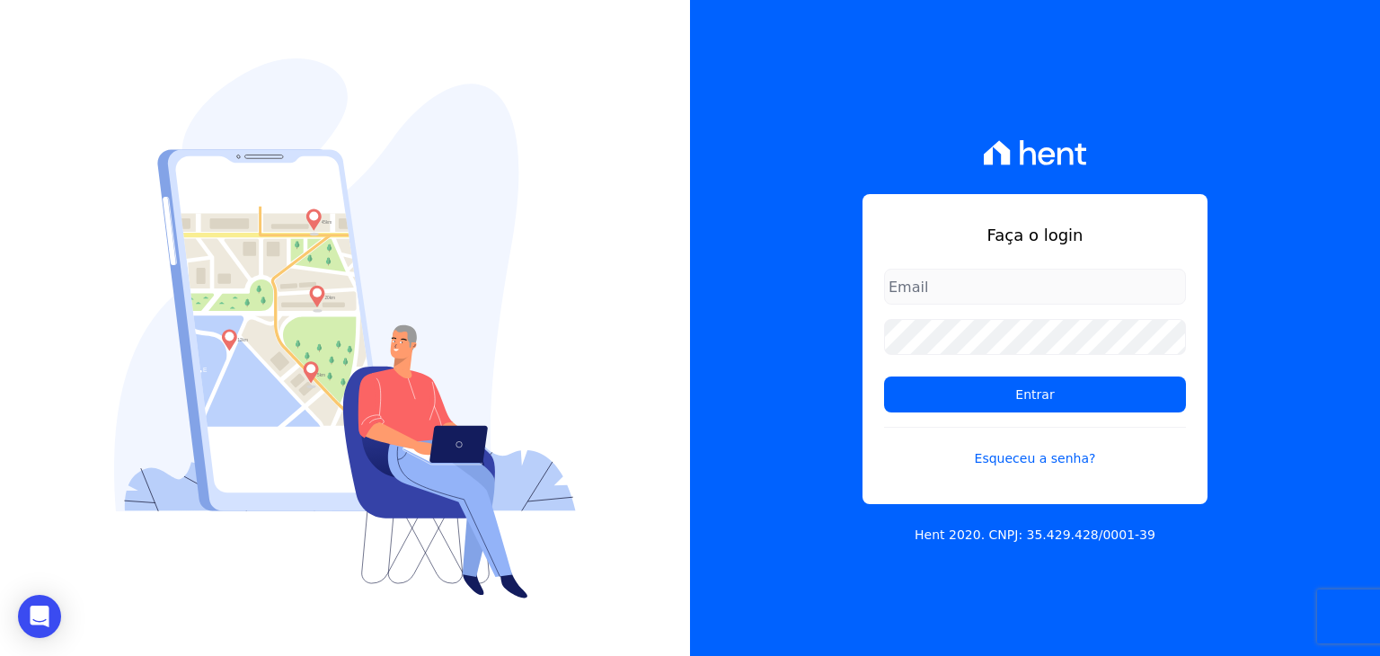
type input "[EMAIL_ADDRESS][DOMAIN_NAME]"
